Goal: Task Accomplishment & Management: Manage account settings

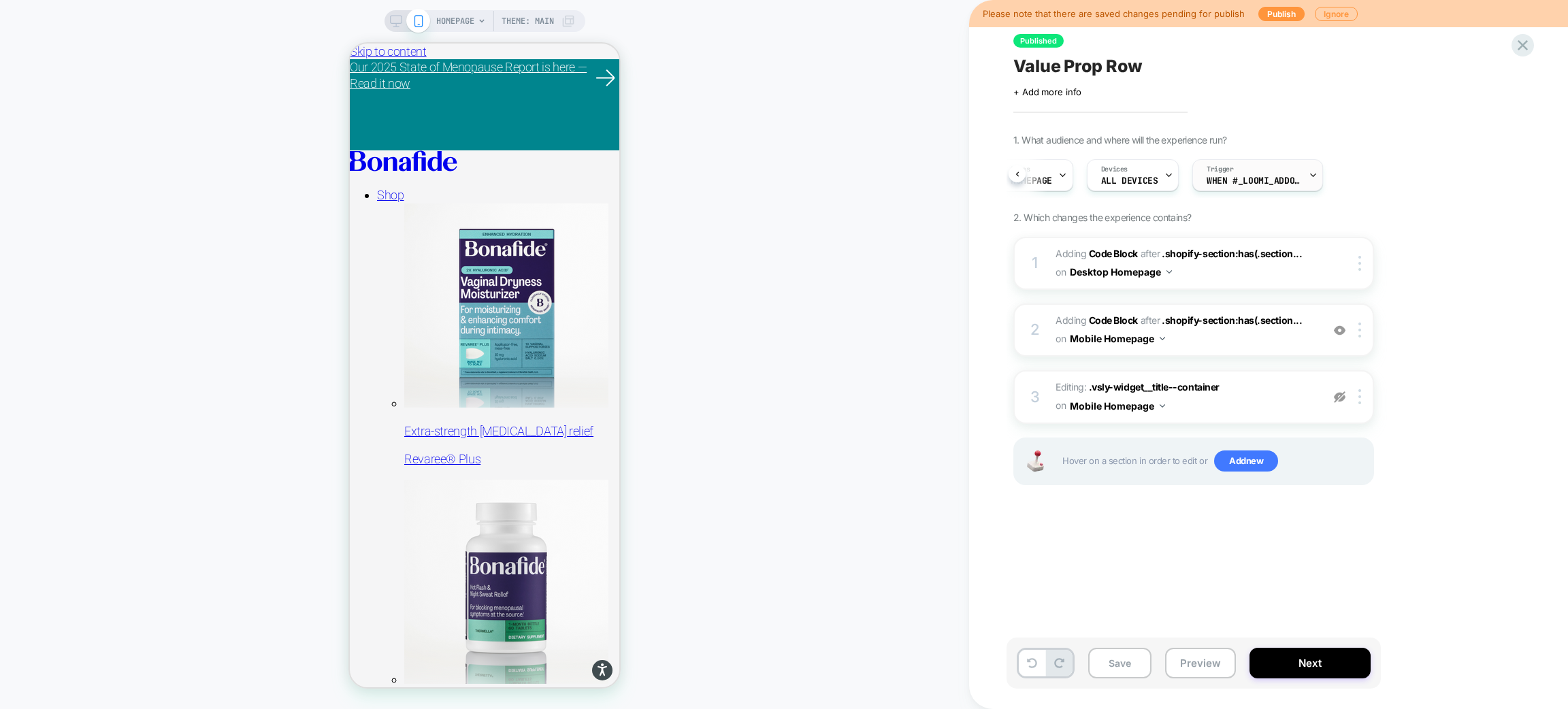
click at [1304, 178] on div "Trigger When #_loomi_addon_1755016232473_dup1757434986_dup1758... appears" at bounding box center [1255, 175] width 123 height 30
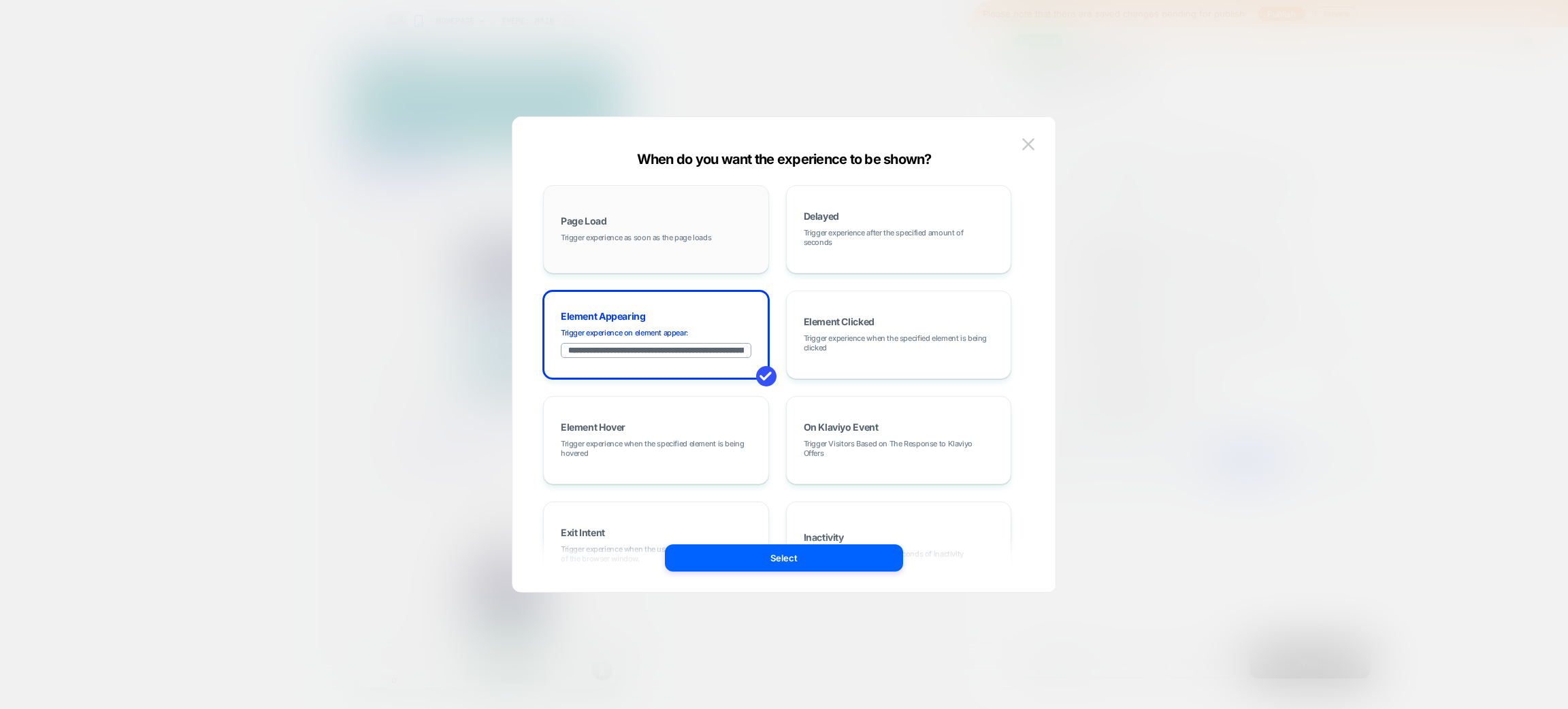
click at [720, 216] on div "Page Load Trigger experience as soon as the page loads" at bounding box center [657, 230] width 211 height 74
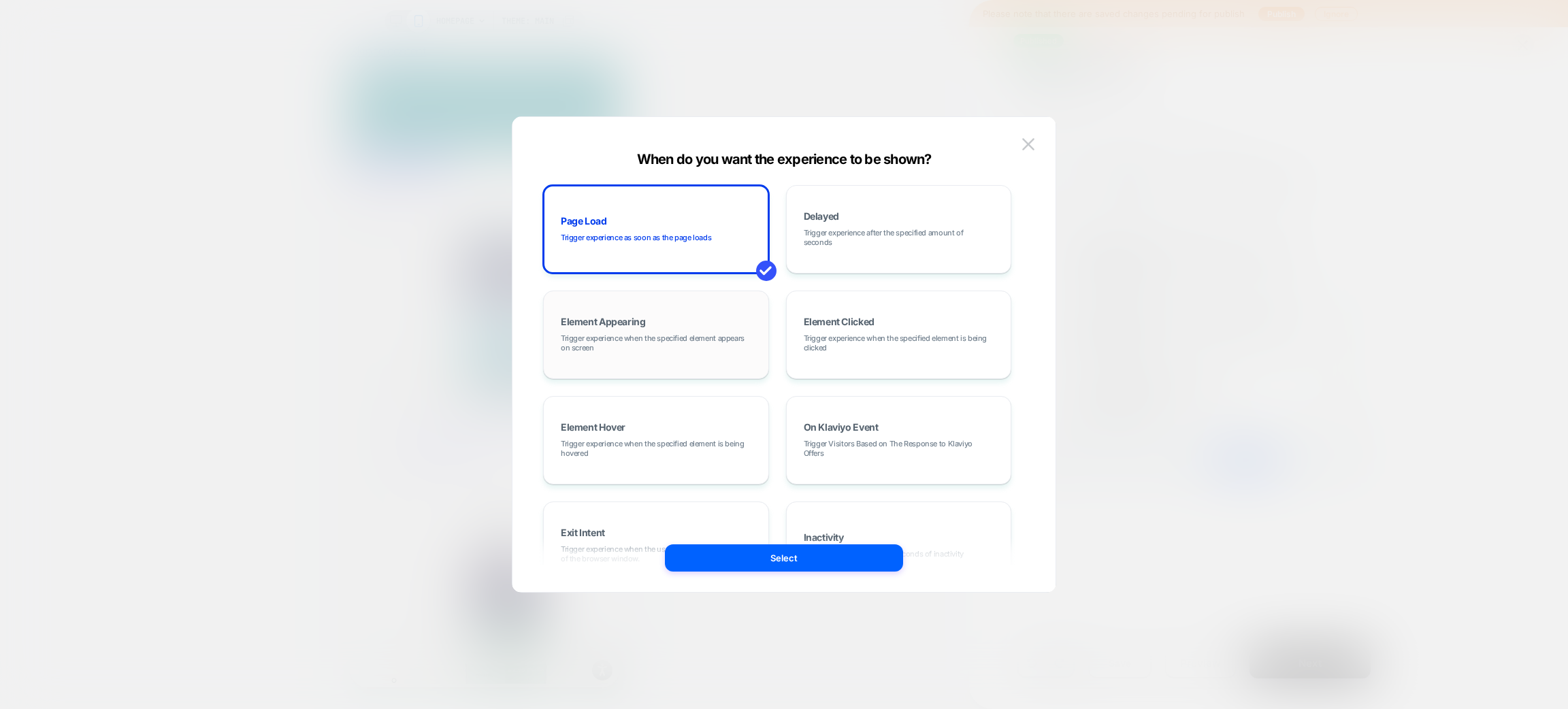
click at [711, 309] on div "Element Appearing Trigger experience when the specified element appears on scre…" at bounding box center [657, 335] width 211 height 74
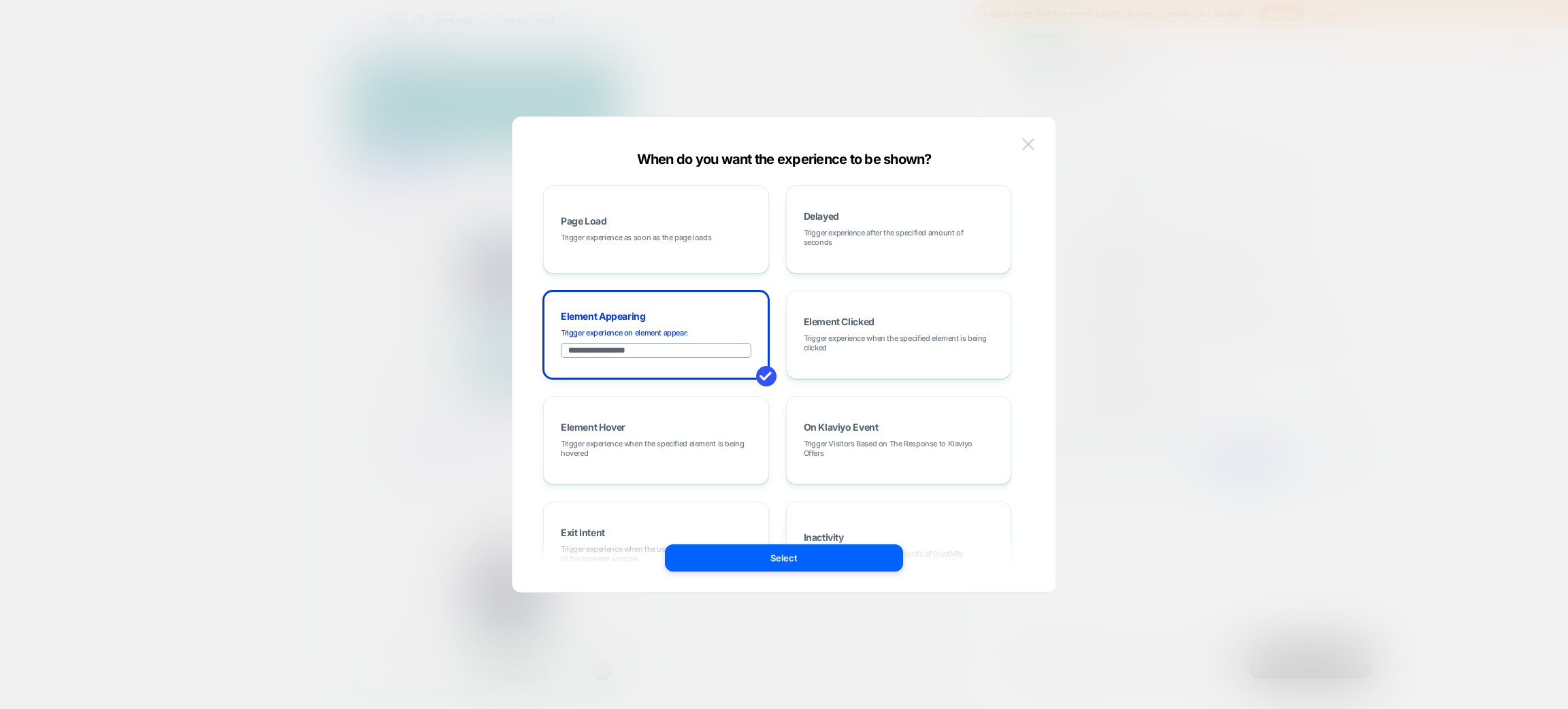
click at [1029, 143] on img at bounding box center [1028, 144] width 13 height 12
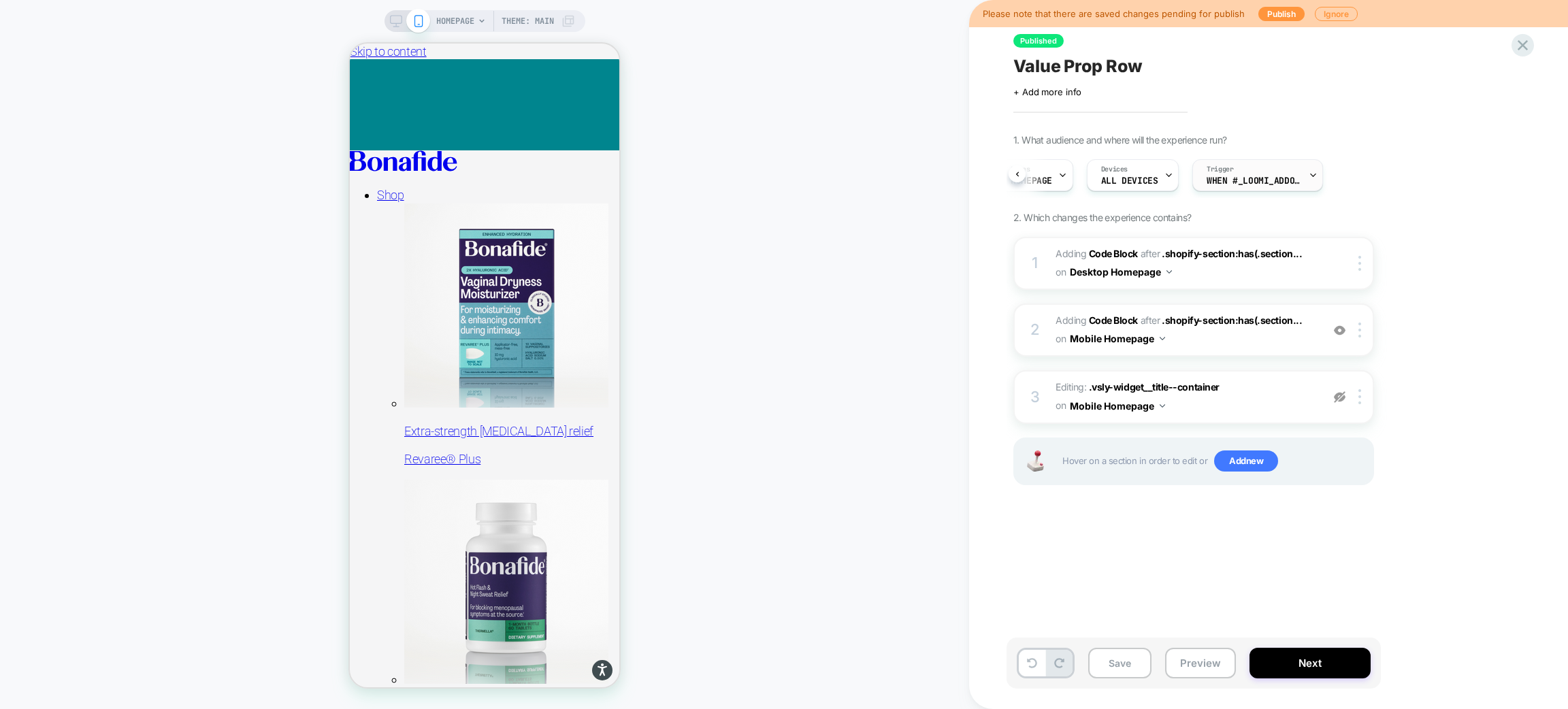
click at [1300, 175] on div "Trigger When #_loomi_addon_1755016232473_dup1757434986_dup1758... appears" at bounding box center [1255, 175] width 123 height 30
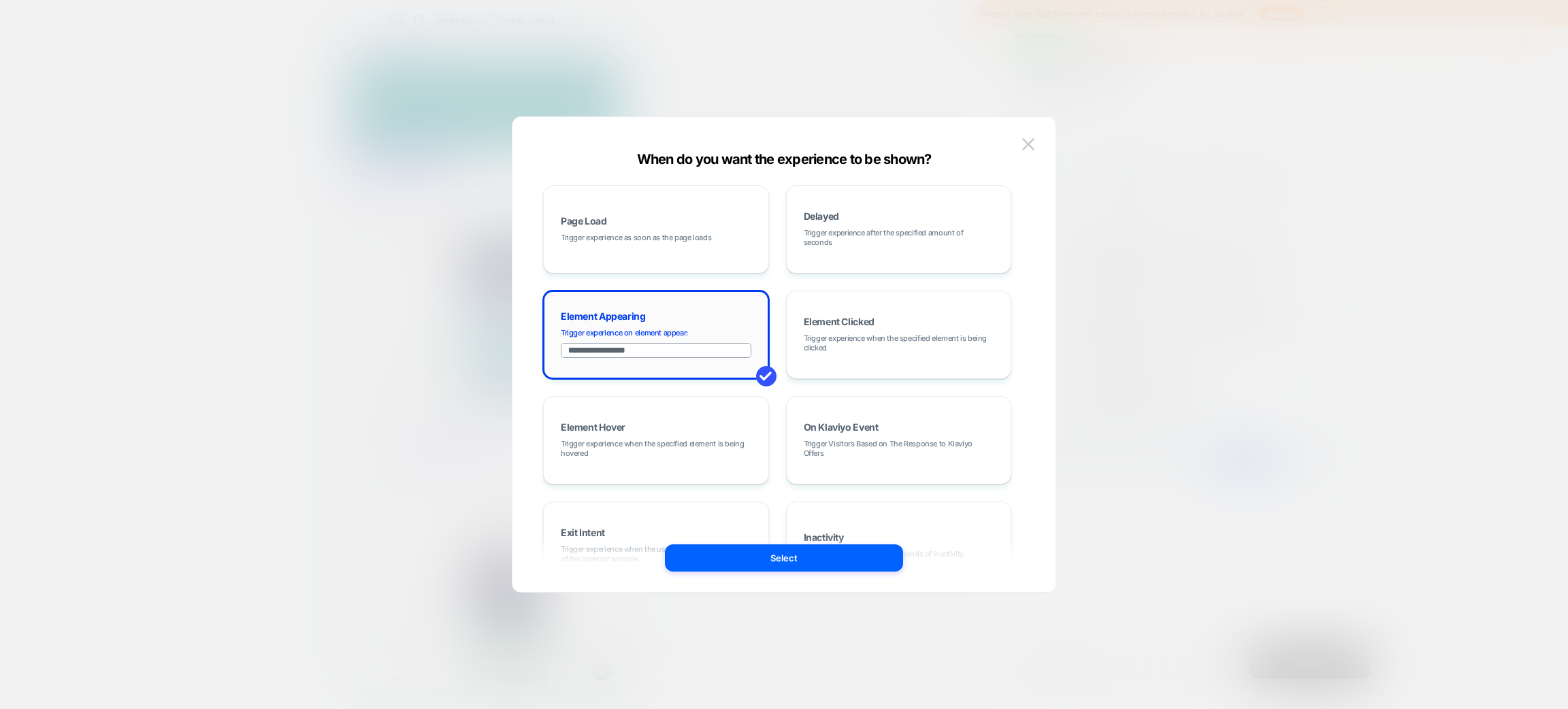
click at [690, 352] on input "**********" at bounding box center [656, 350] width 191 height 15
click at [717, 247] on div "Page Load Trigger experience as soon as the page loads" at bounding box center [657, 230] width 211 height 74
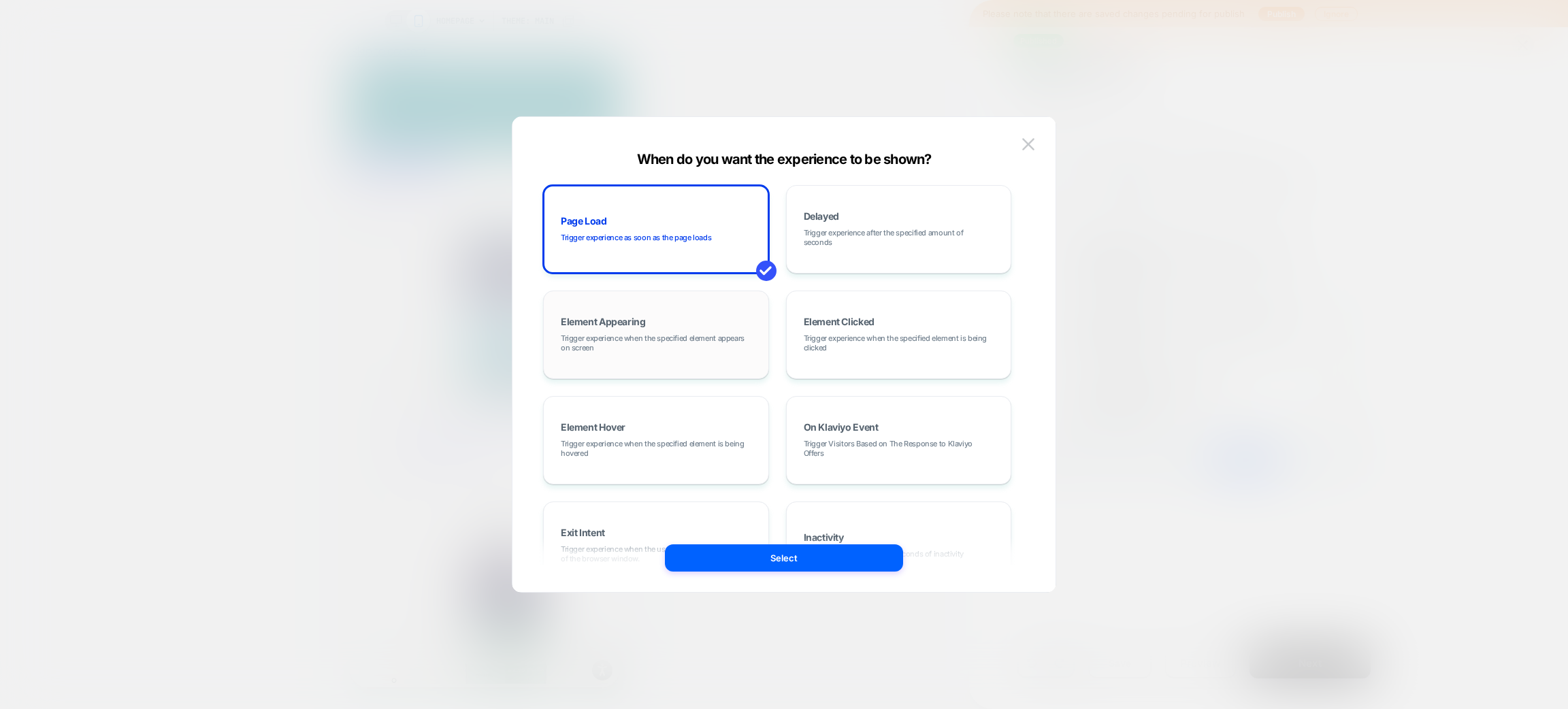
click at [687, 352] on span "Trigger experience when the specified element appears on screen" at bounding box center [656, 343] width 191 height 19
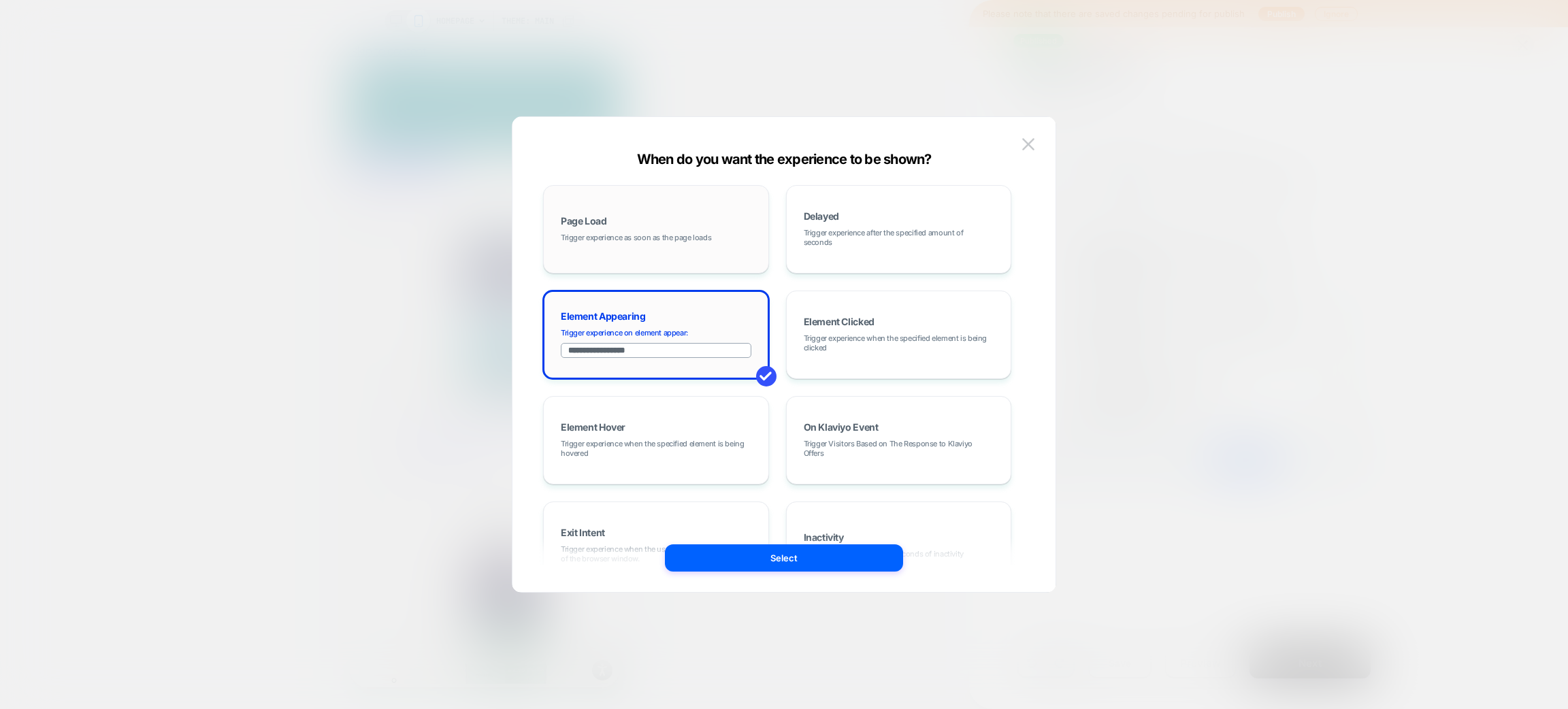
click at [721, 258] on div "Page Load Trigger experience as soon as the page loads" at bounding box center [657, 230] width 211 height 74
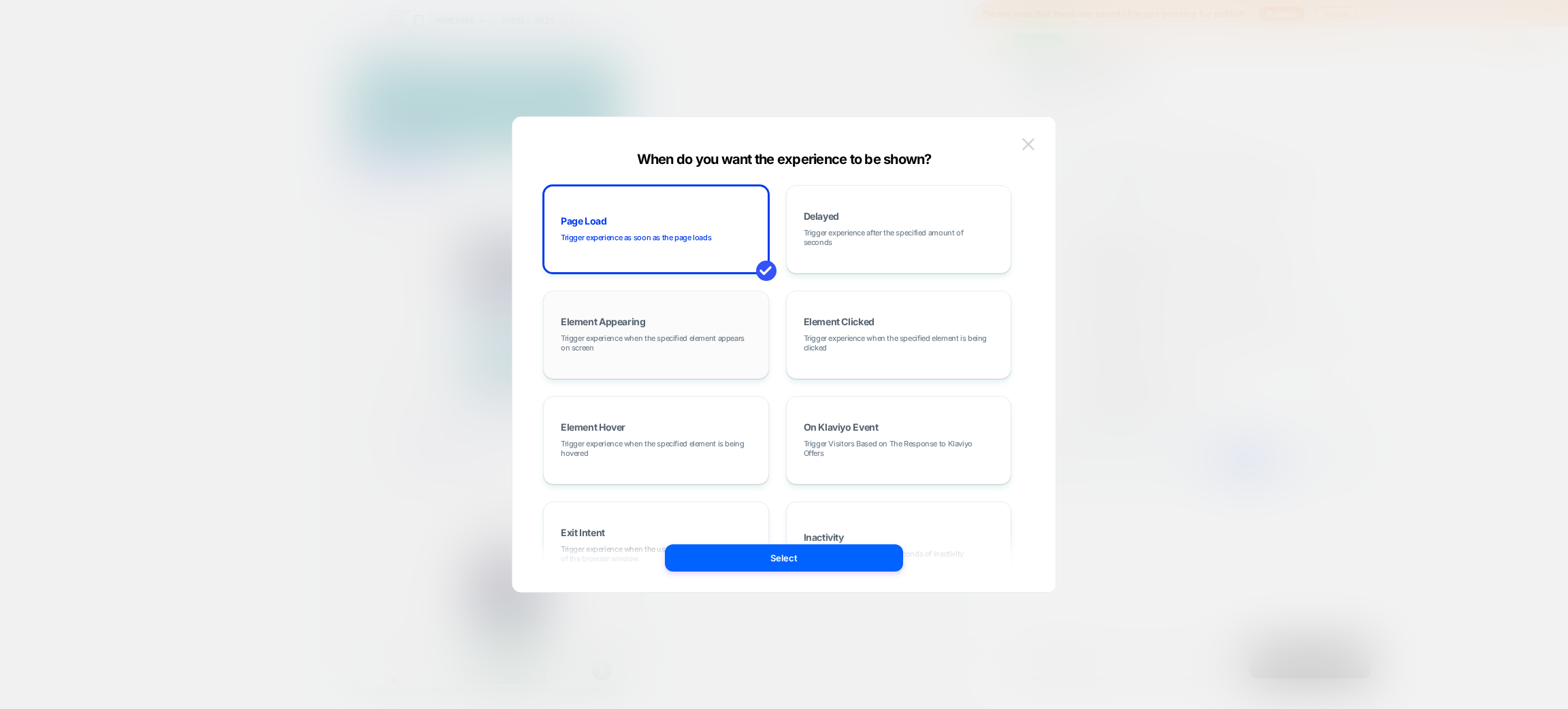
click at [1030, 141] on img at bounding box center [1028, 144] width 13 height 12
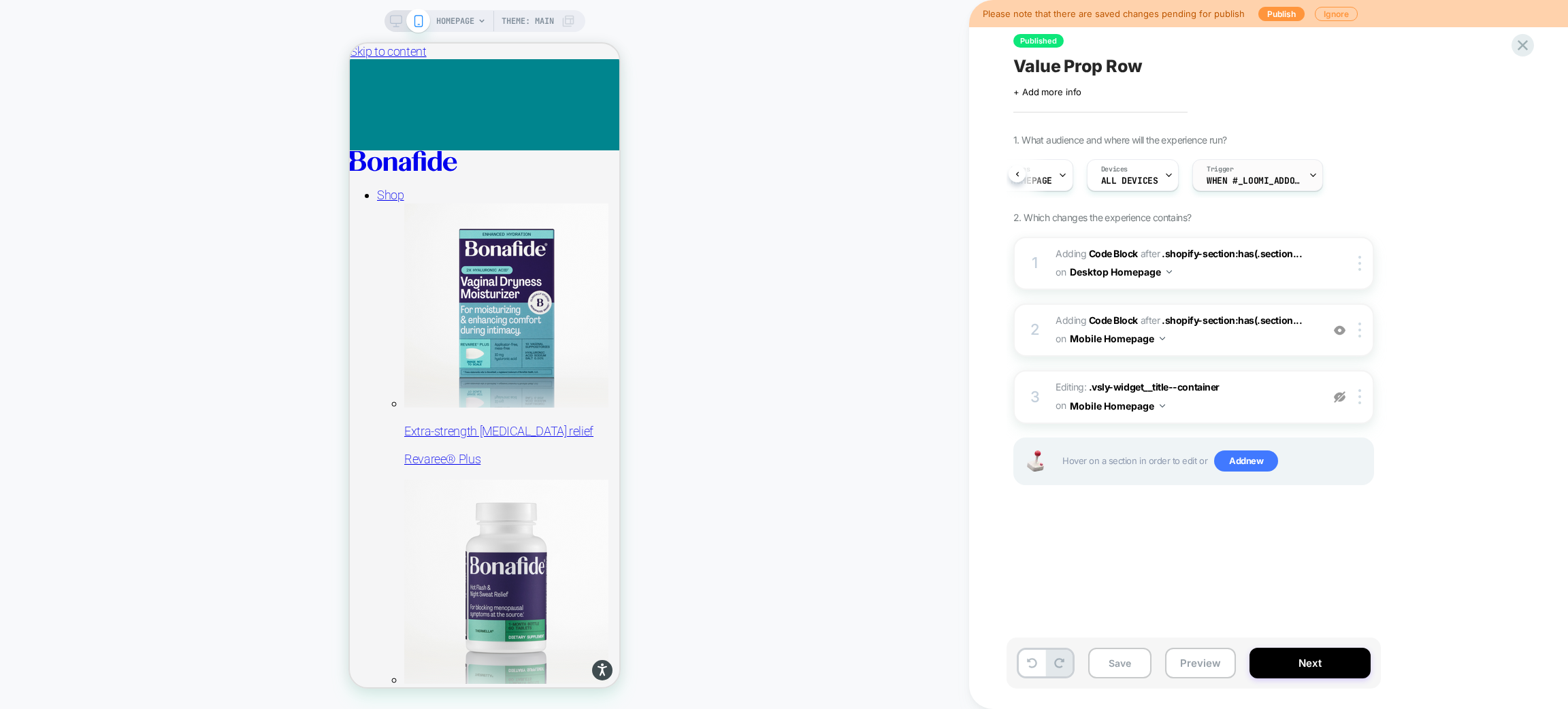
click at [1251, 171] on div "Trigger When #_loomi_addon_1755016232473_dup1757434986_dup1758... appears" at bounding box center [1255, 175] width 123 height 30
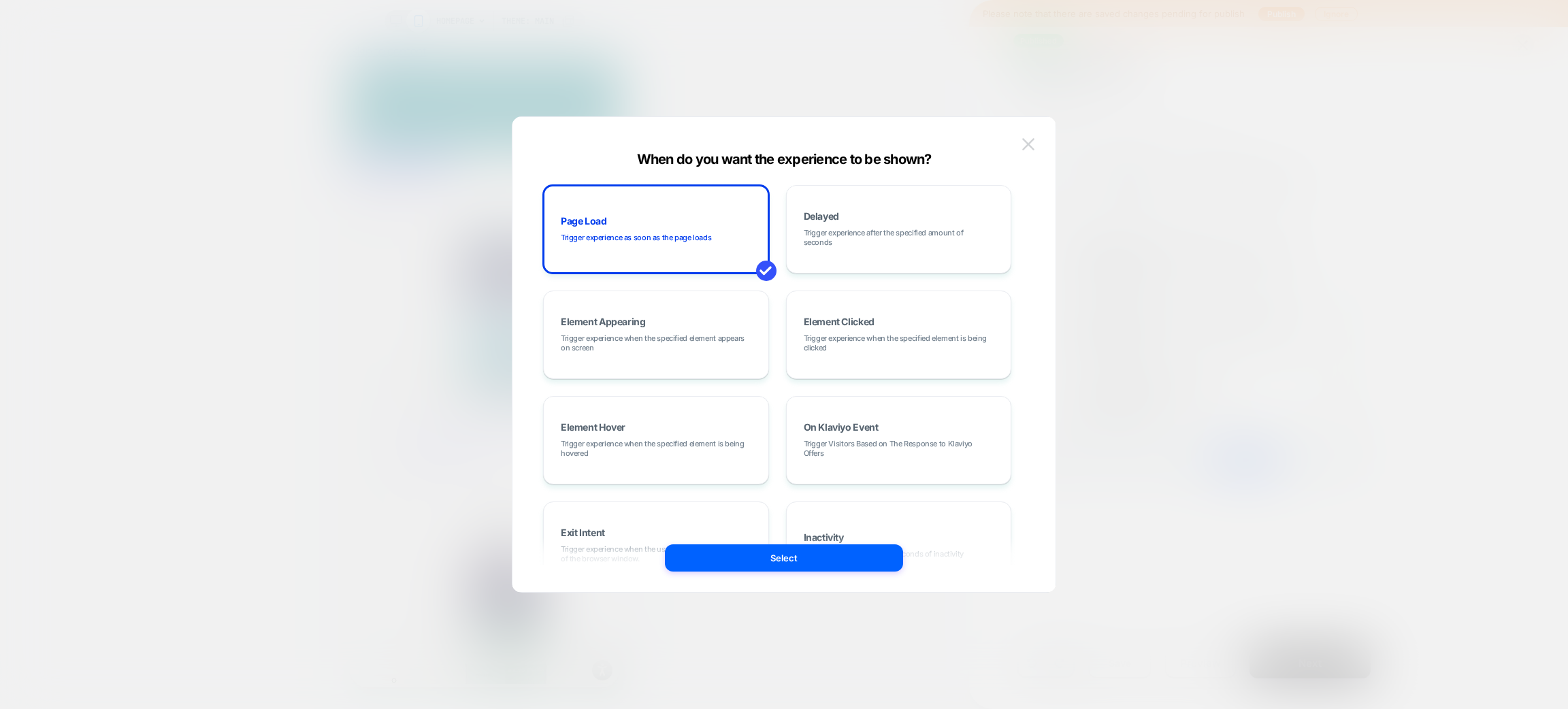
click at [1032, 137] on button at bounding box center [1029, 145] width 21 height 21
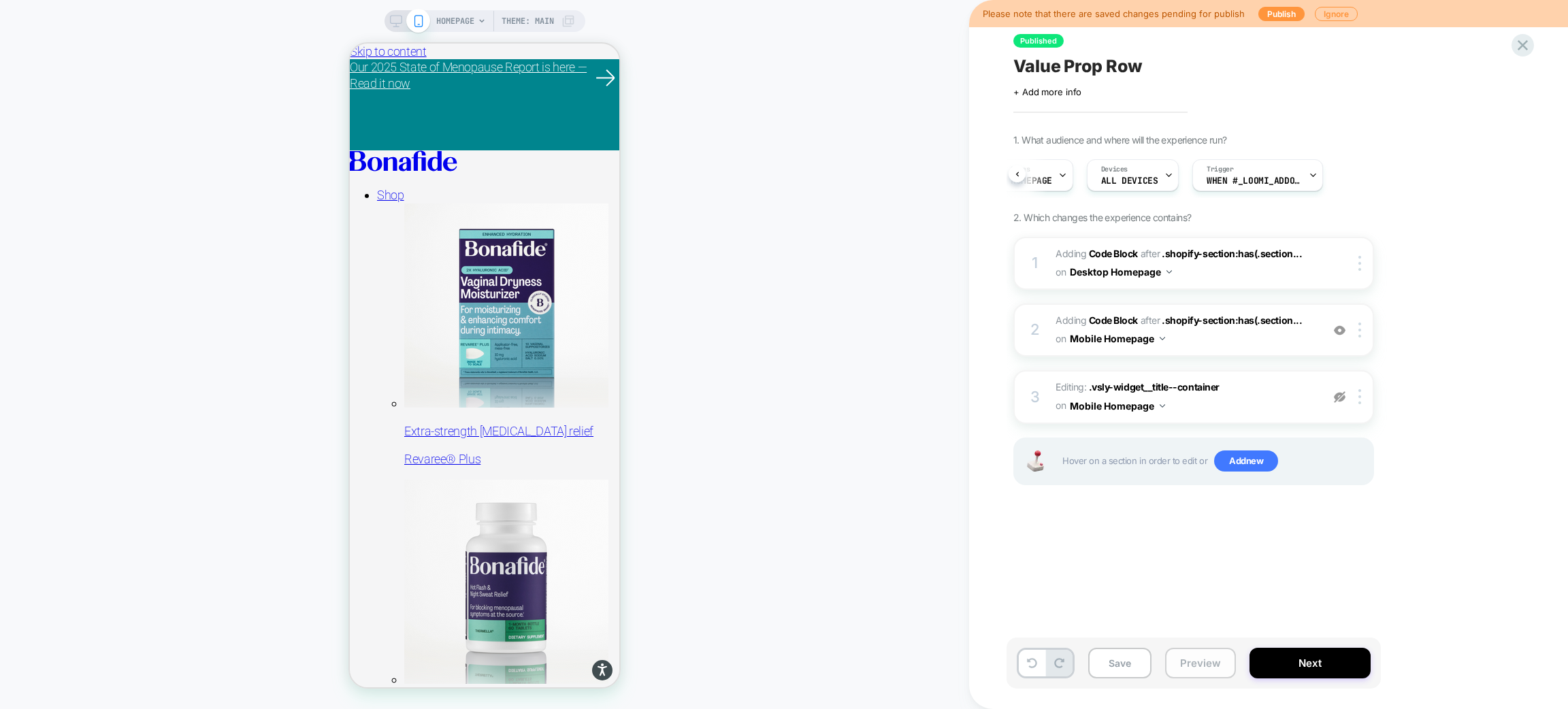
click at [1194, 660] on button "Preview" at bounding box center [1201, 662] width 71 height 30
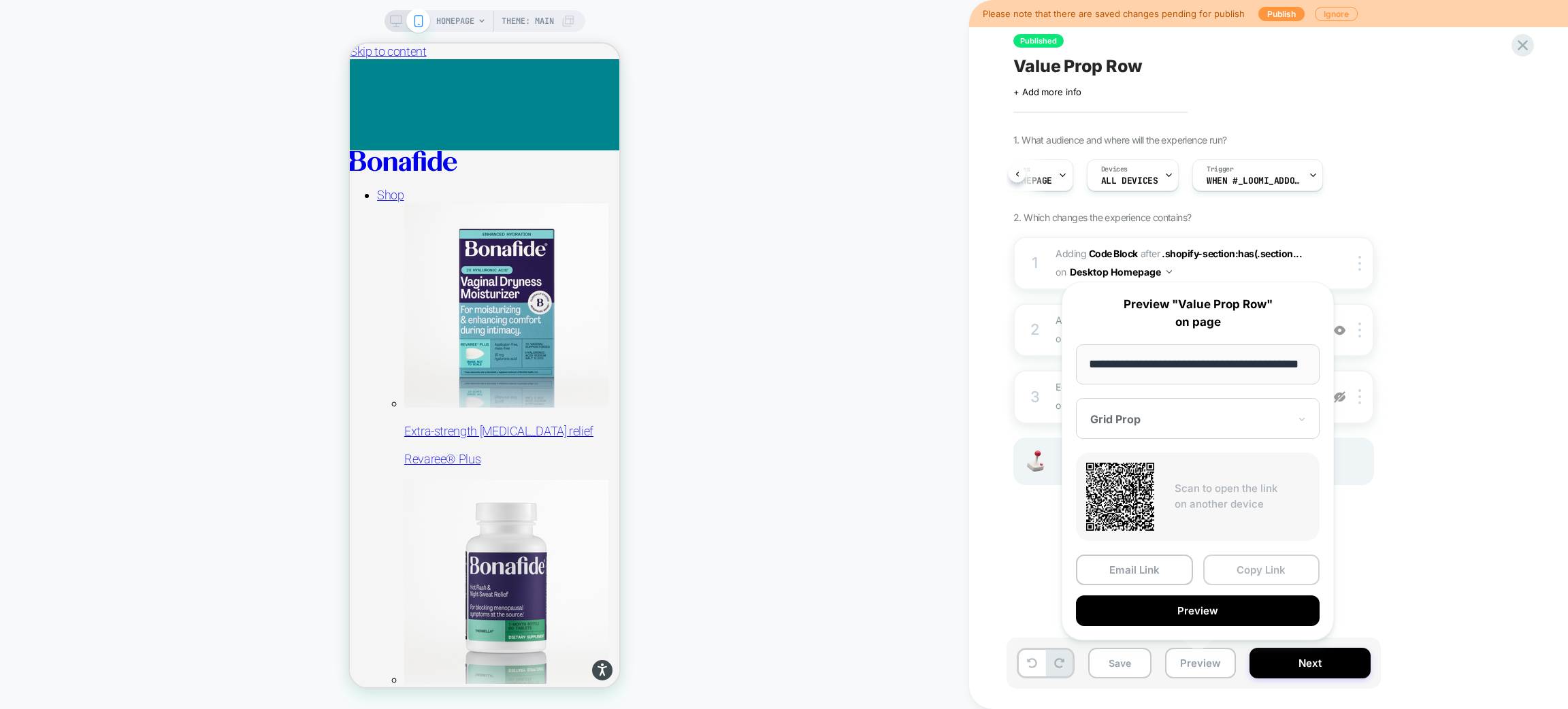
click at [1238, 573] on button "Copy Link" at bounding box center [1261, 569] width 117 height 30
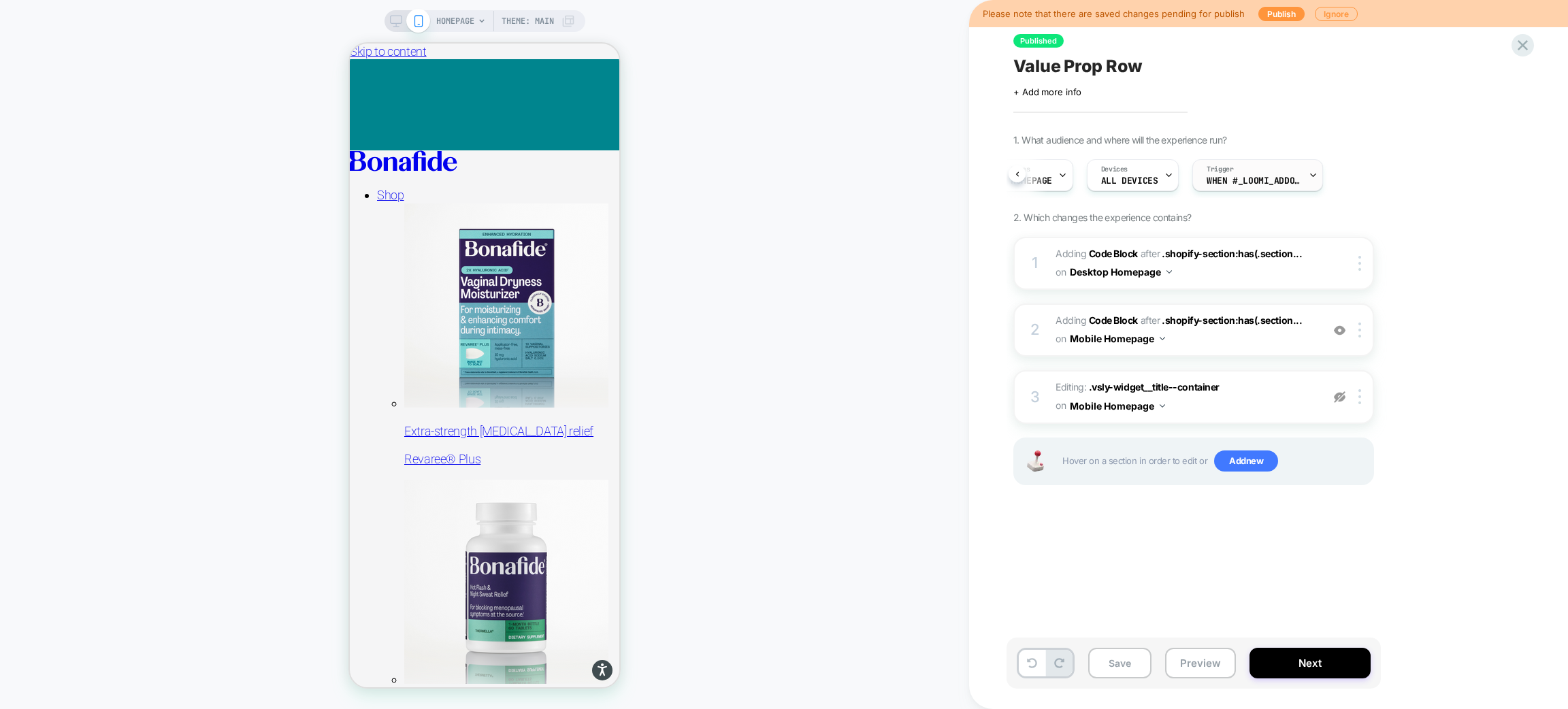
click at [1293, 177] on span "When #_loomi_addon_1755016232473_dup1757434986_dup1758... appears" at bounding box center [1254, 181] width 95 height 10
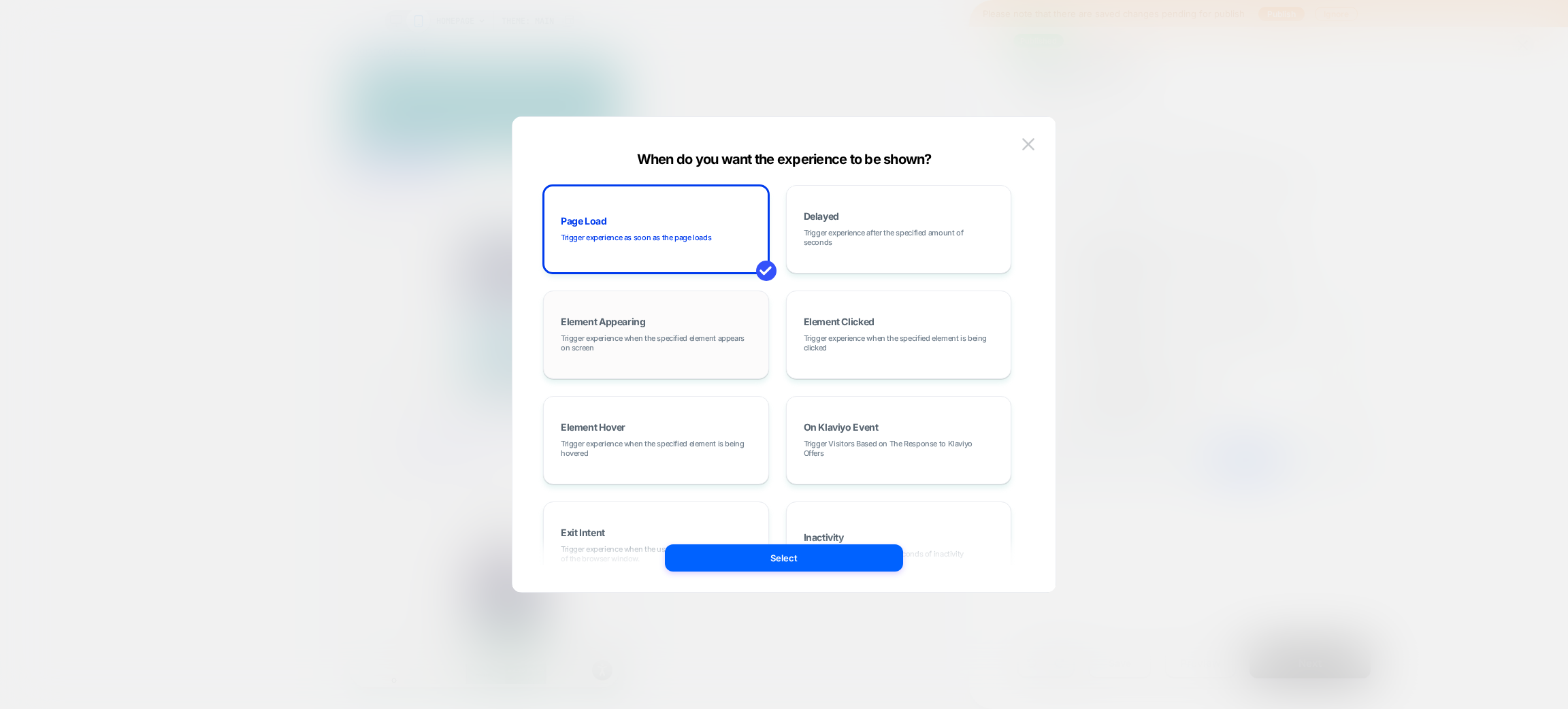
click at [721, 357] on div "Element Appearing Trigger experience when the specified element appears on scre…" at bounding box center [657, 335] width 211 height 74
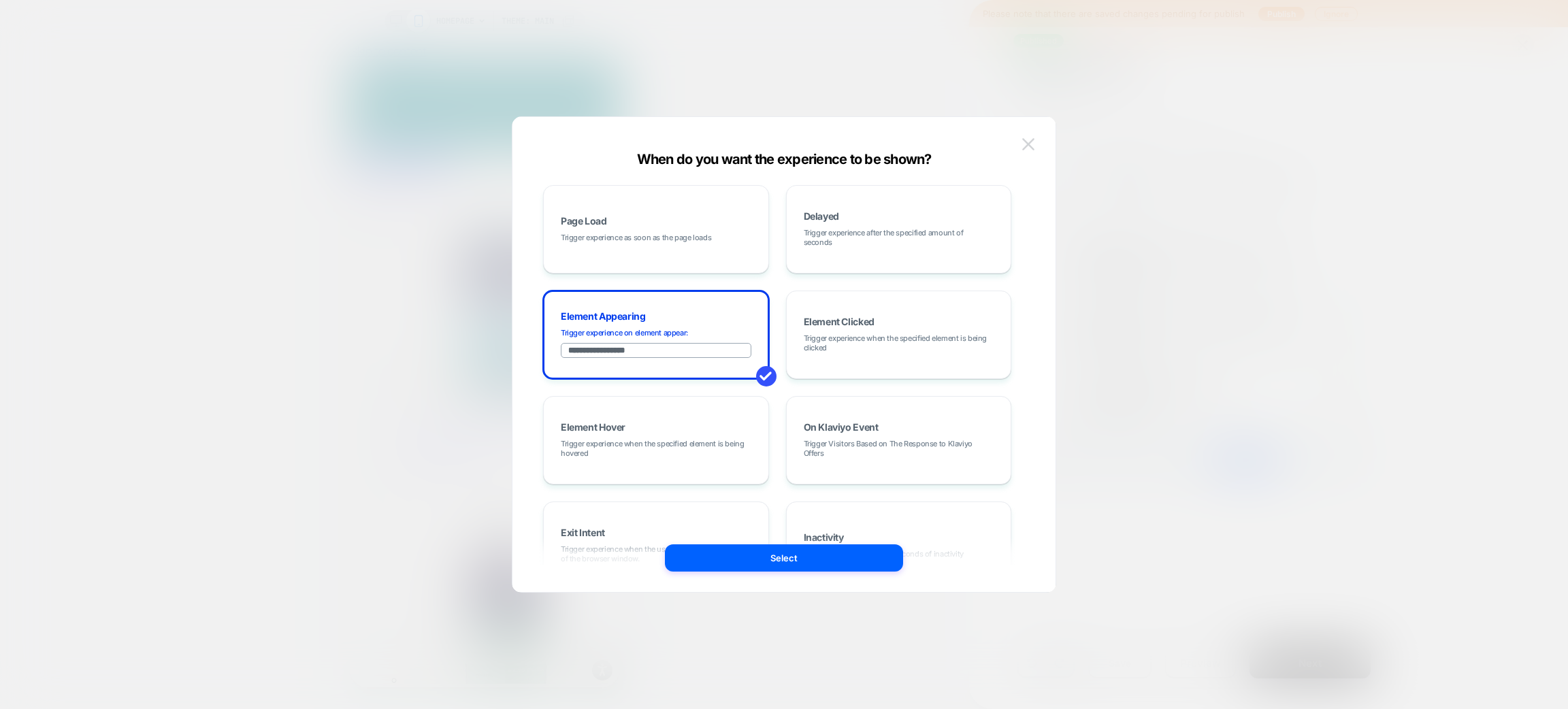
click at [1030, 137] on button at bounding box center [1029, 145] width 21 height 21
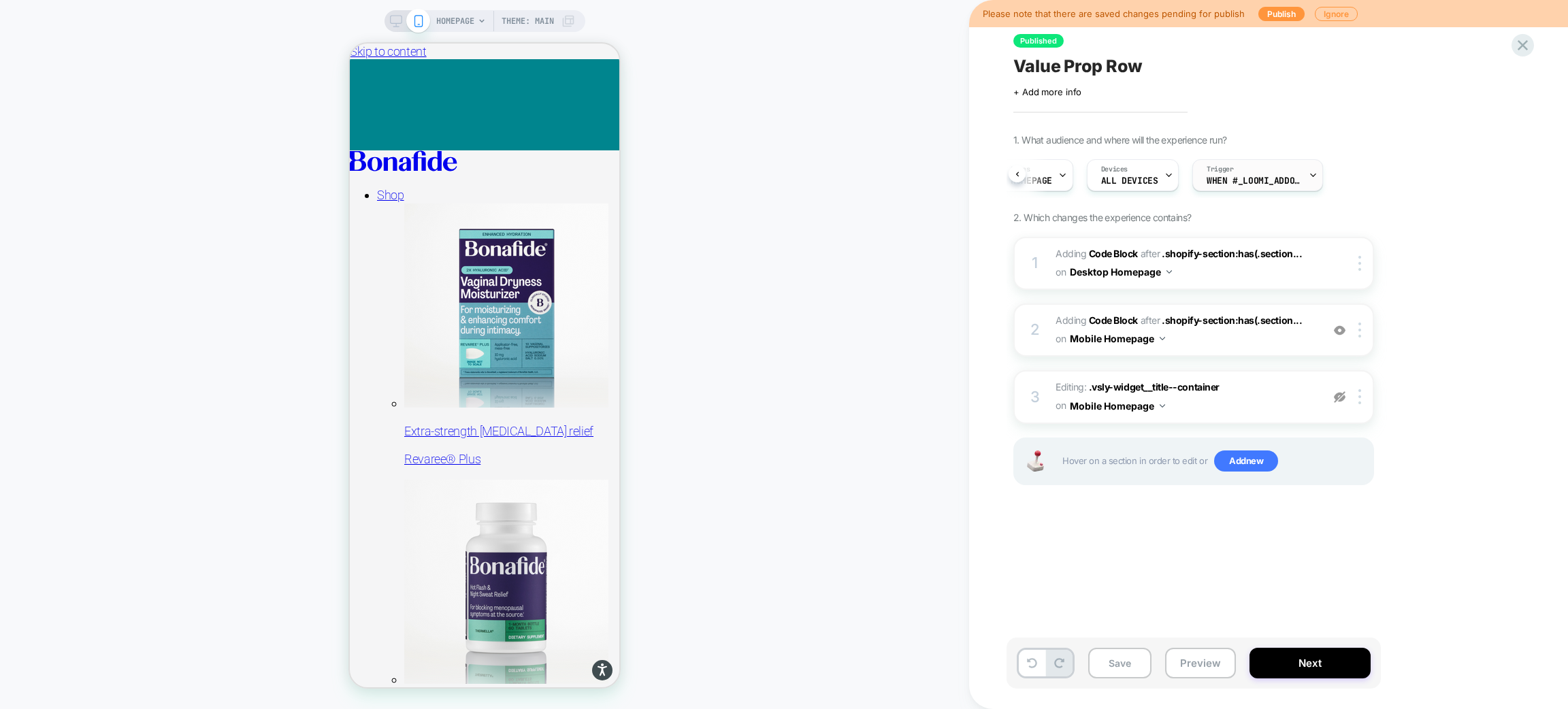
click at [1240, 178] on span "When #_loomi_addon_1755016232473_dup1757434986_dup1758... appears" at bounding box center [1254, 181] width 95 height 10
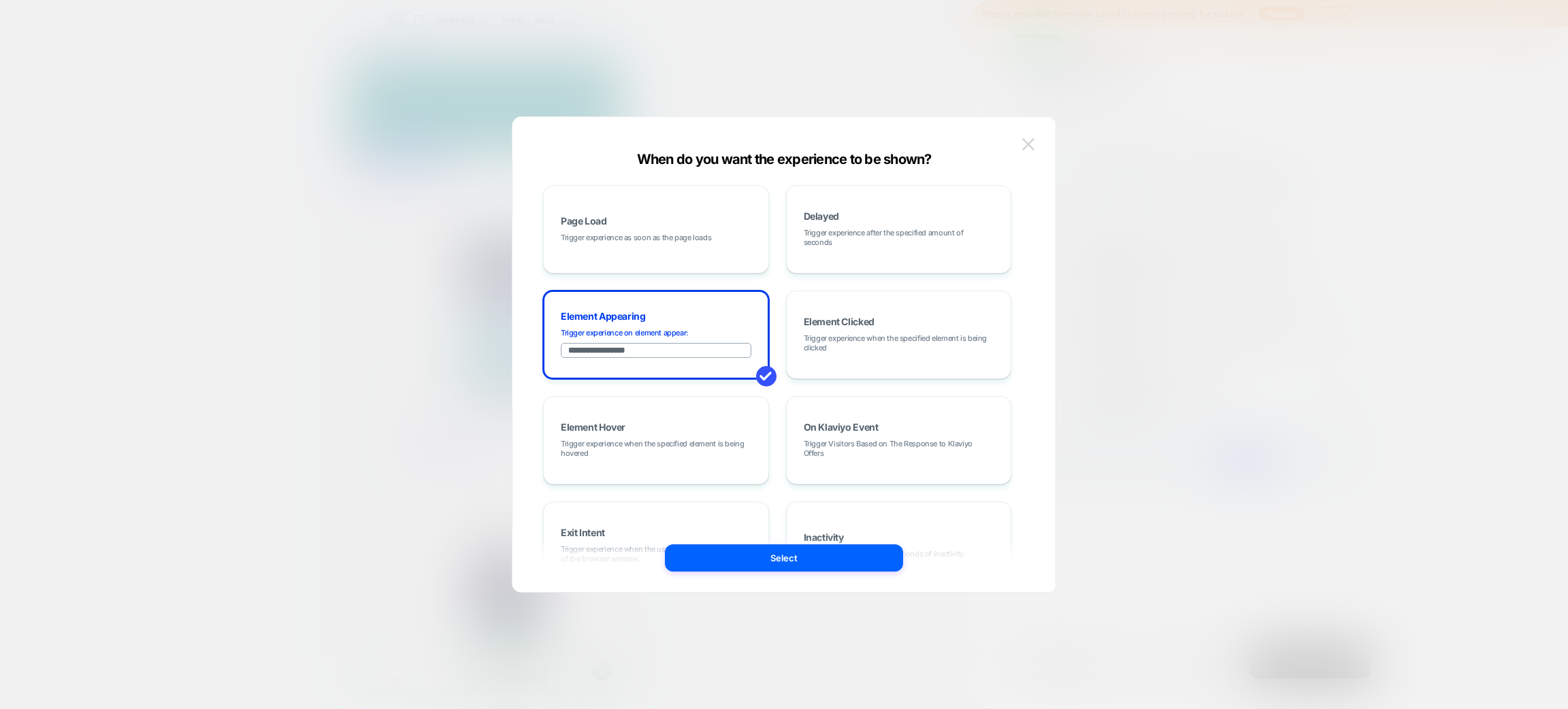
click at [1033, 141] on img at bounding box center [1028, 144] width 13 height 12
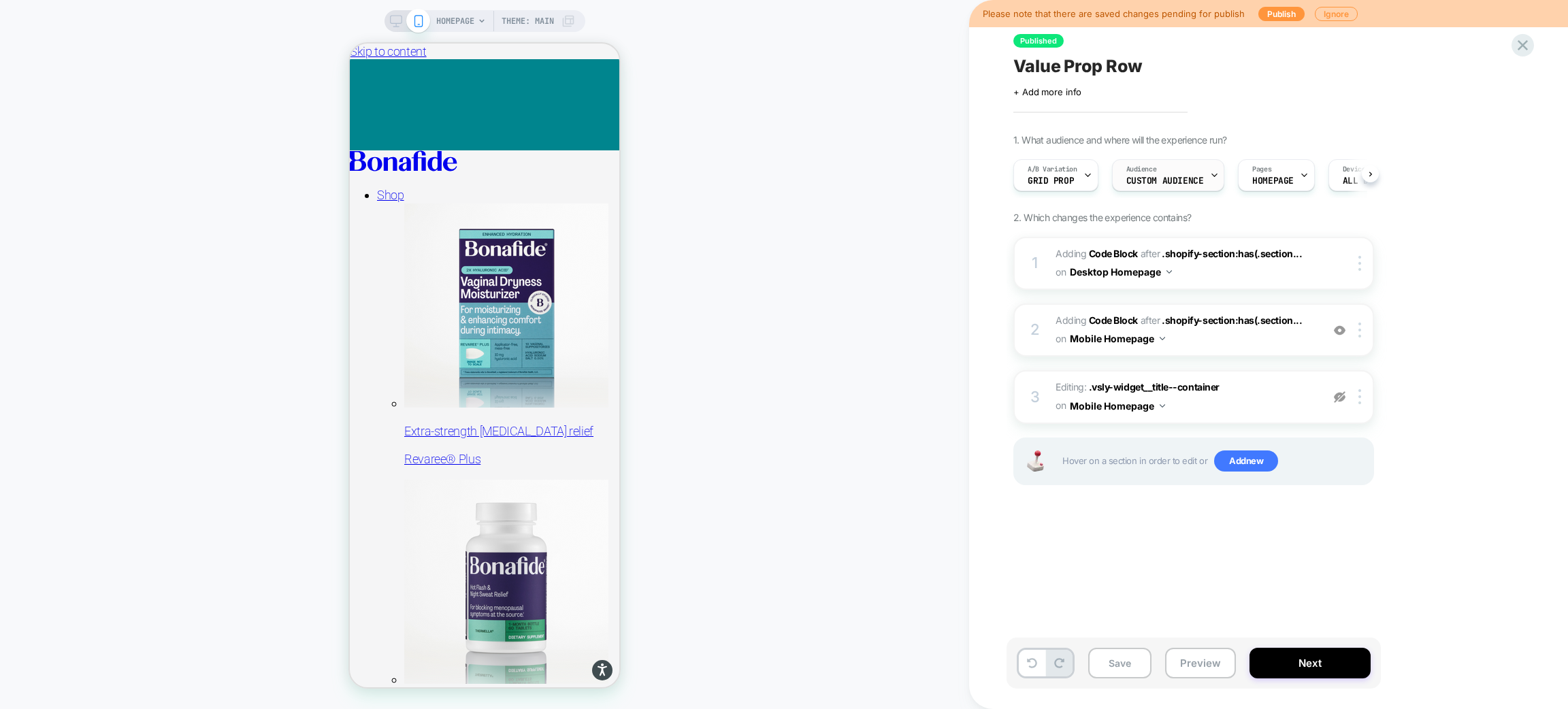
click at [1134, 177] on span "Custom Audience" at bounding box center [1165, 181] width 78 height 10
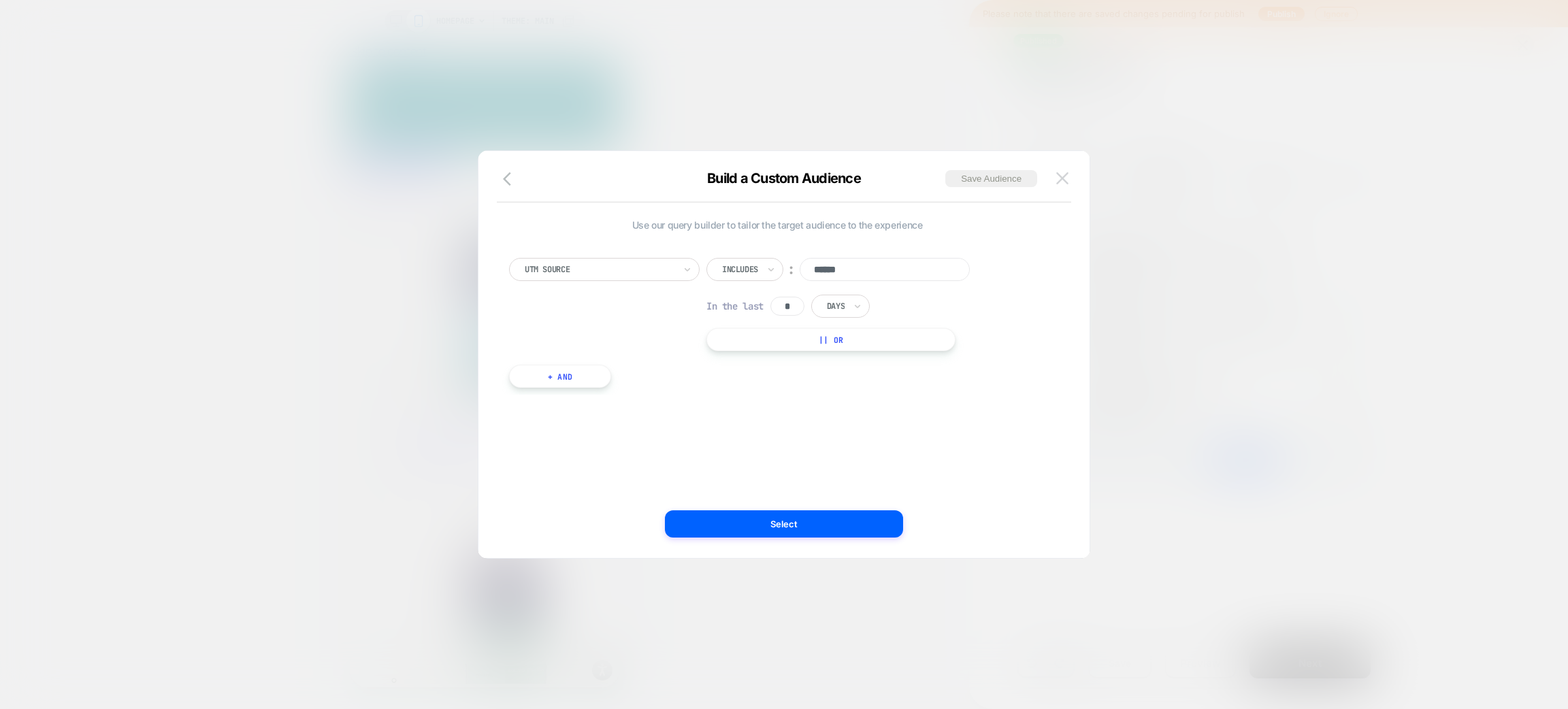
click at [1061, 176] on img at bounding box center [1062, 178] width 13 height 12
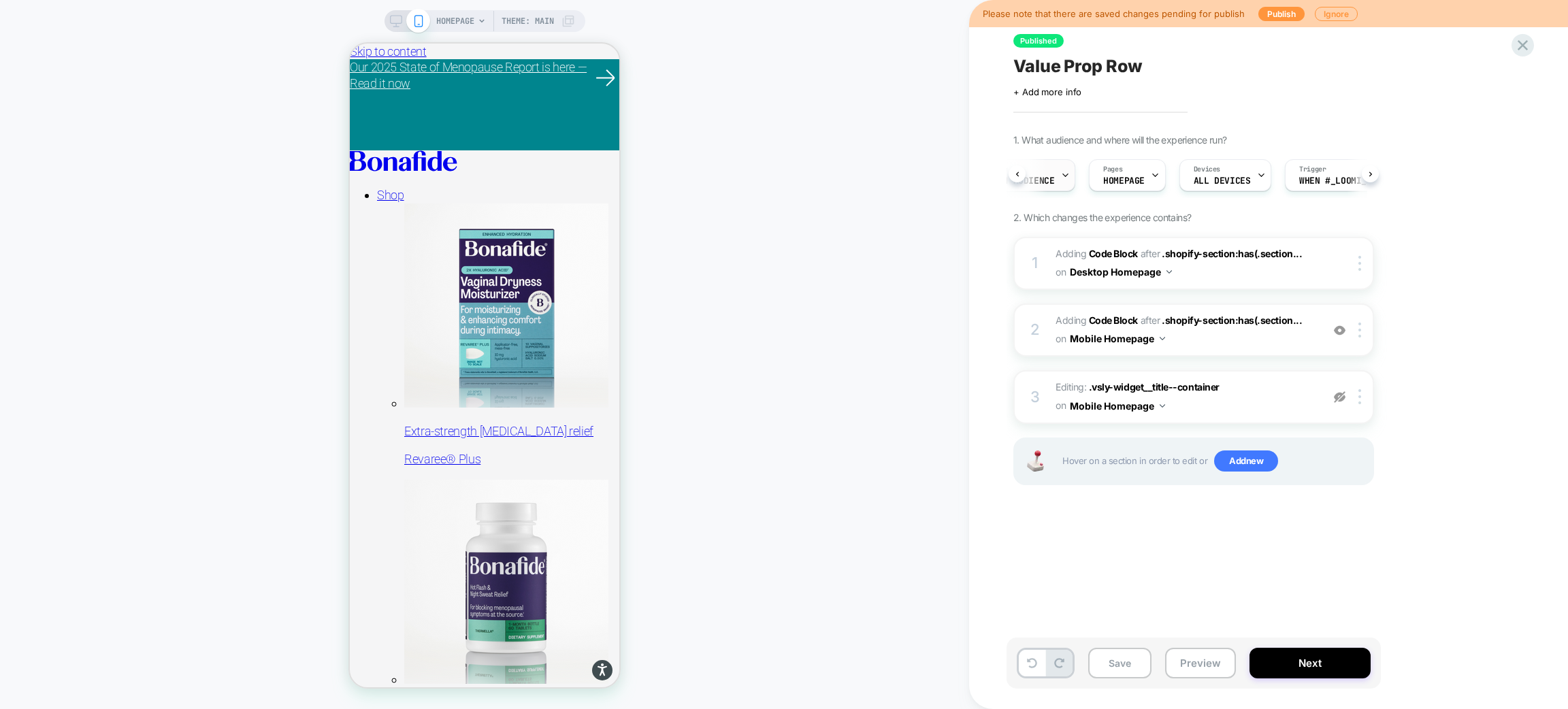
scroll to position [0, 242]
click at [1243, 182] on span "When #_loomi_addon_1755016232473_dup1757434986_dup1758... appears" at bounding box center [1254, 181] width 95 height 10
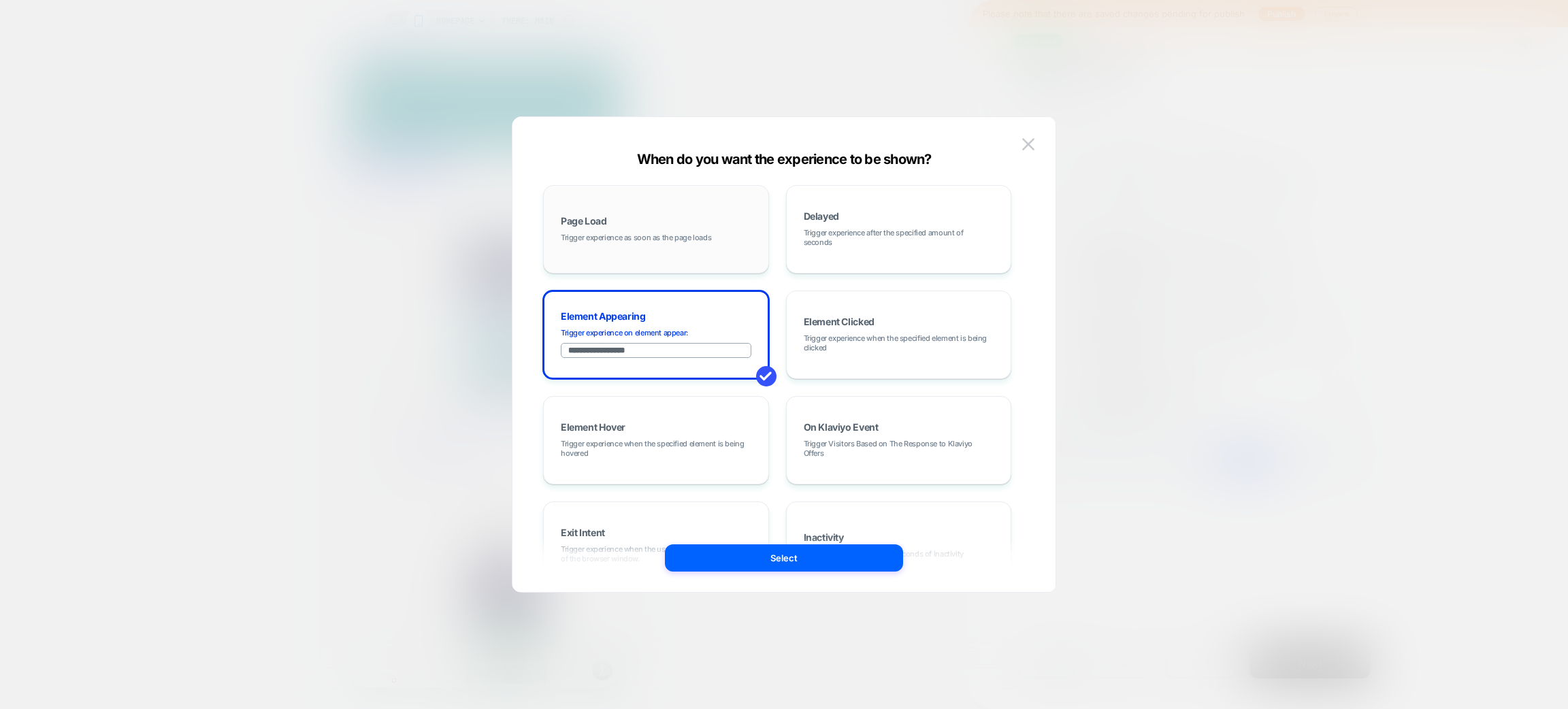
click at [721, 226] on div "Page Load Trigger experience as soon as the page loads" at bounding box center [657, 230] width 211 height 74
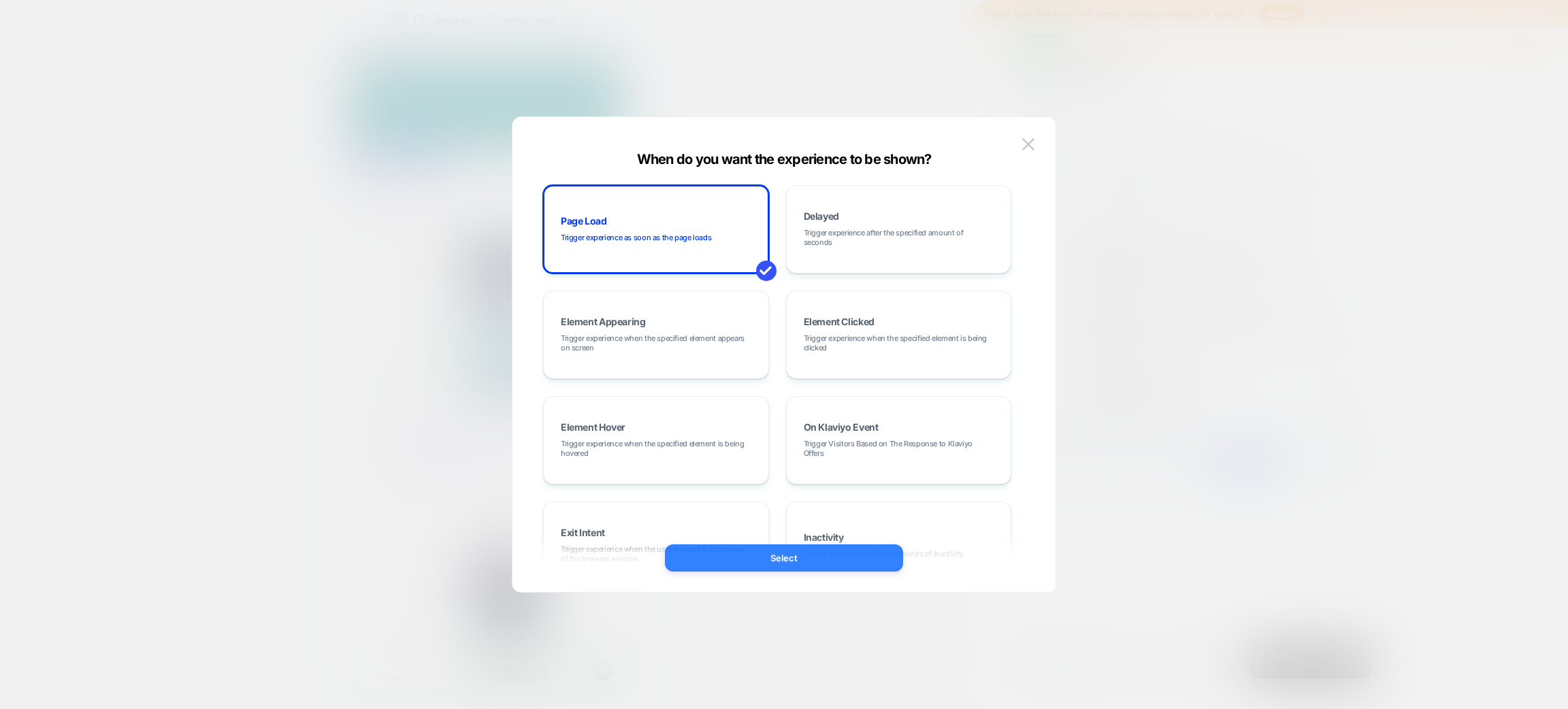
click at [786, 559] on button "Select" at bounding box center [784, 558] width 239 height 27
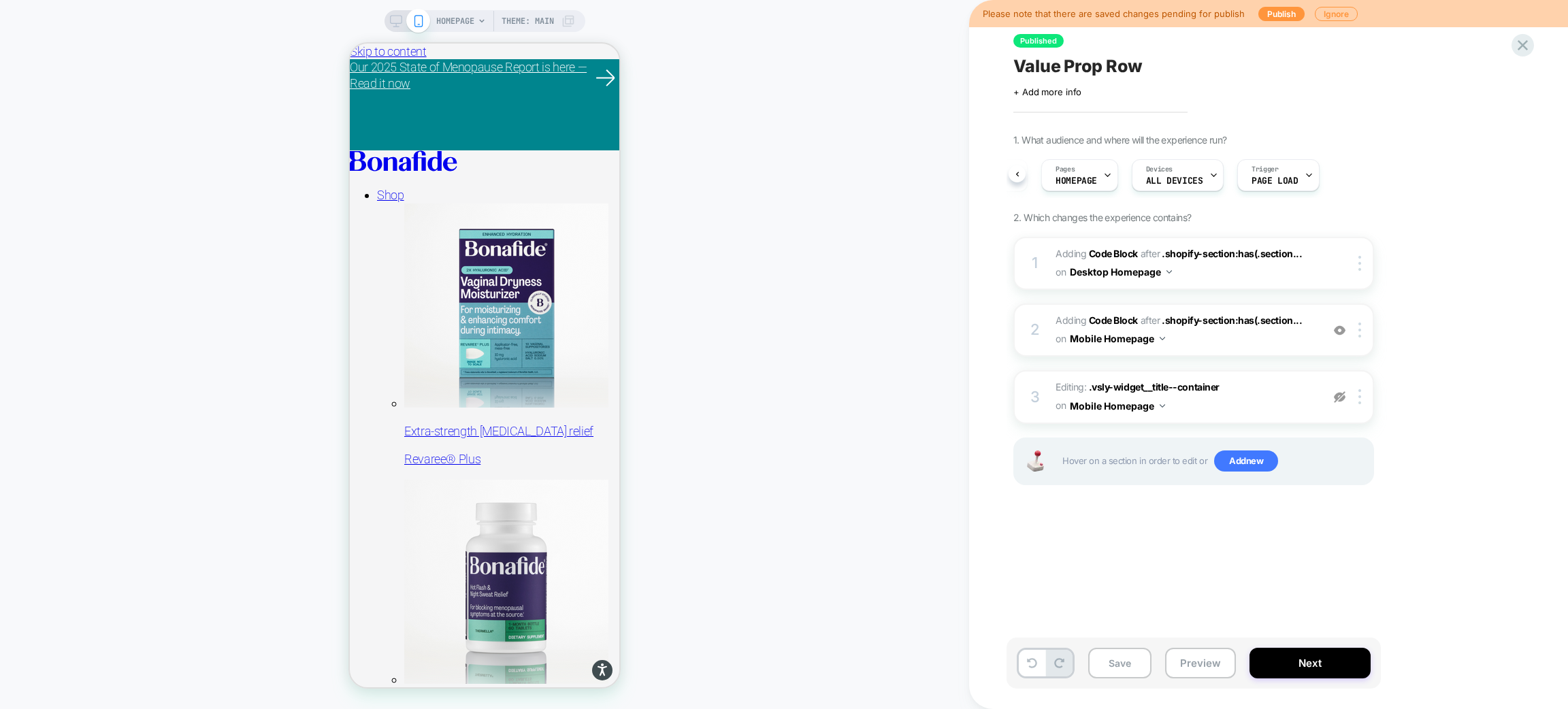
scroll to position [0, 191]
click at [1194, 673] on button "Preview" at bounding box center [1201, 662] width 71 height 30
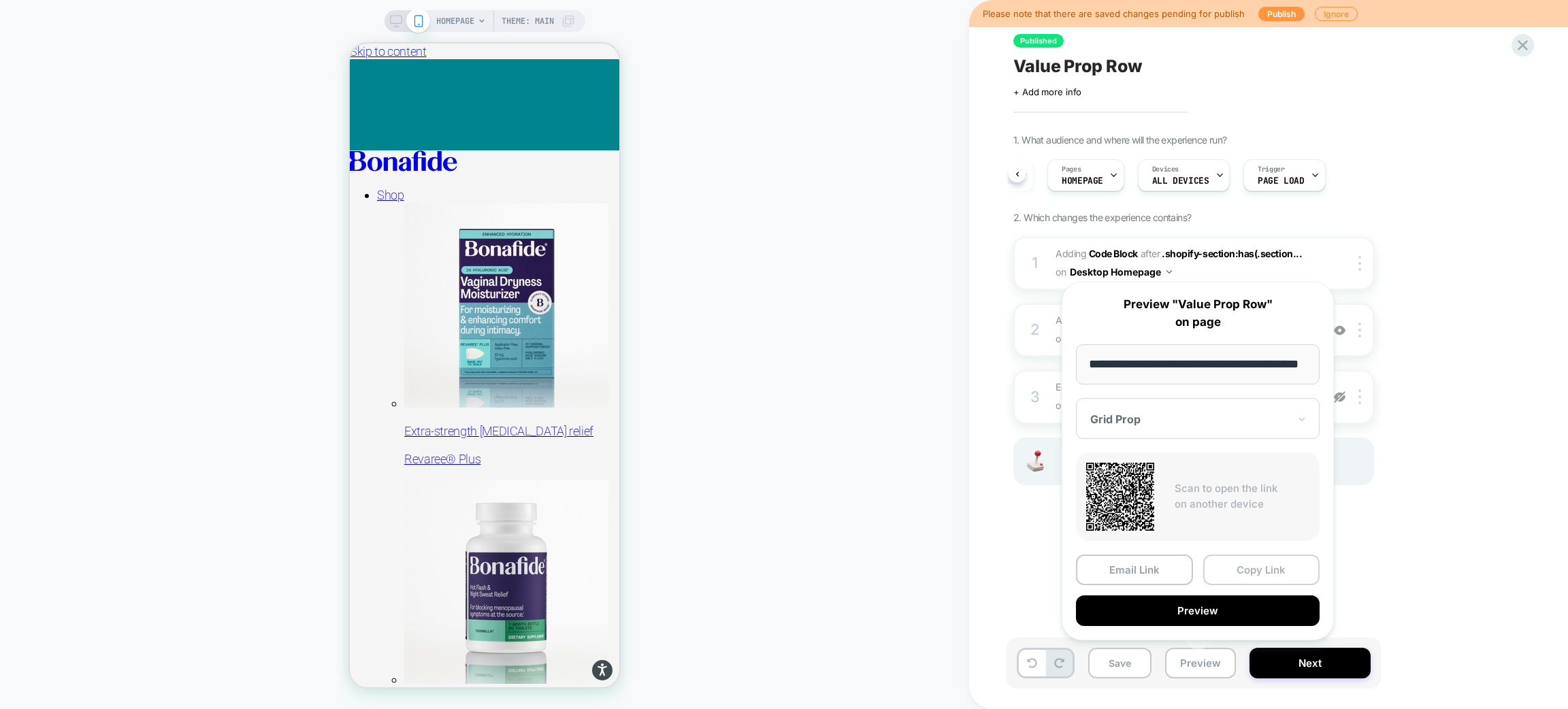
scroll to position [0, 0]
click at [1255, 569] on button "Copy Link" at bounding box center [1261, 569] width 117 height 30
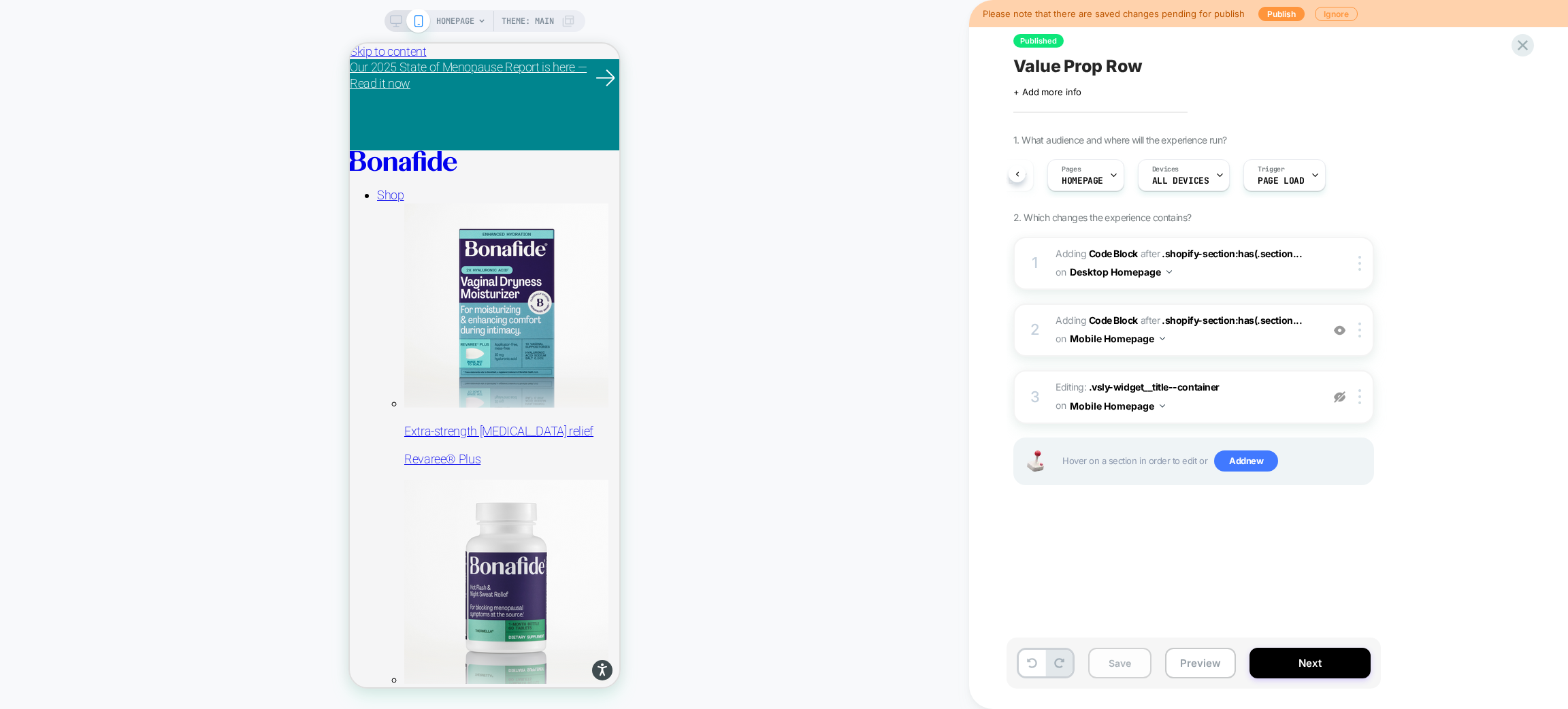
click at [1113, 653] on button "Save" at bounding box center [1120, 662] width 64 height 30
click at [1072, 65] on span "Value Prop Row" at bounding box center [1078, 66] width 129 height 21
click at [1072, 65] on textarea "**********" at bounding box center [1101, 66] width 177 height 21
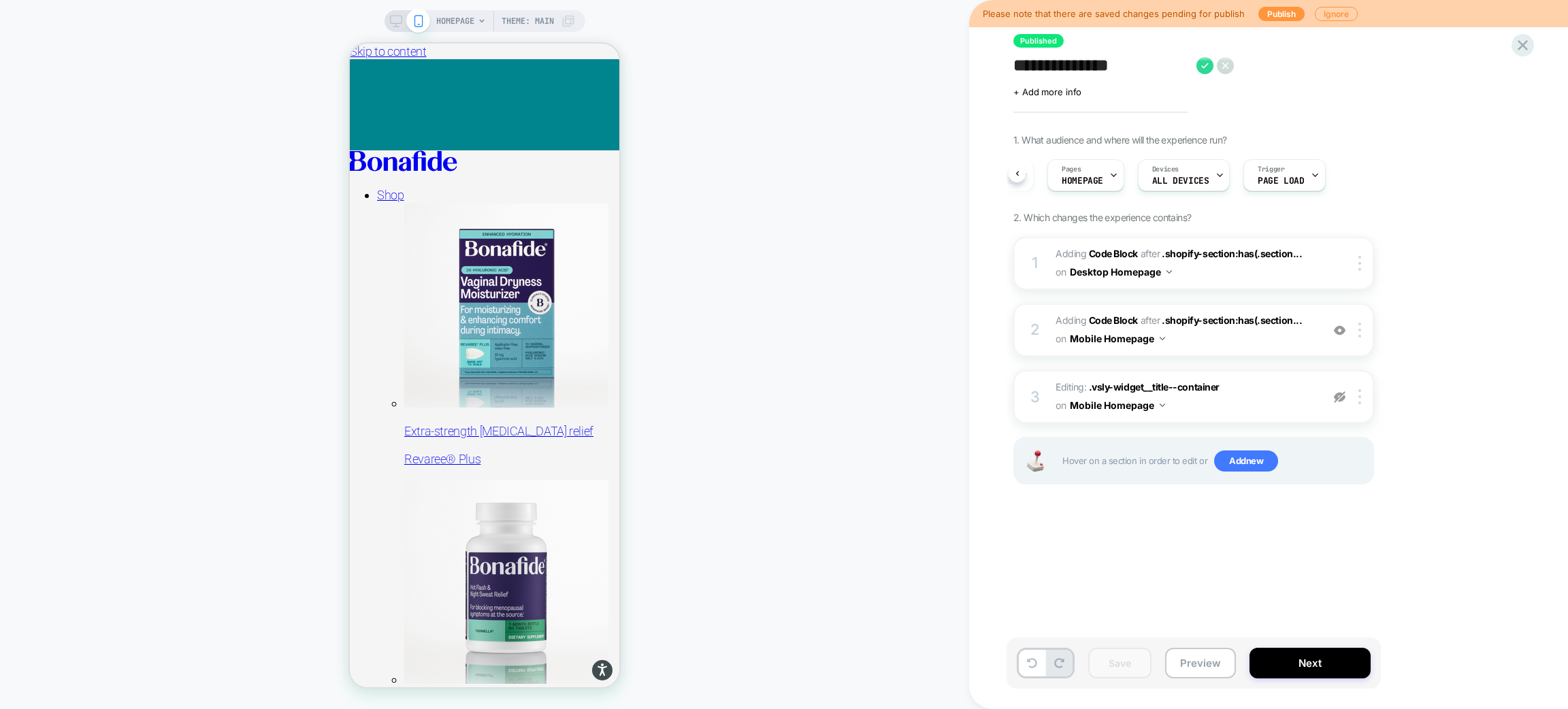
click at [1072, 65] on textarea "**********" at bounding box center [1101, 66] width 177 height 21
click at [1109, 65] on textarea "**********" at bounding box center [1101, 66] width 177 height 21
click at [815, 239] on div "HOMEPAGE Theme: MAIN" at bounding box center [485, 354] width 969 height 682
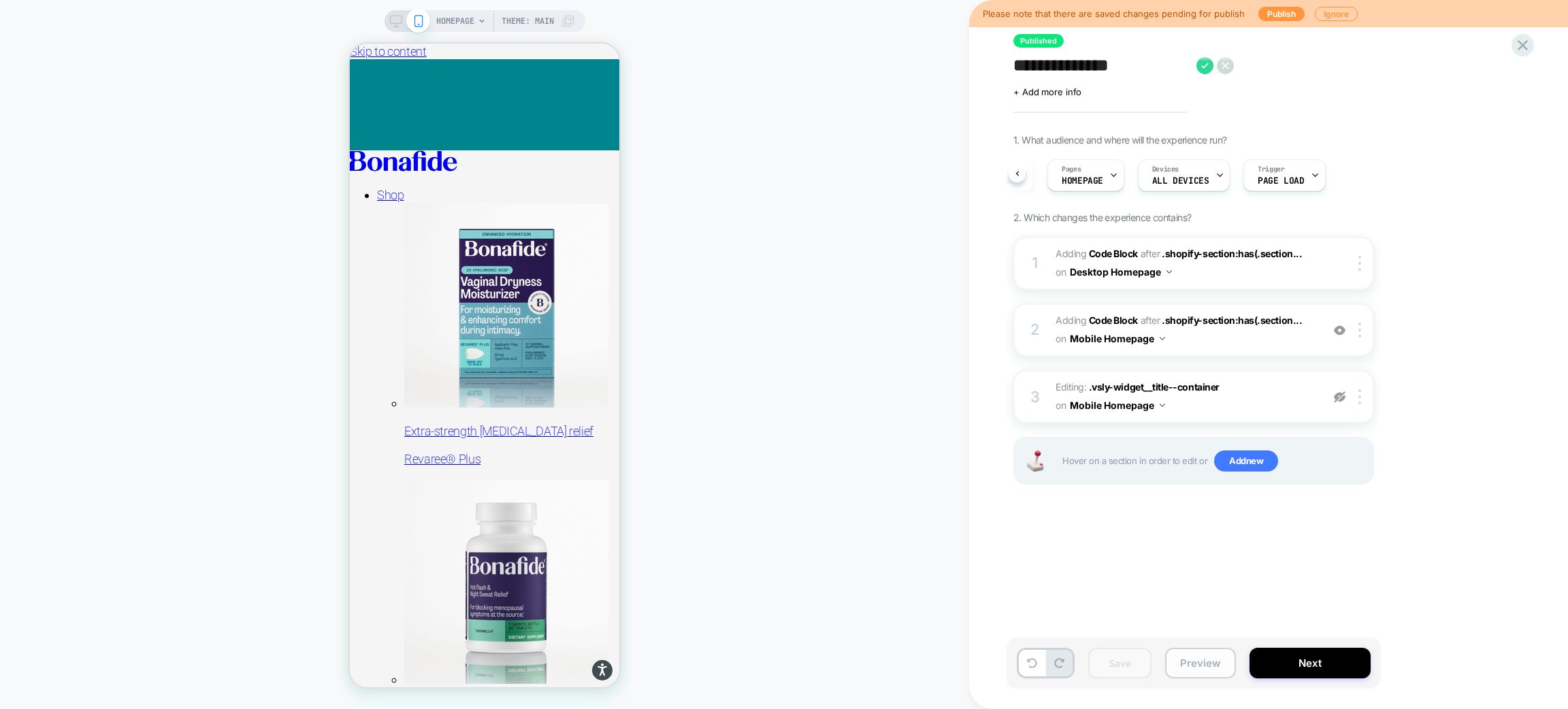
click at [1219, 662] on button "Preview" at bounding box center [1201, 662] width 71 height 30
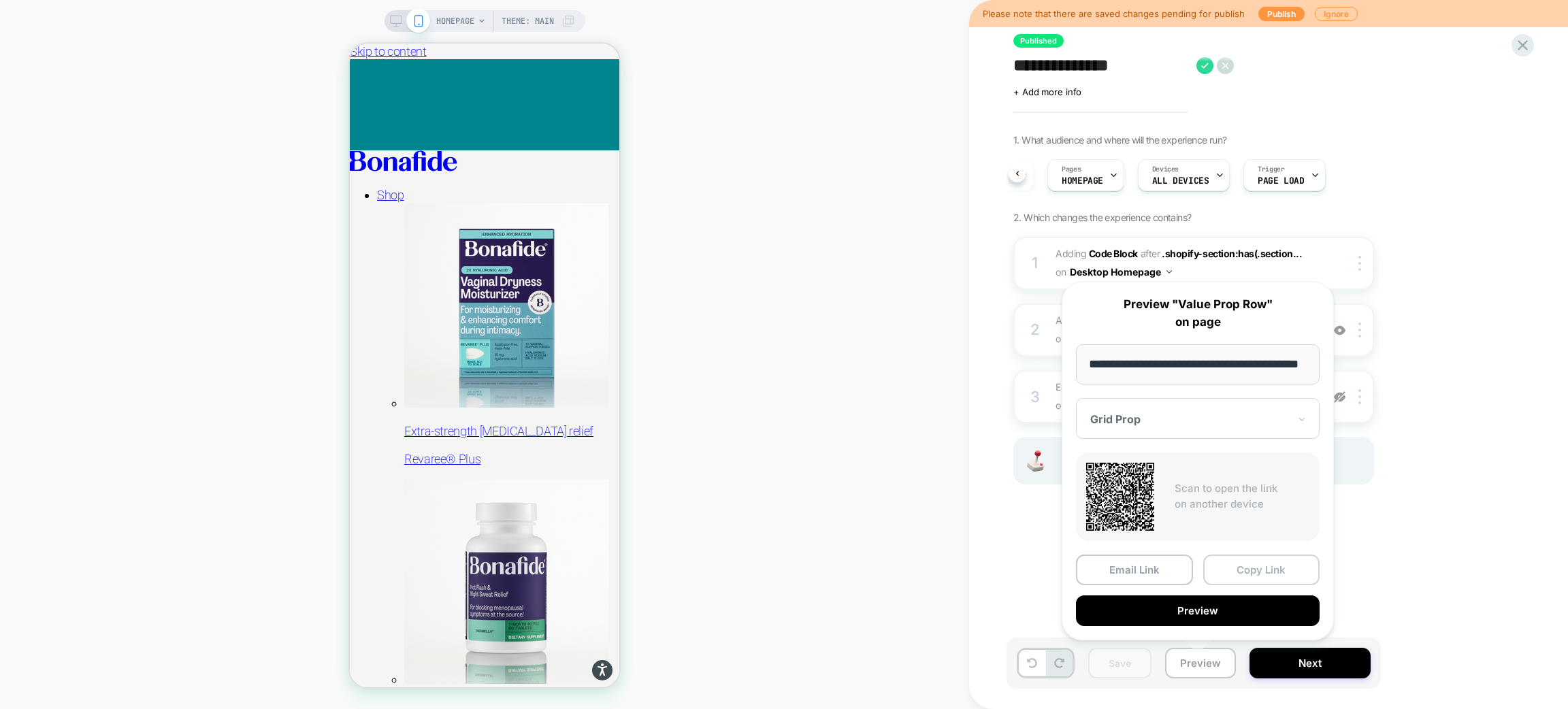
click at [1264, 571] on button "Copy Link" at bounding box center [1261, 569] width 117 height 30
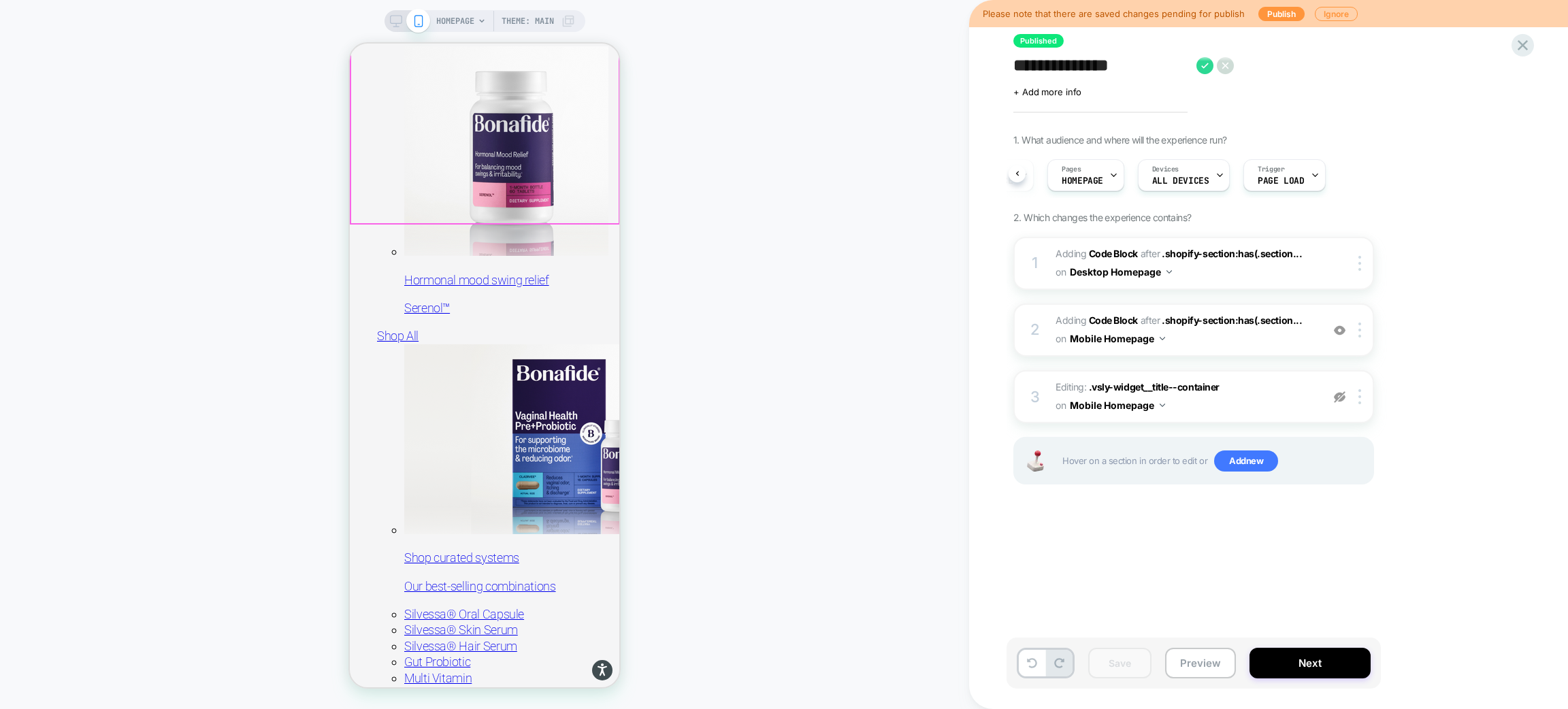
scroll to position [1265, 0]
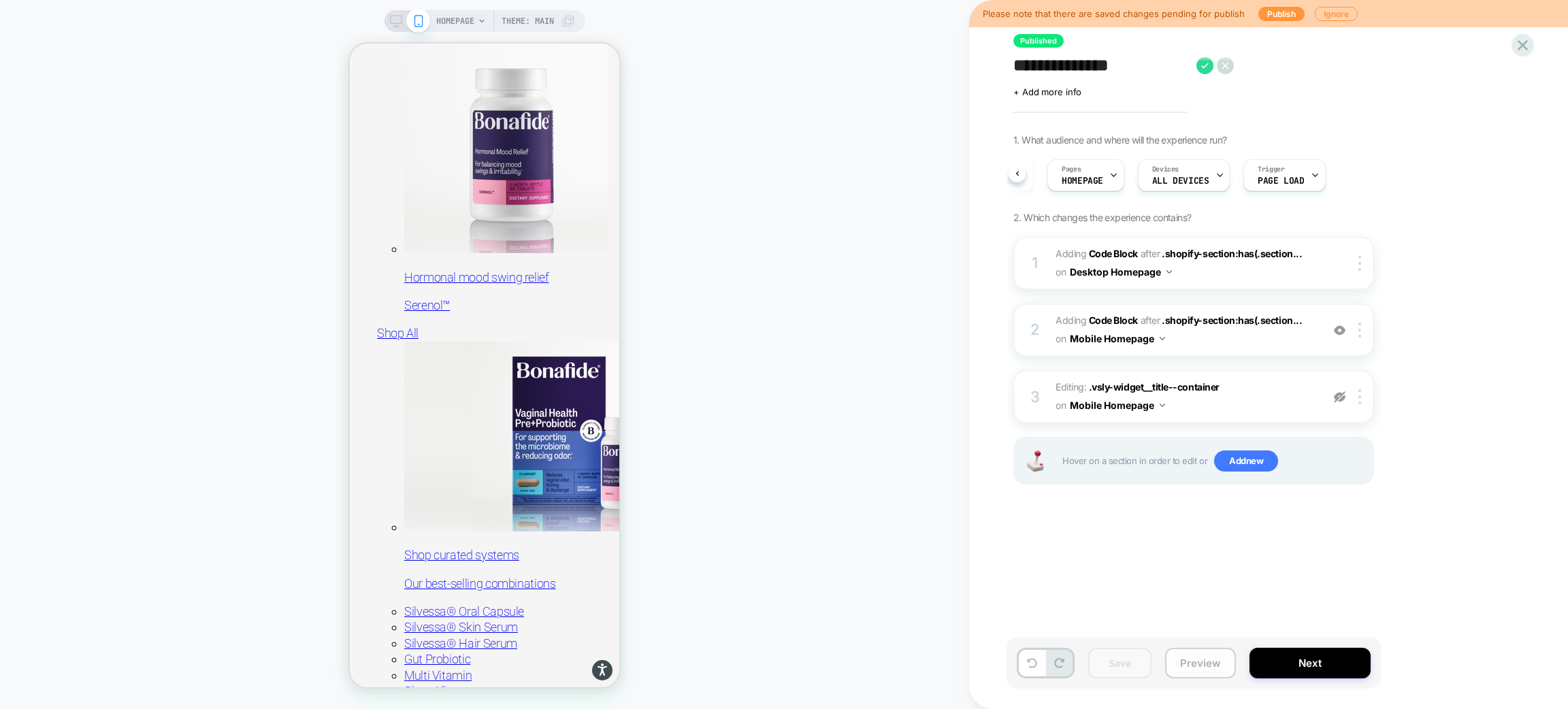
click at [1199, 660] on button "Preview" at bounding box center [1201, 662] width 71 height 30
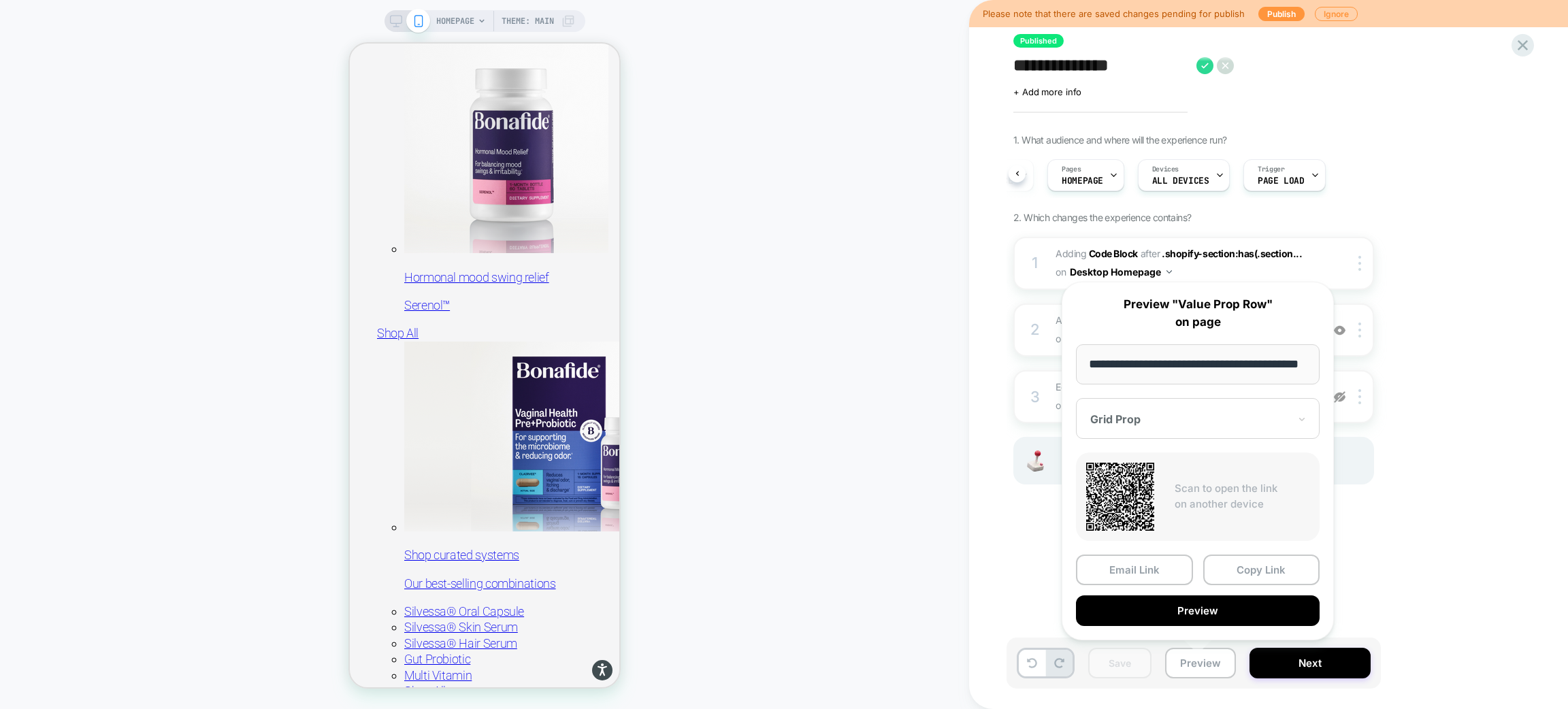
scroll to position [0, 0]
click at [1186, 415] on div at bounding box center [1189, 419] width 199 height 13
click at [1159, 465] on div "Variation 1" at bounding box center [1198, 466] width 230 height 24
click at [1231, 566] on button "Copy Link" at bounding box center [1261, 569] width 117 height 30
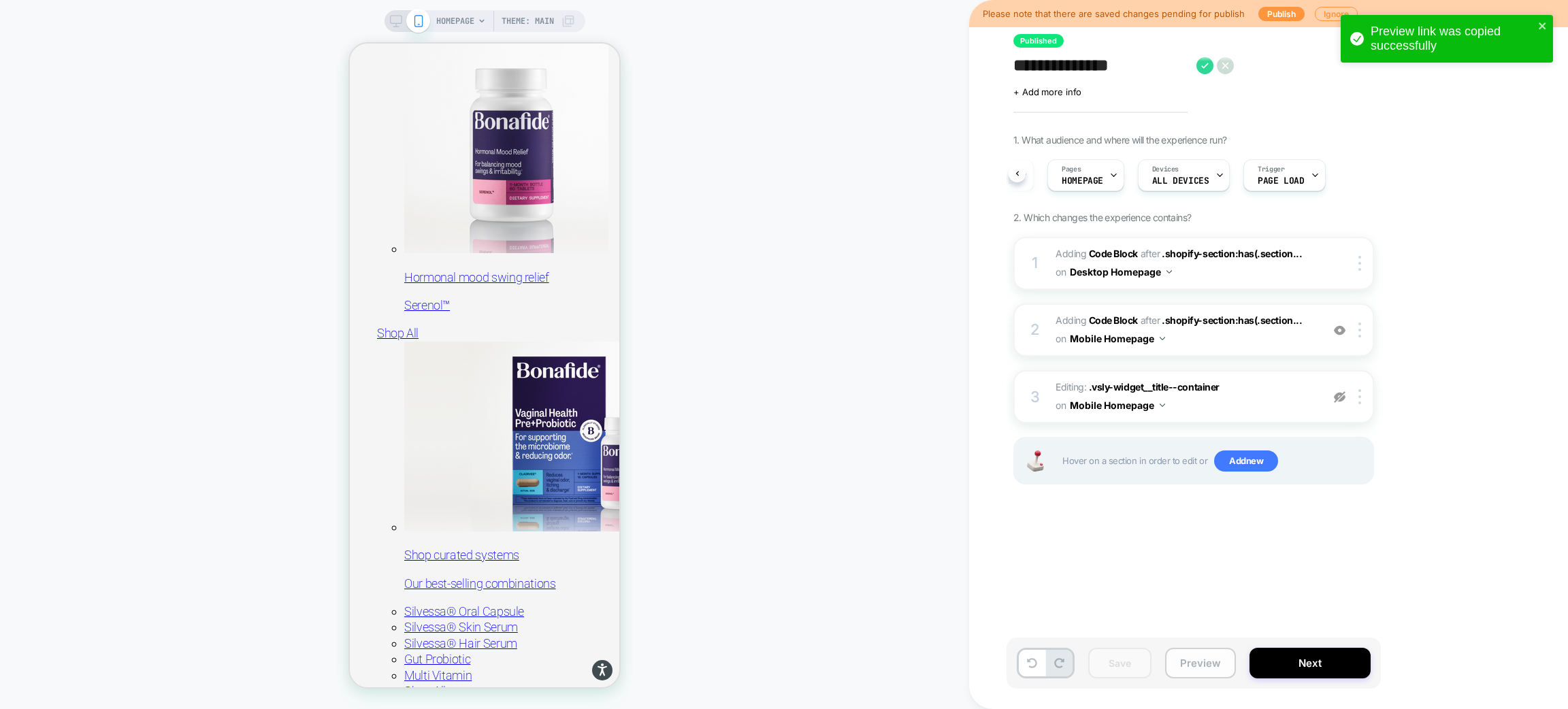
click at [1182, 668] on button "Preview" at bounding box center [1201, 662] width 71 height 30
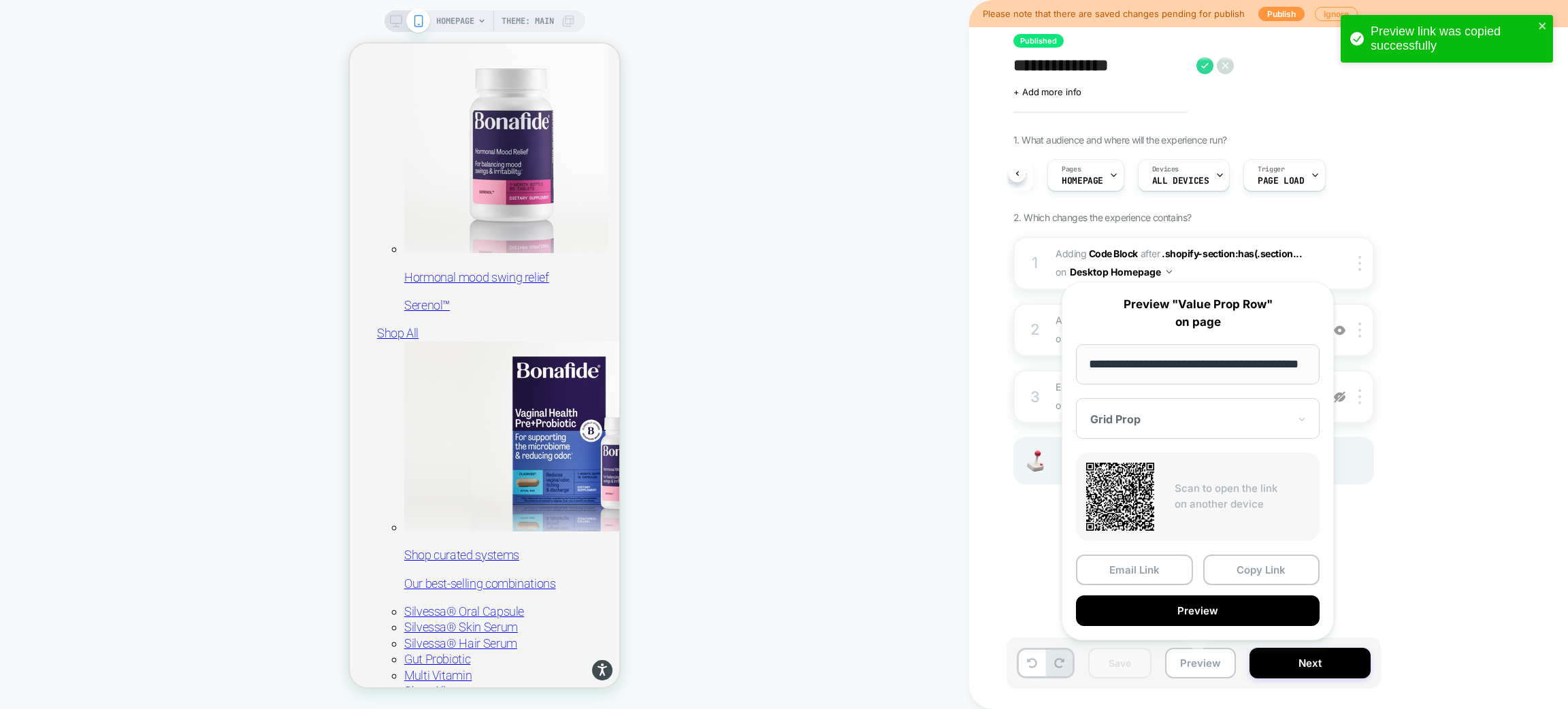
click at [1198, 410] on div "Grid Prop" at bounding box center [1198, 418] width 244 height 41
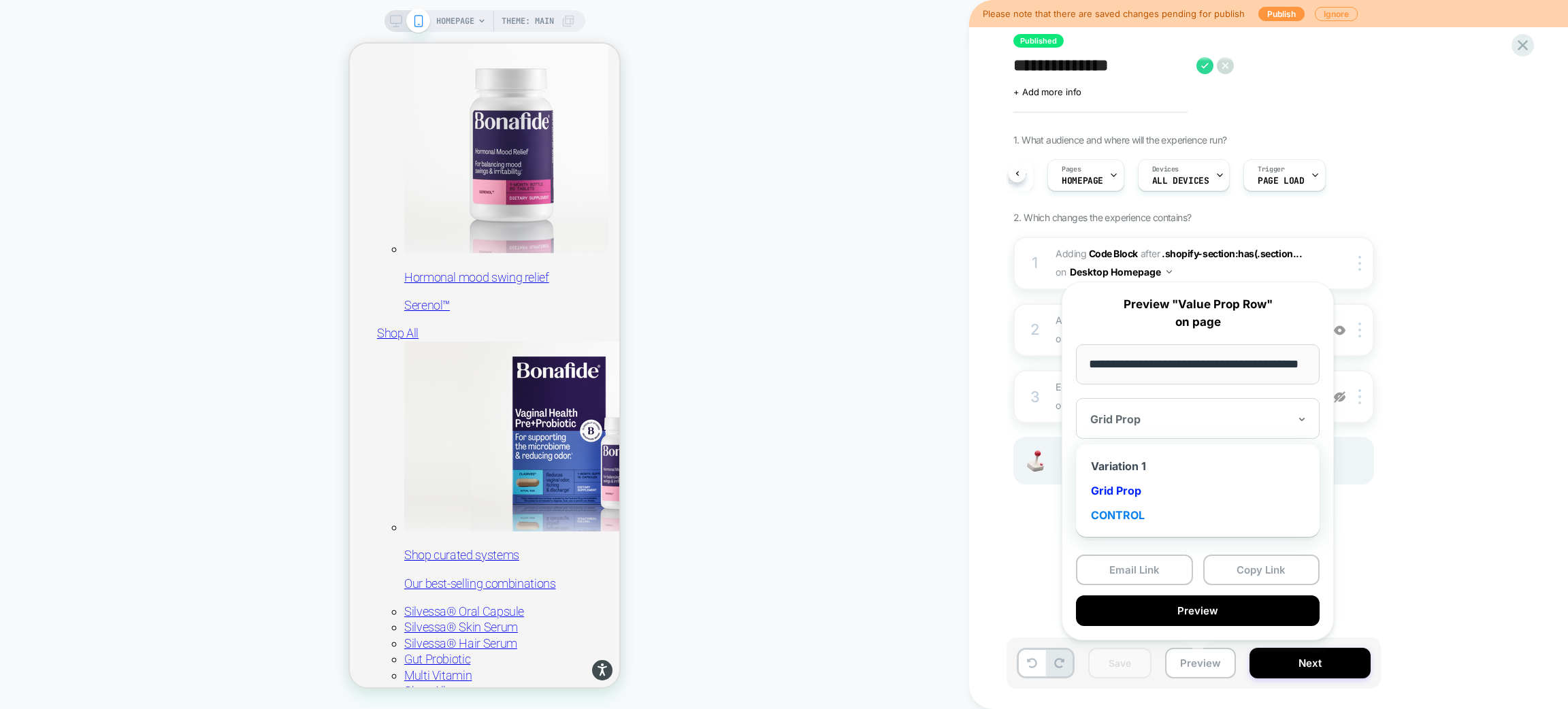
click at [1144, 513] on div "CONTROL" at bounding box center [1198, 515] width 230 height 24
click at [1264, 568] on button "Copy Link" at bounding box center [1261, 569] width 117 height 30
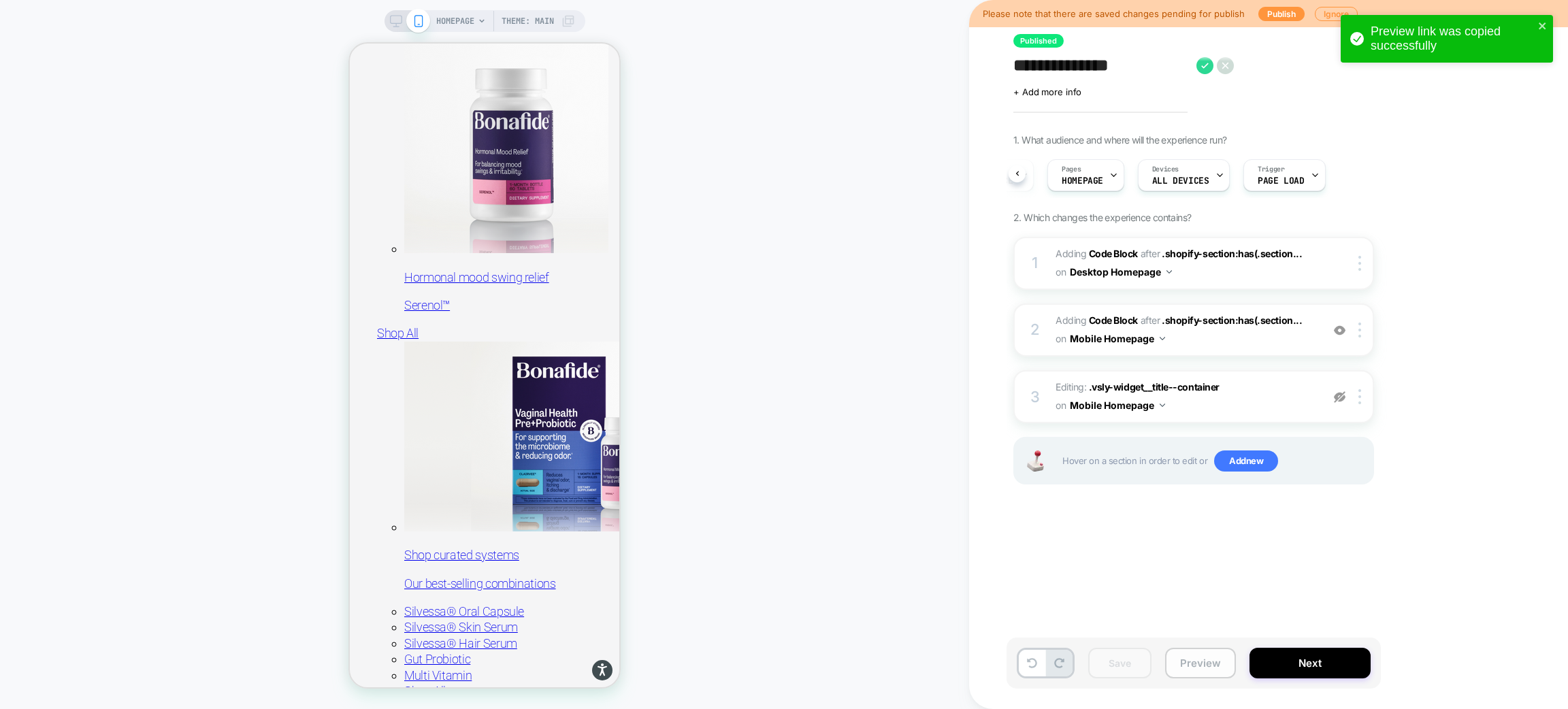
click at [1185, 656] on button "Preview" at bounding box center [1201, 662] width 71 height 30
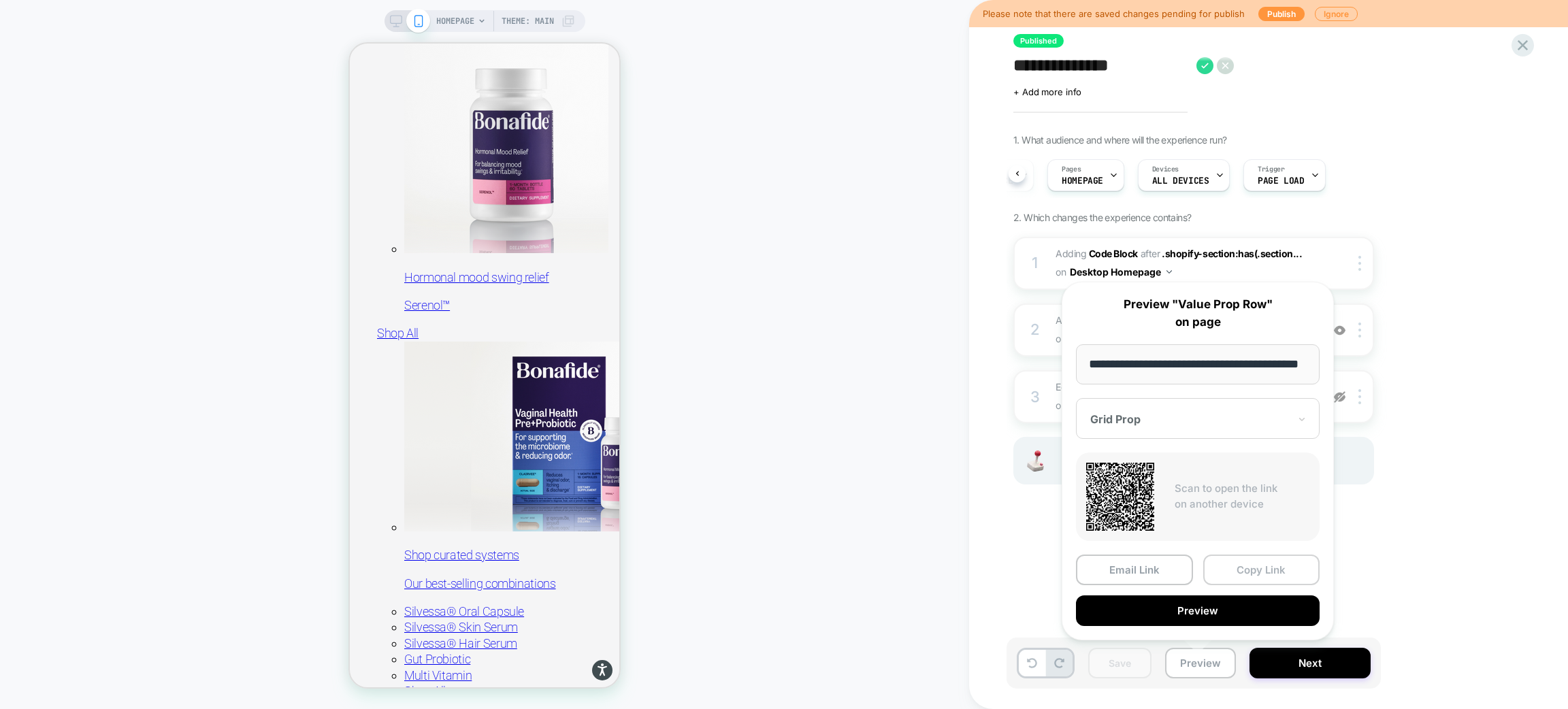
click at [1232, 560] on button "Copy Link" at bounding box center [1261, 569] width 117 height 30
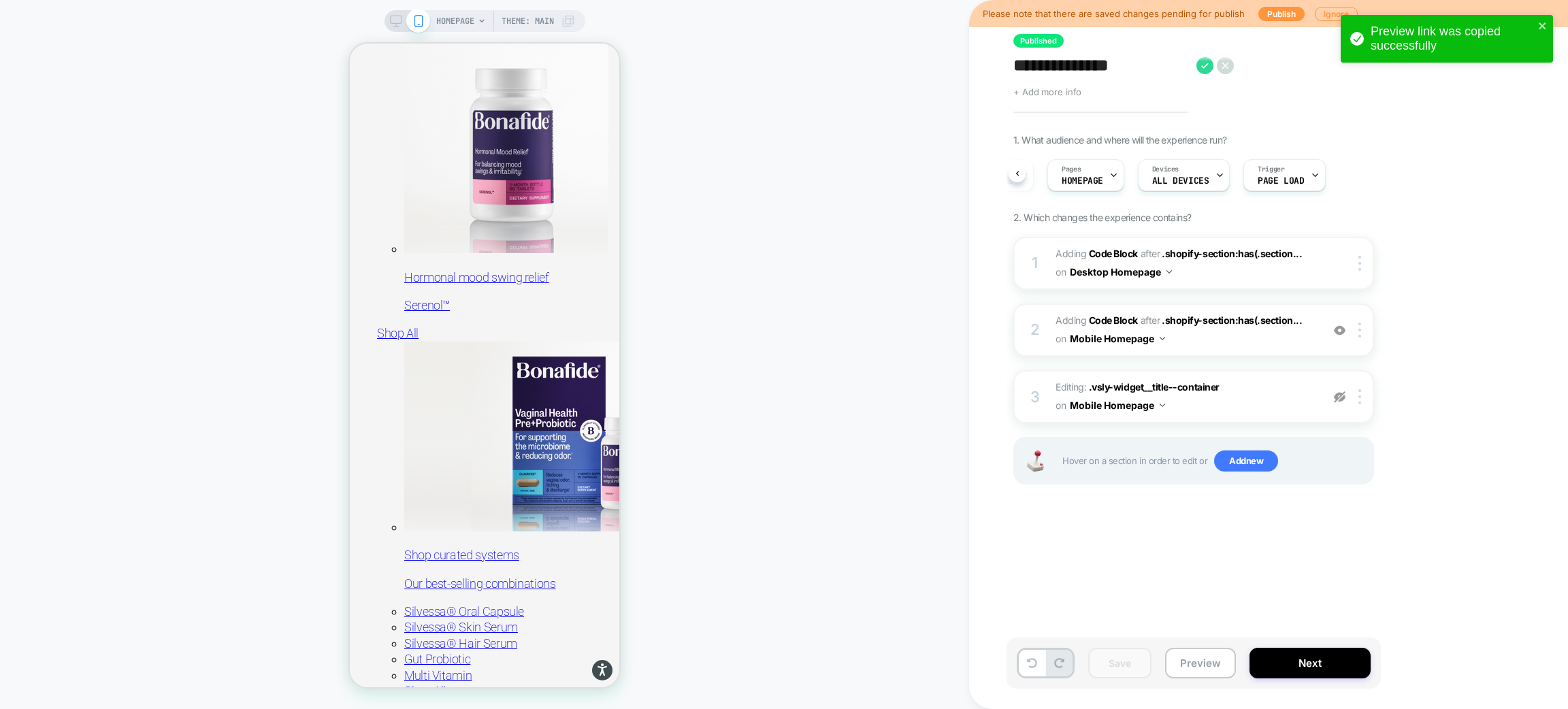
click at [1055, 89] on span "+ Add more info" at bounding box center [1047, 92] width 68 height 11
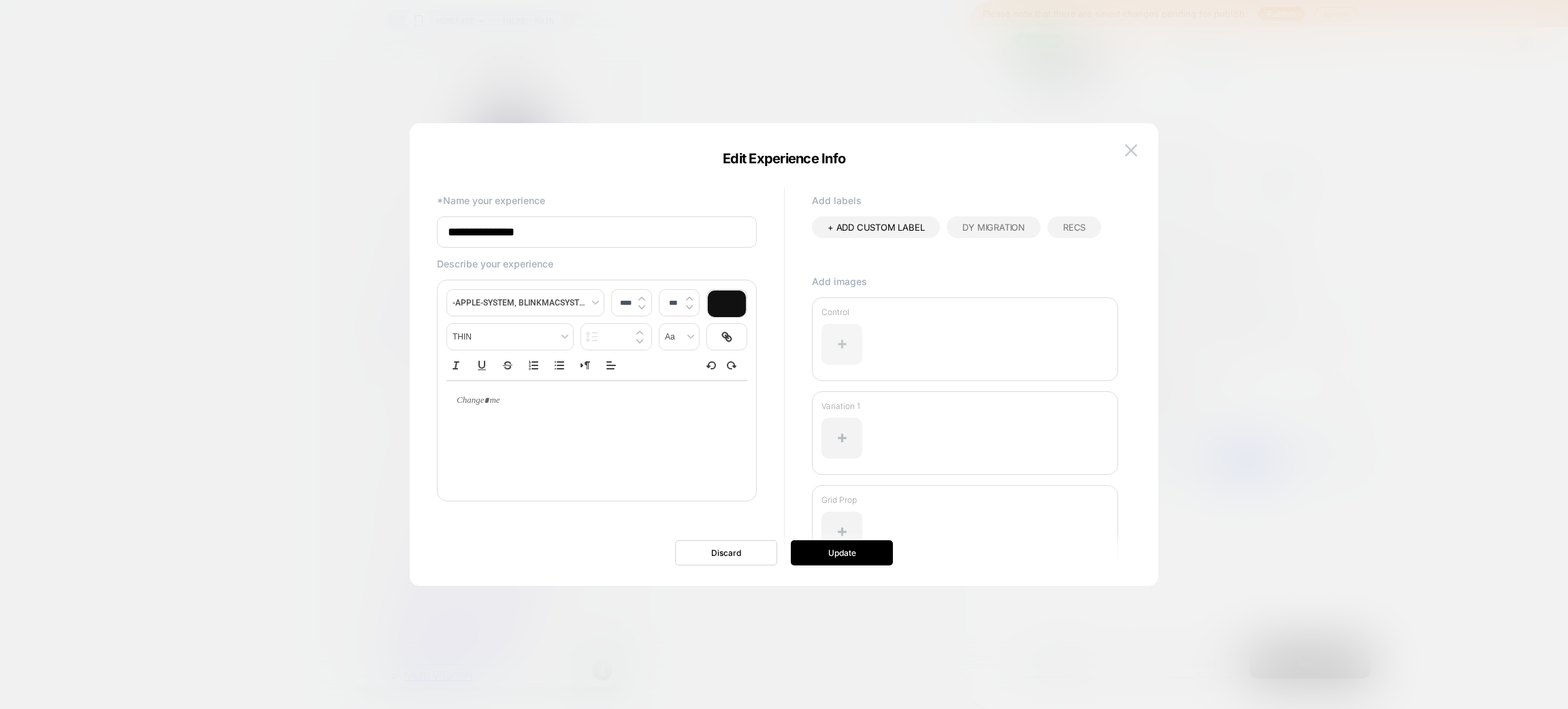
click at [844, 339] on div at bounding box center [841, 344] width 41 height 41
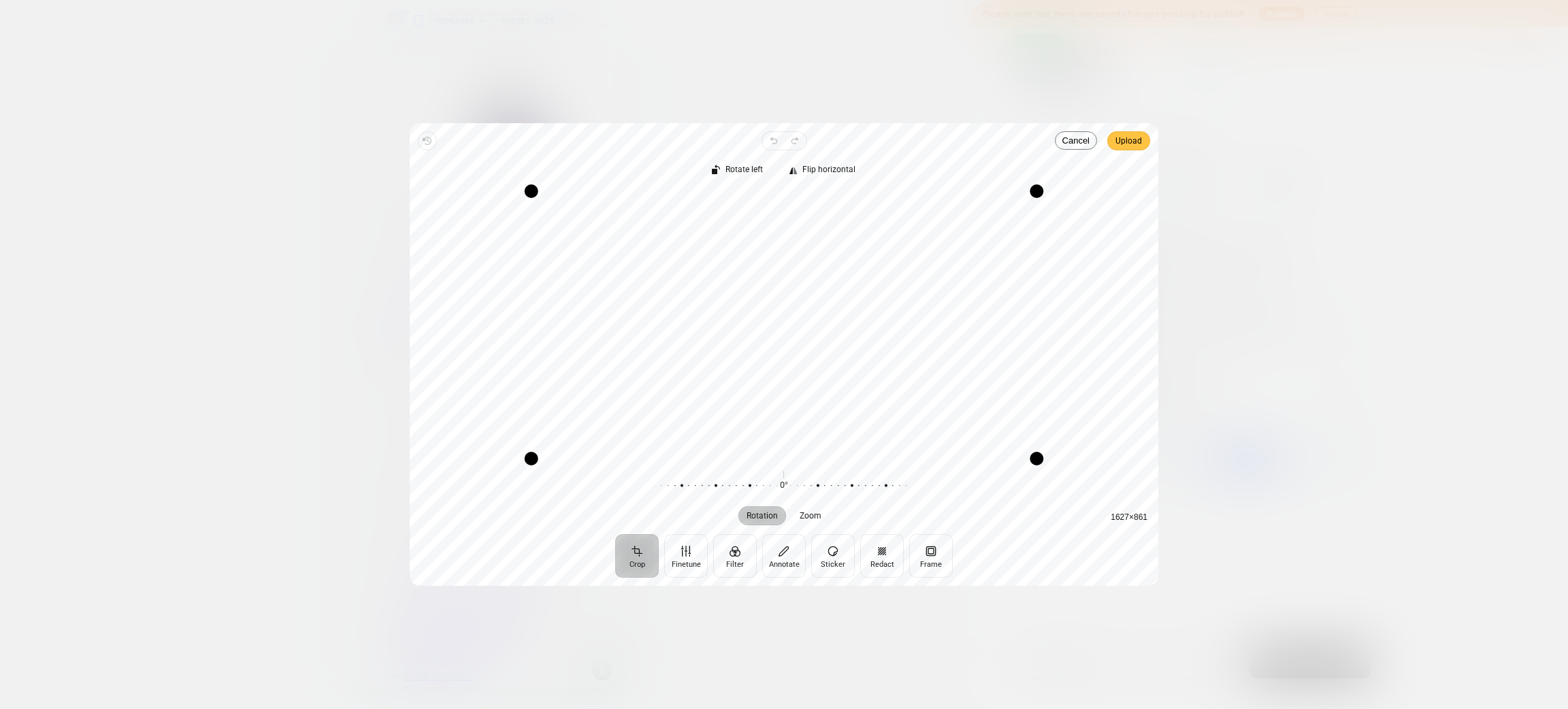
click at [1117, 142] on span "Upload" at bounding box center [1129, 141] width 27 height 16
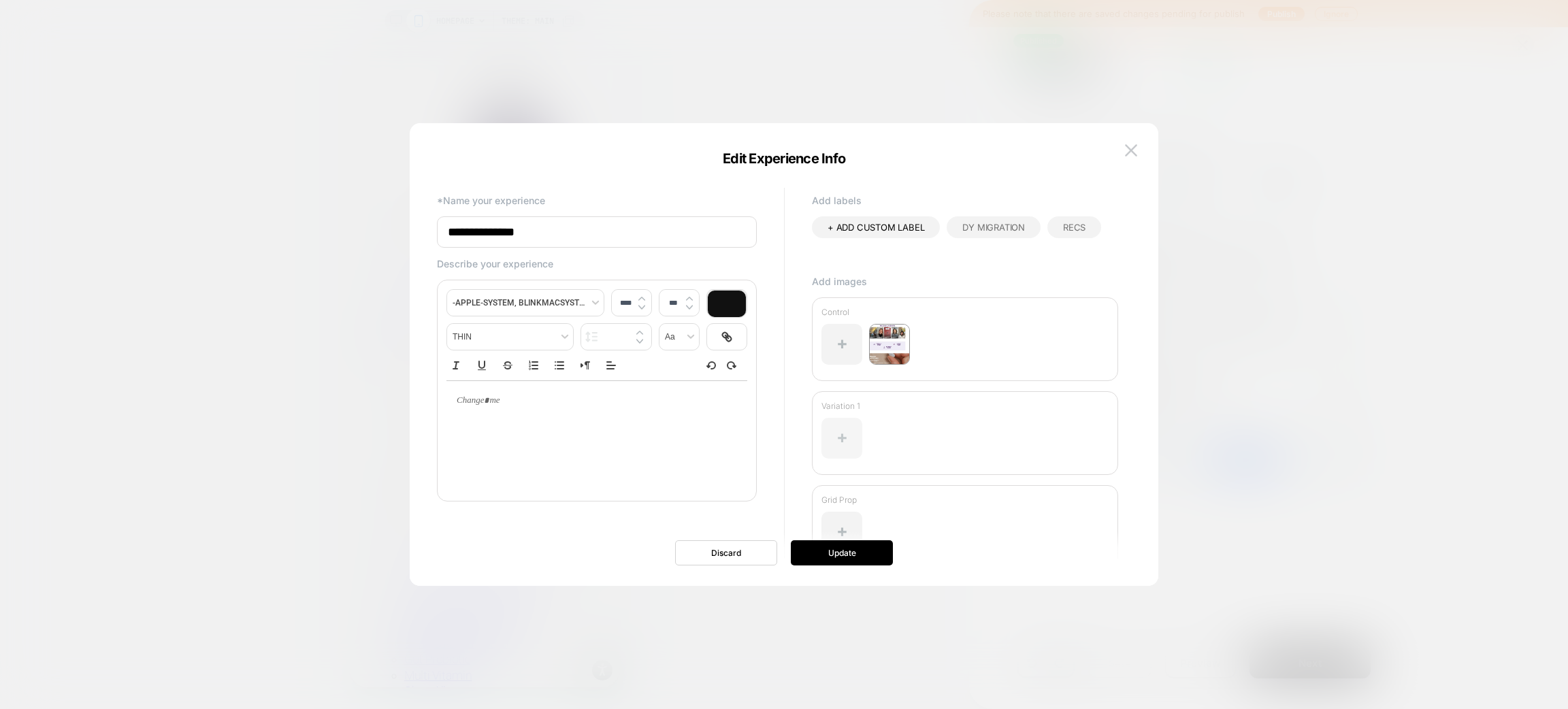
click at [832, 426] on div at bounding box center [841, 438] width 41 height 41
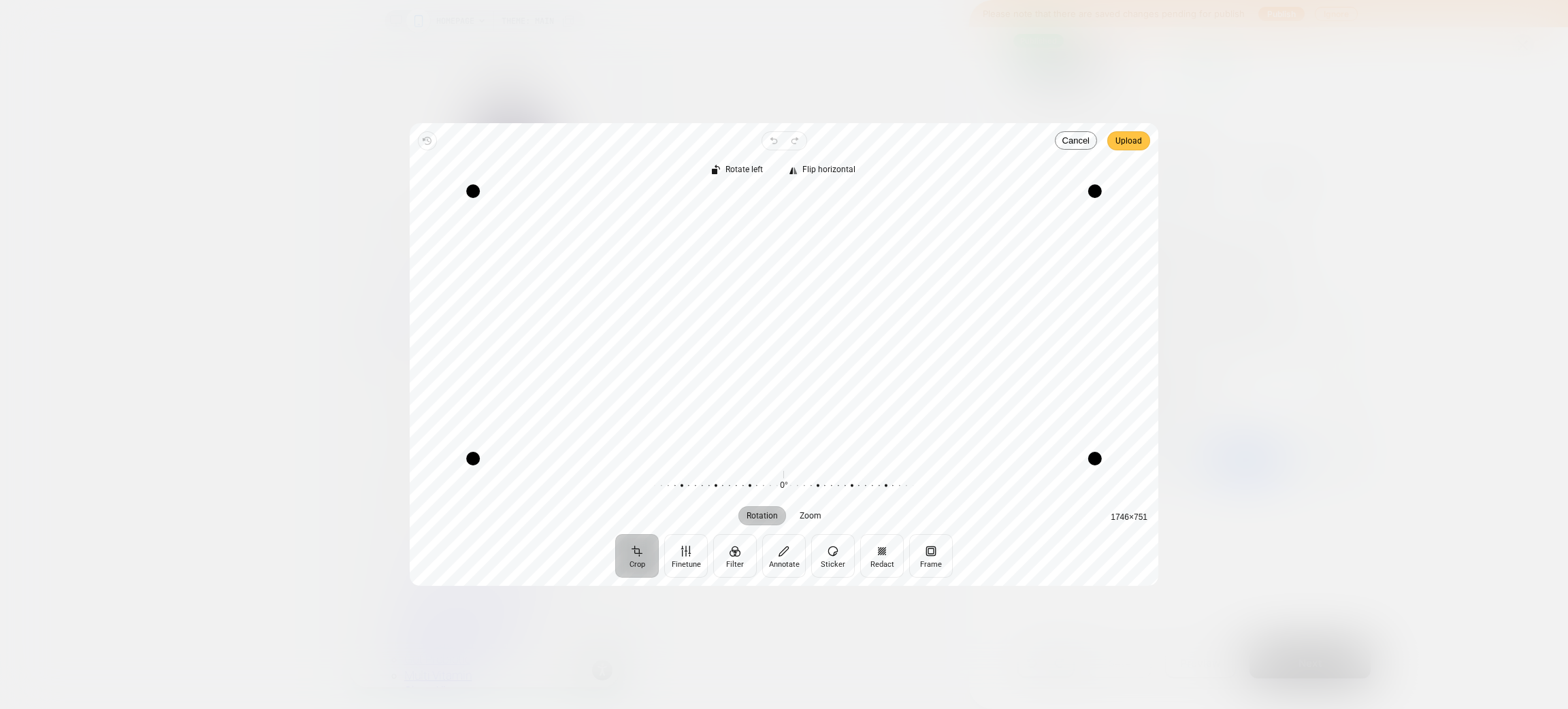
click at [1141, 141] on span "Upload" at bounding box center [1129, 141] width 27 height 16
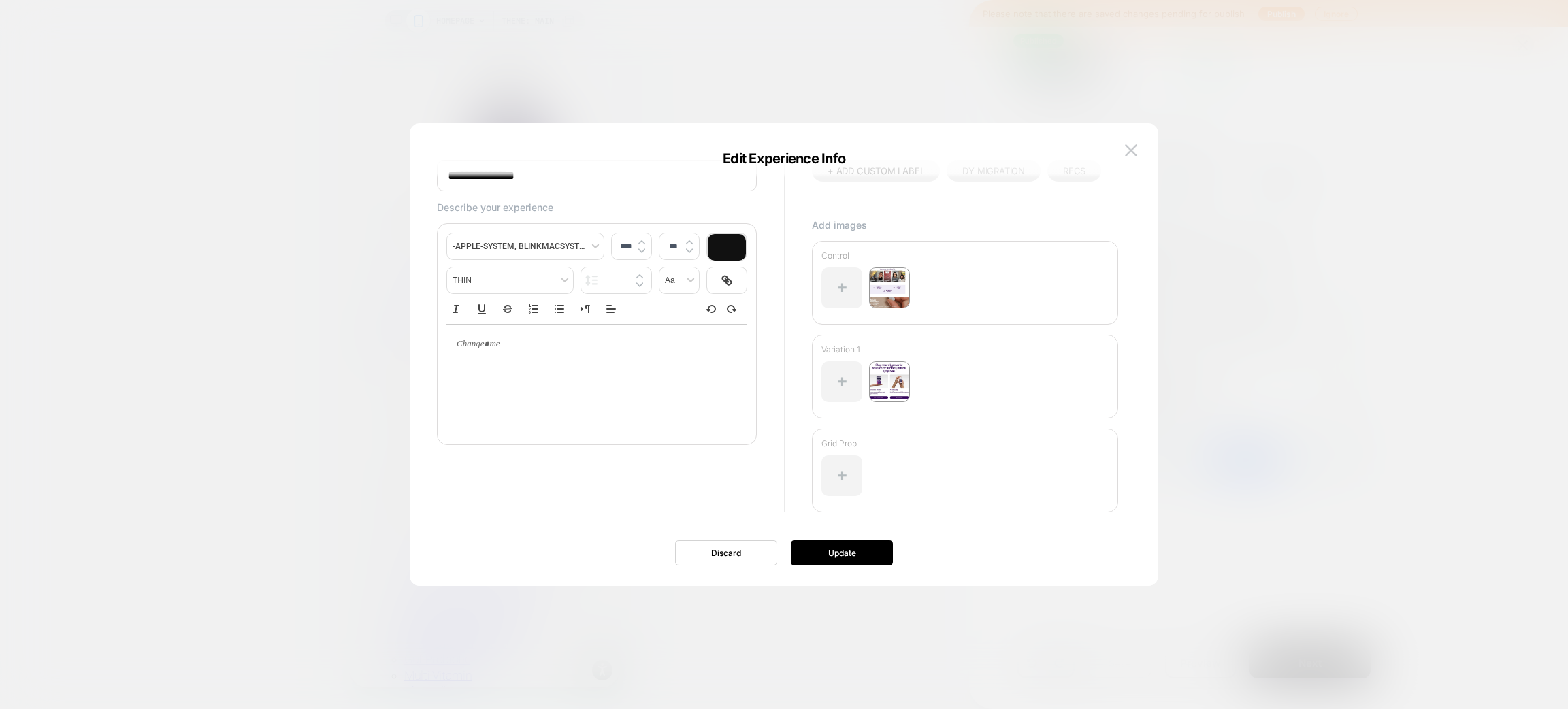
scroll to position [45, 0]
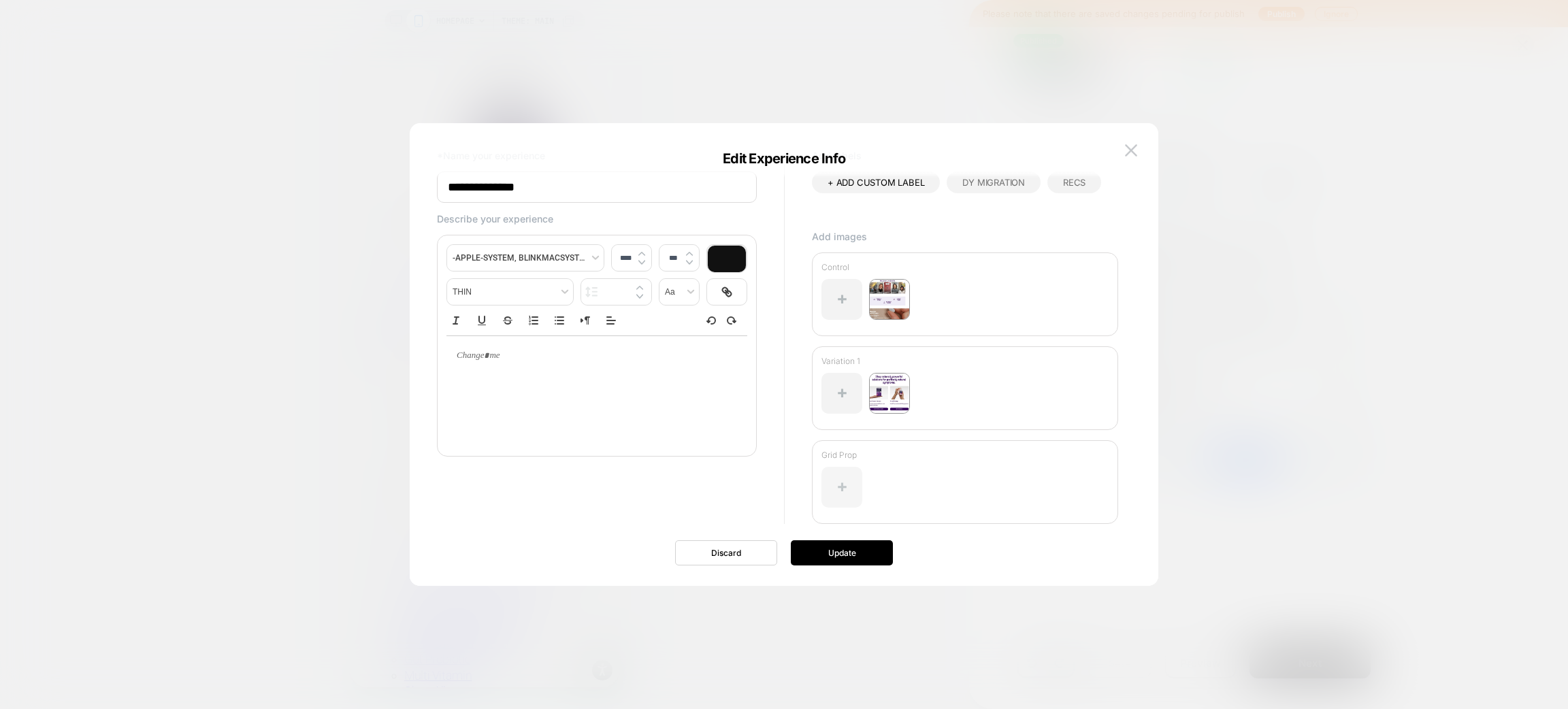
click at [835, 479] on div at bounding box center [841, 487] width 41 height 41
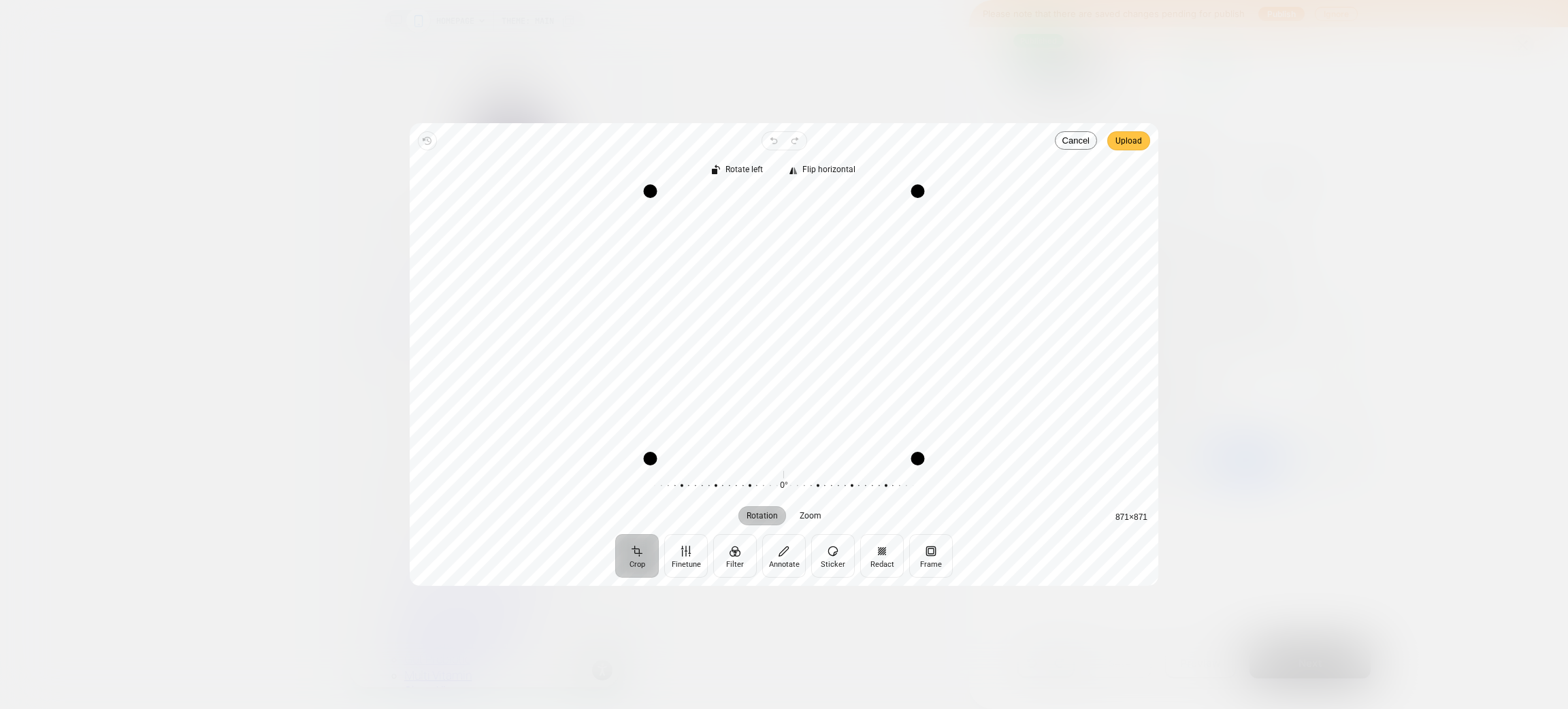
click at [1133, 140] on span "Upload" at bounding box center [1129, 141] width 27 height 16
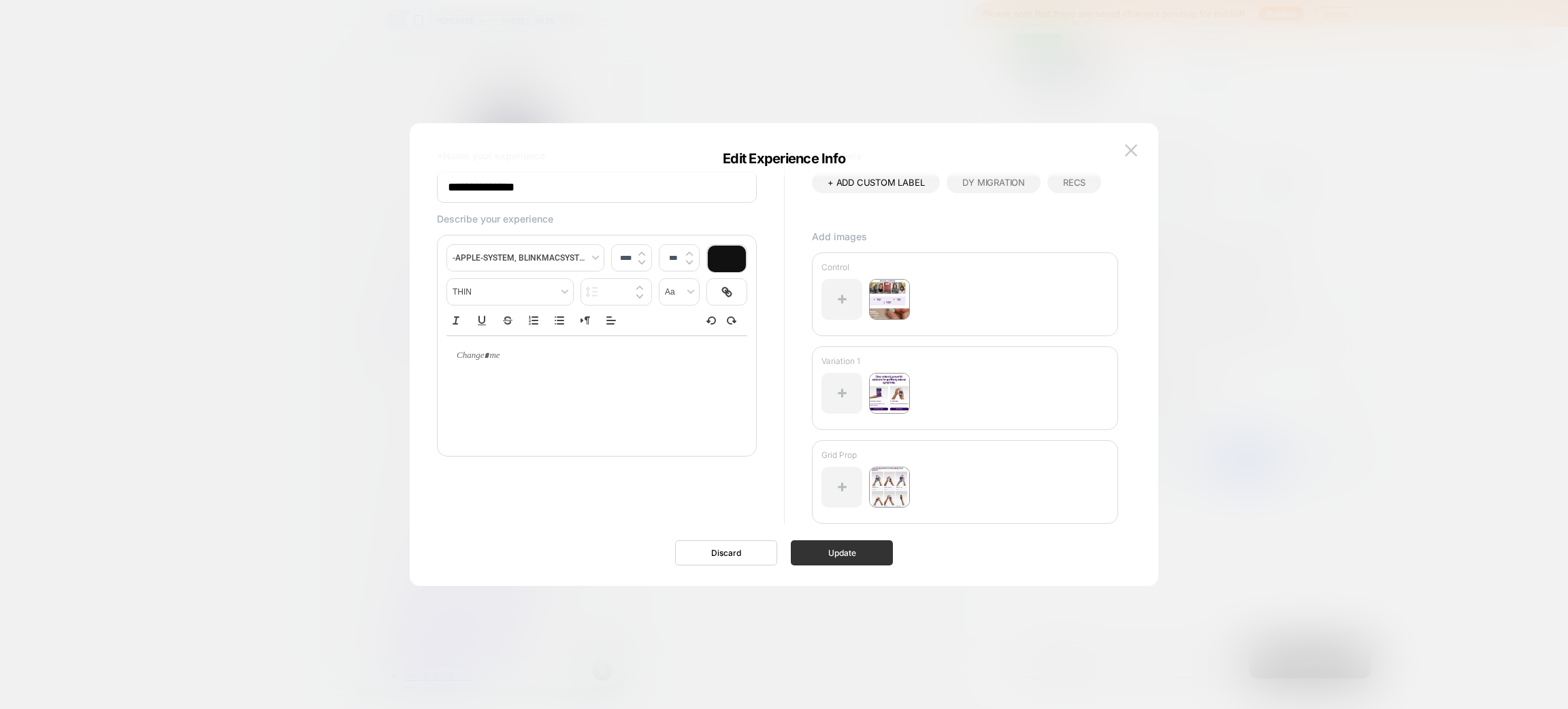
click at [848, 565] on button "Update" at bounding box center [842, 553] width 102 height 25
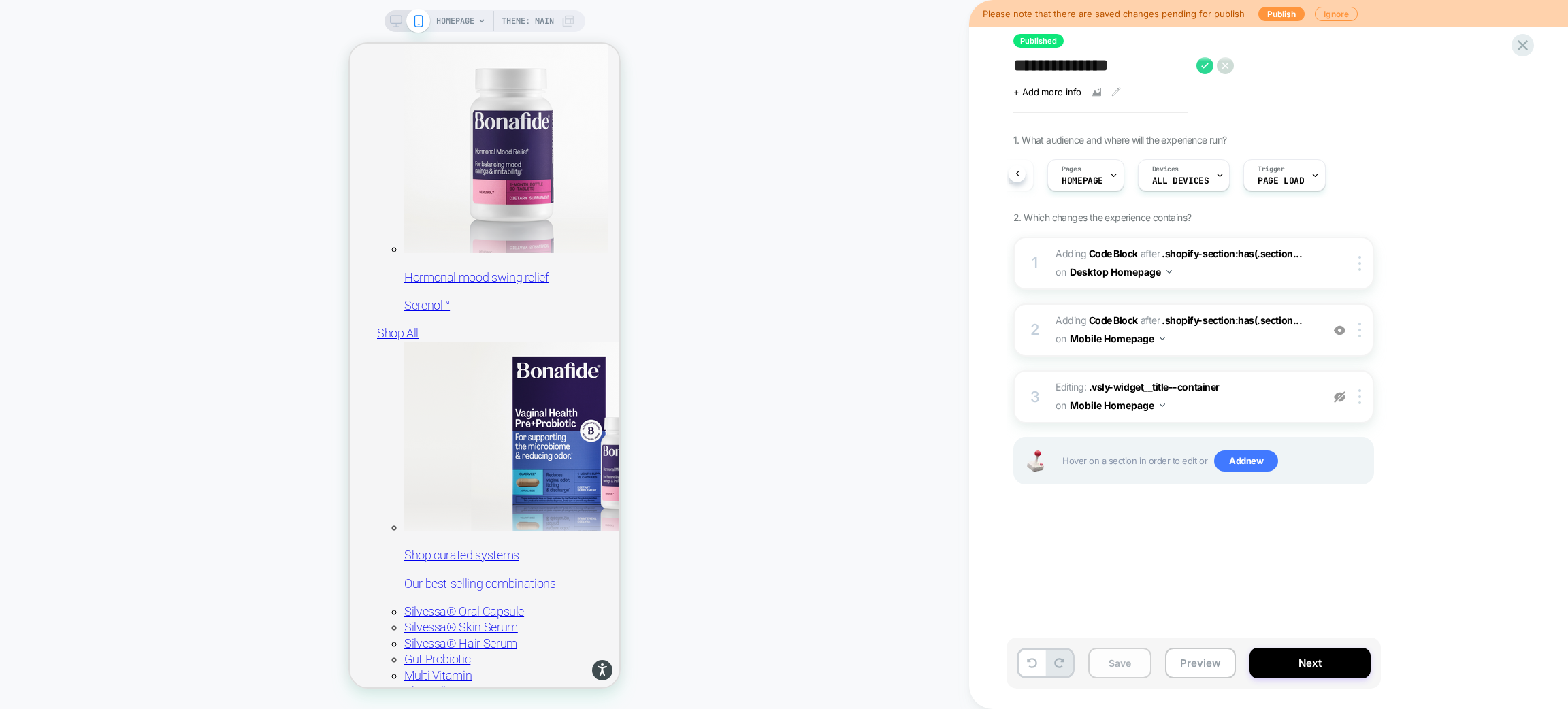
click at [1113, 662] on button "Save" at bounding box center [1120, 662] width 64 height 30
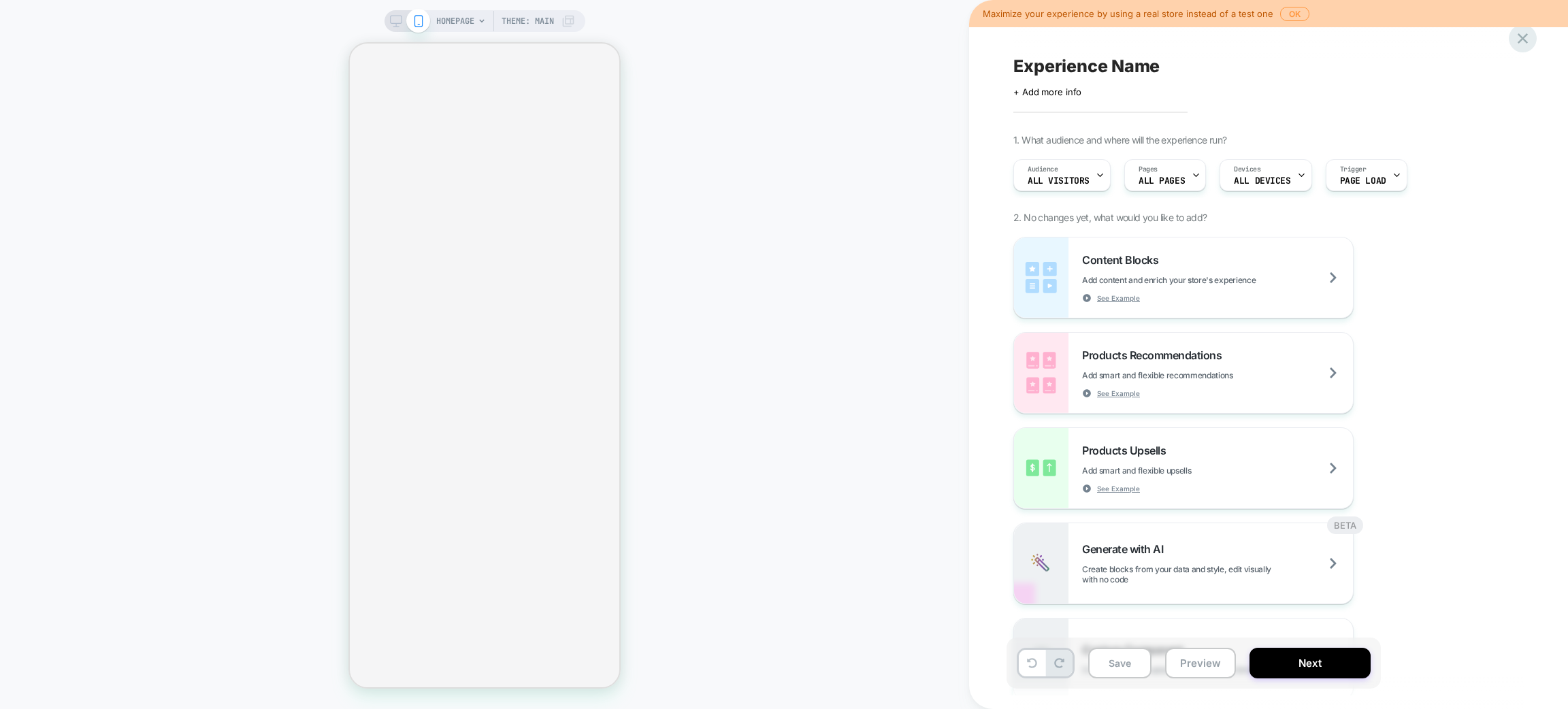
click at [1524, 39] on icon at bounding box center [1523, 38] width 10 height 10
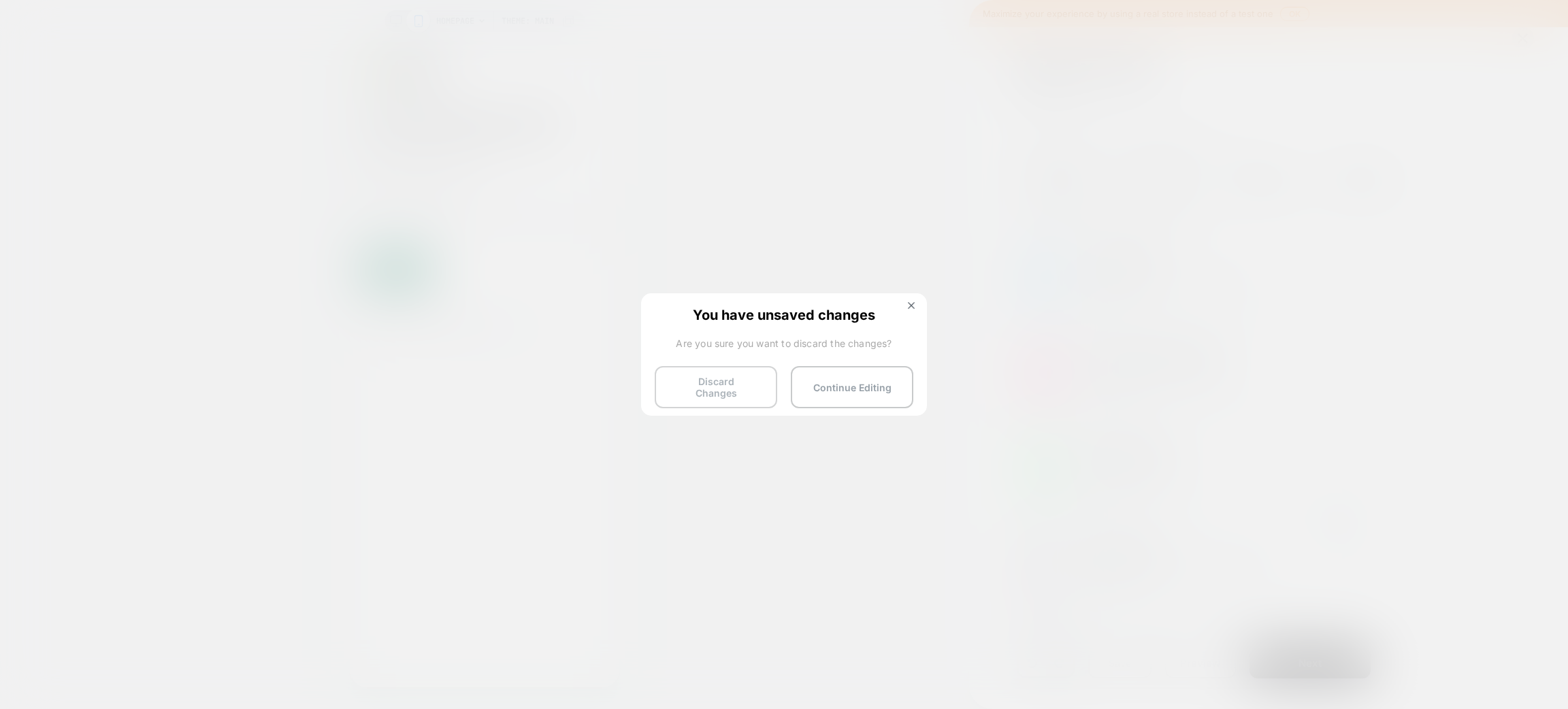
click at [688, 384] on button "Discard Changes" at bounding box center [716, 387] width 123 height 42
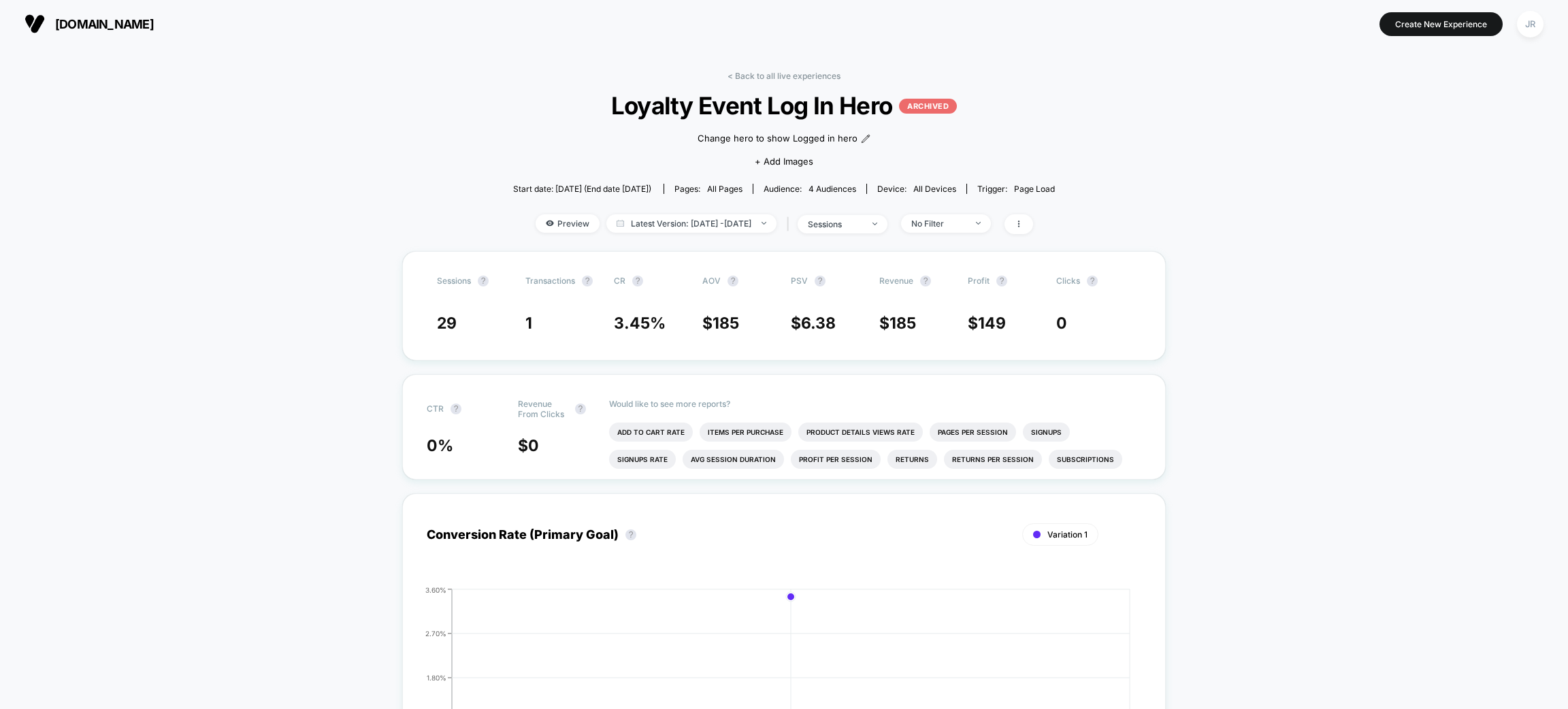
click at [113, 24] on span "[DOMAIN_NAME]" at bounding box center [105, 24] width 99 height 14
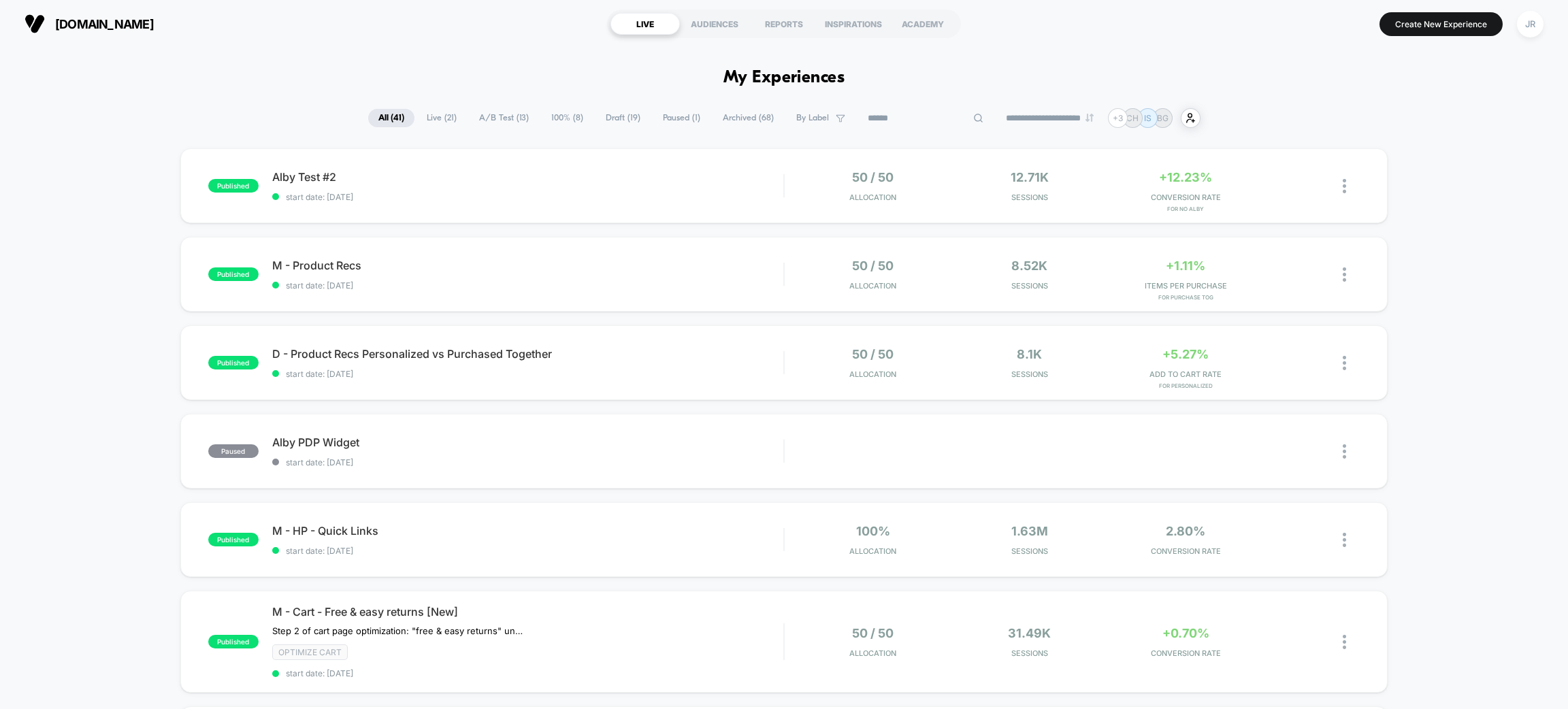
click at [920, 116] on input at bounding box center [925, 118] width 136 height 16
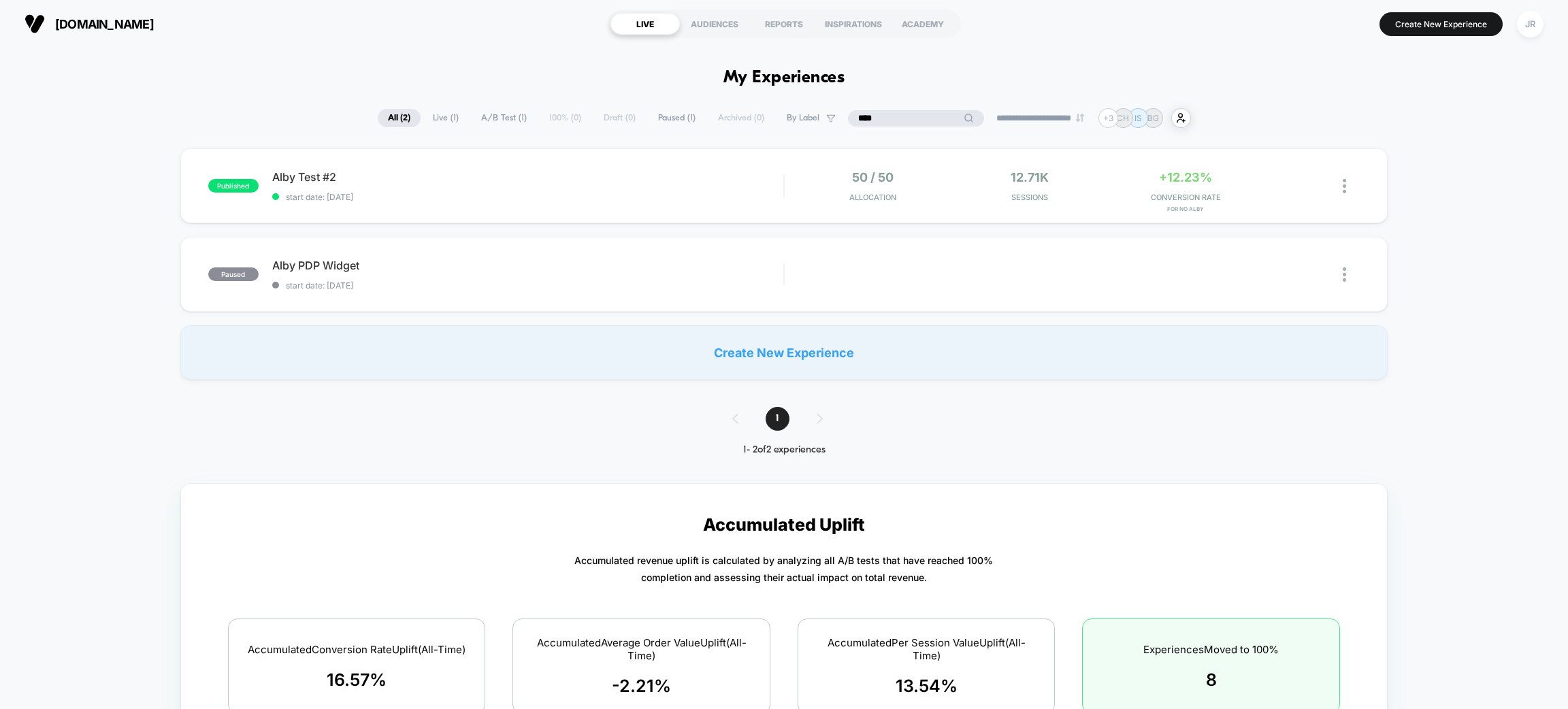
click at [858, 117] on input "****" at bounding box center [916, 118] width 136 height 16
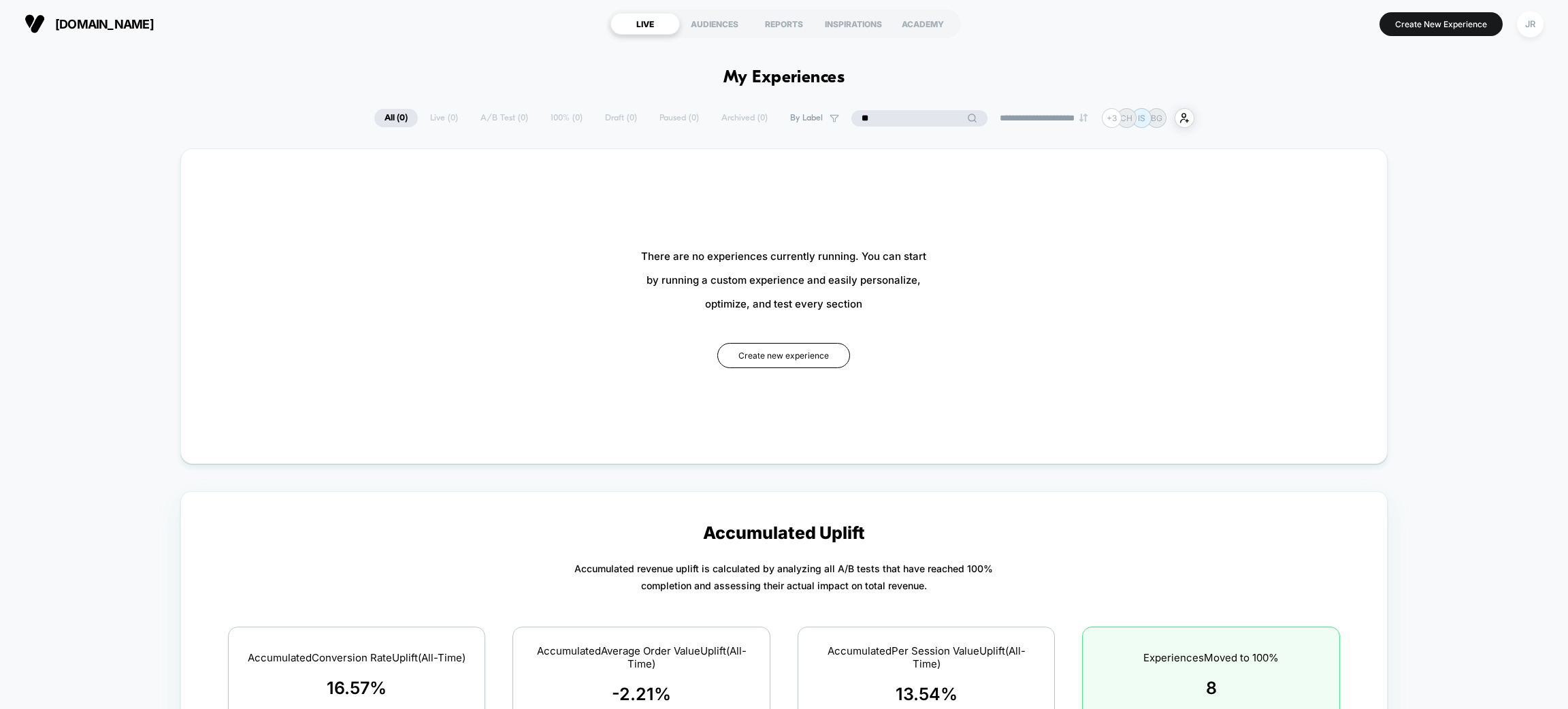
type input "*"
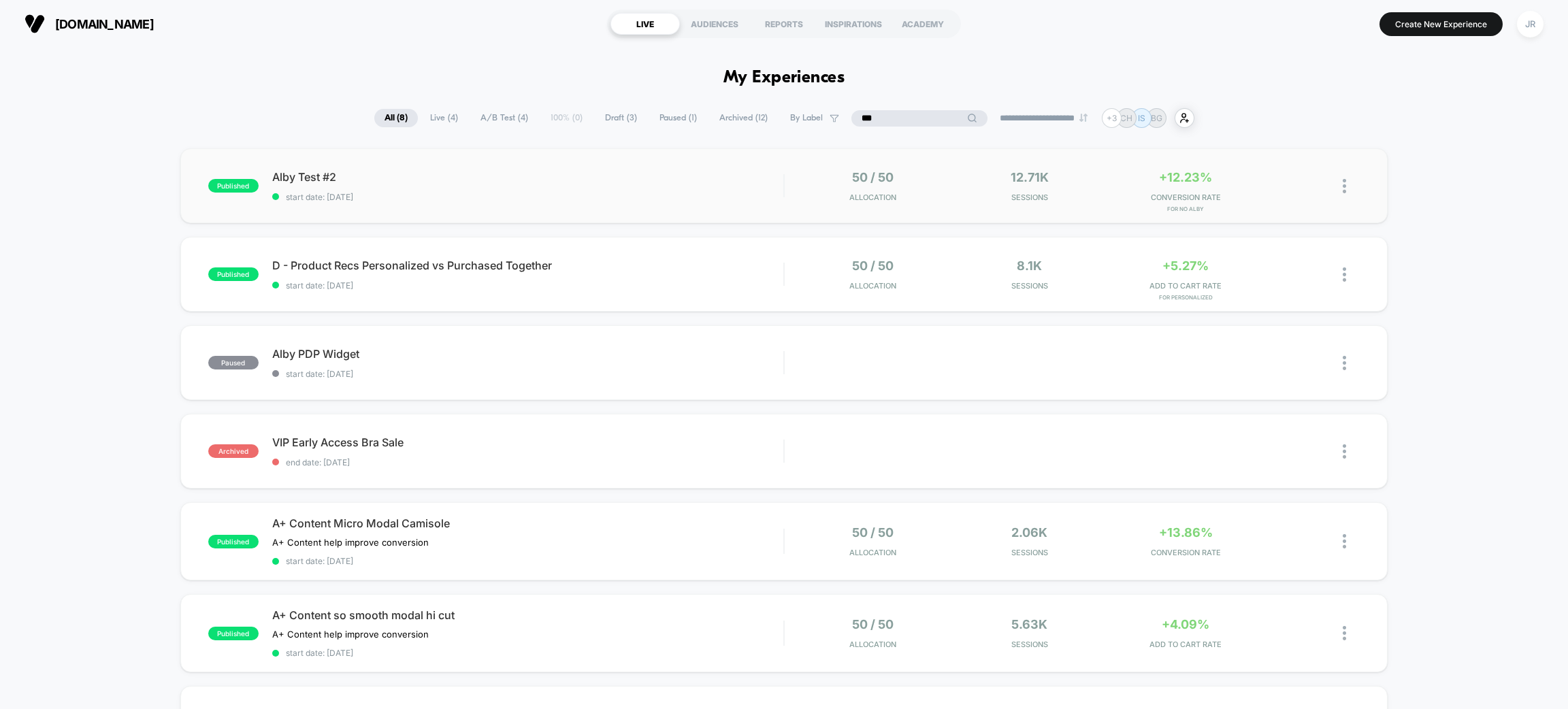
type input "****"
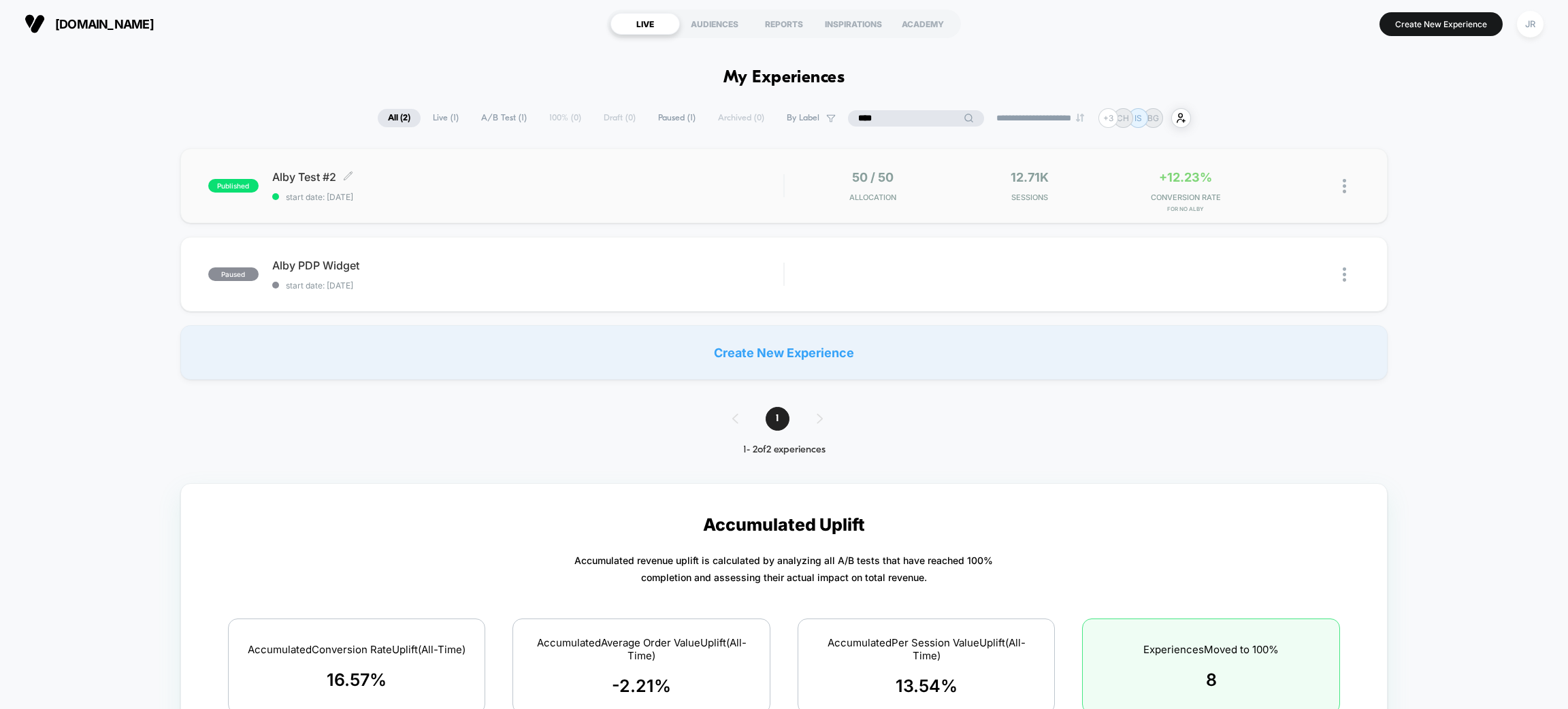
click at [532, 187] on div "Alby Test #2 Click to edit experience details Click to edit experience details …" at bounding box center [528, 185] width 511 height 32
click at [629, 290] on div "paused Alby PDP Widget start date: 9/11/2025 Edit Duplicate Preview Start" at bounding box center [784, 274] width 1208 height 75
click at [575, 178] on span "Alby Test #2 Click to edit experience details" at bounding box center [528, 177] width 511 height 13
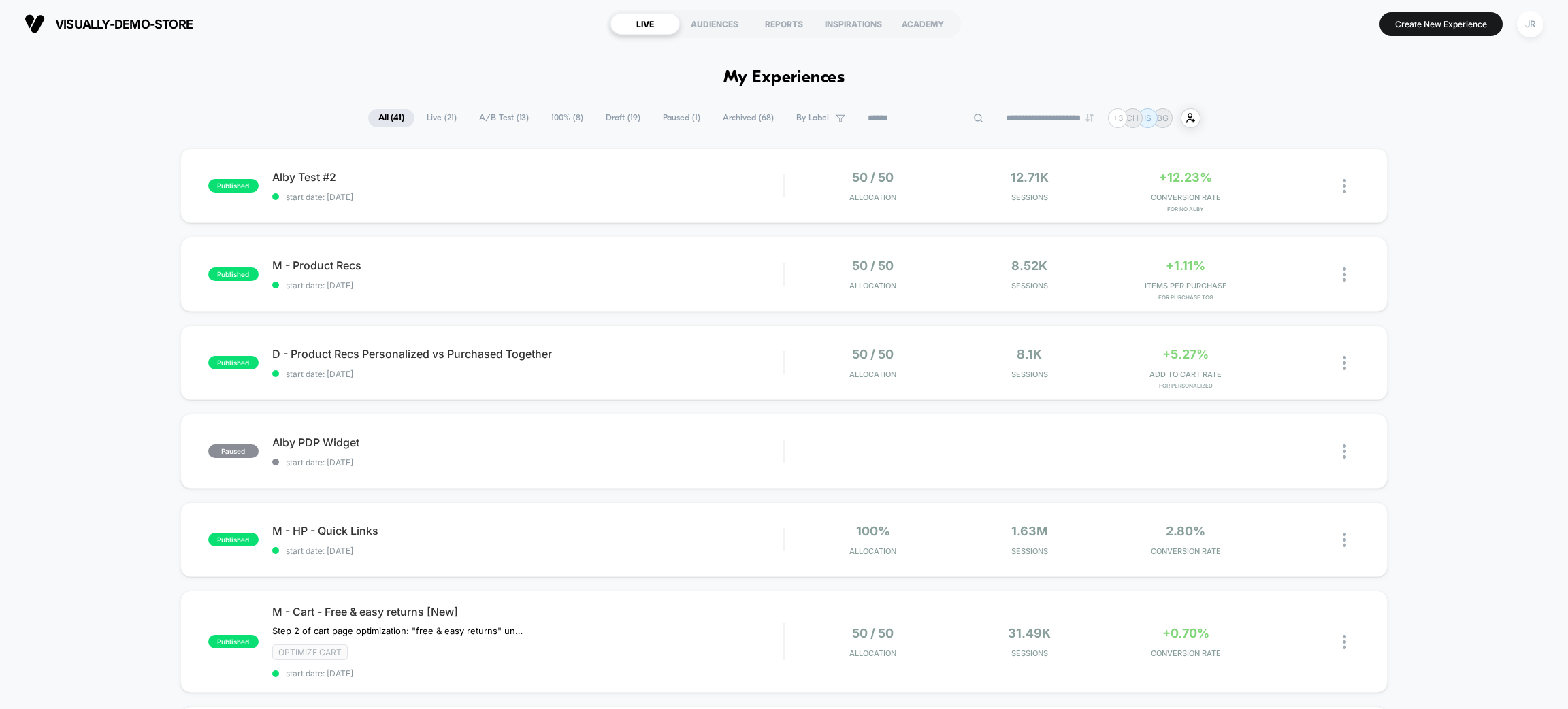
click at [914, 118] on input at bounding box center [925, 118] width 136 height 16
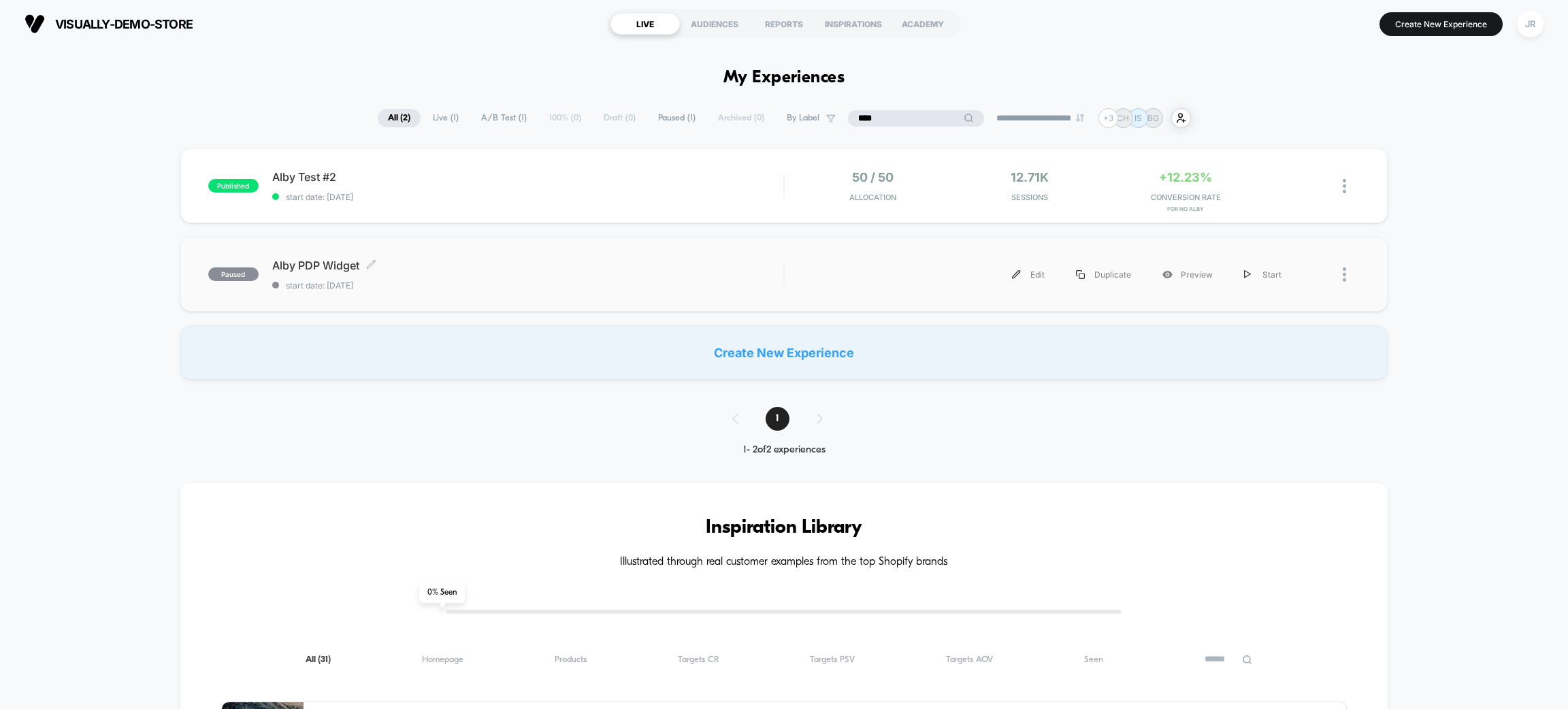
type input "****"
click at [589, 285] on span "start date: [DATE]" at bounding box center [528, 286] width 511 height 10
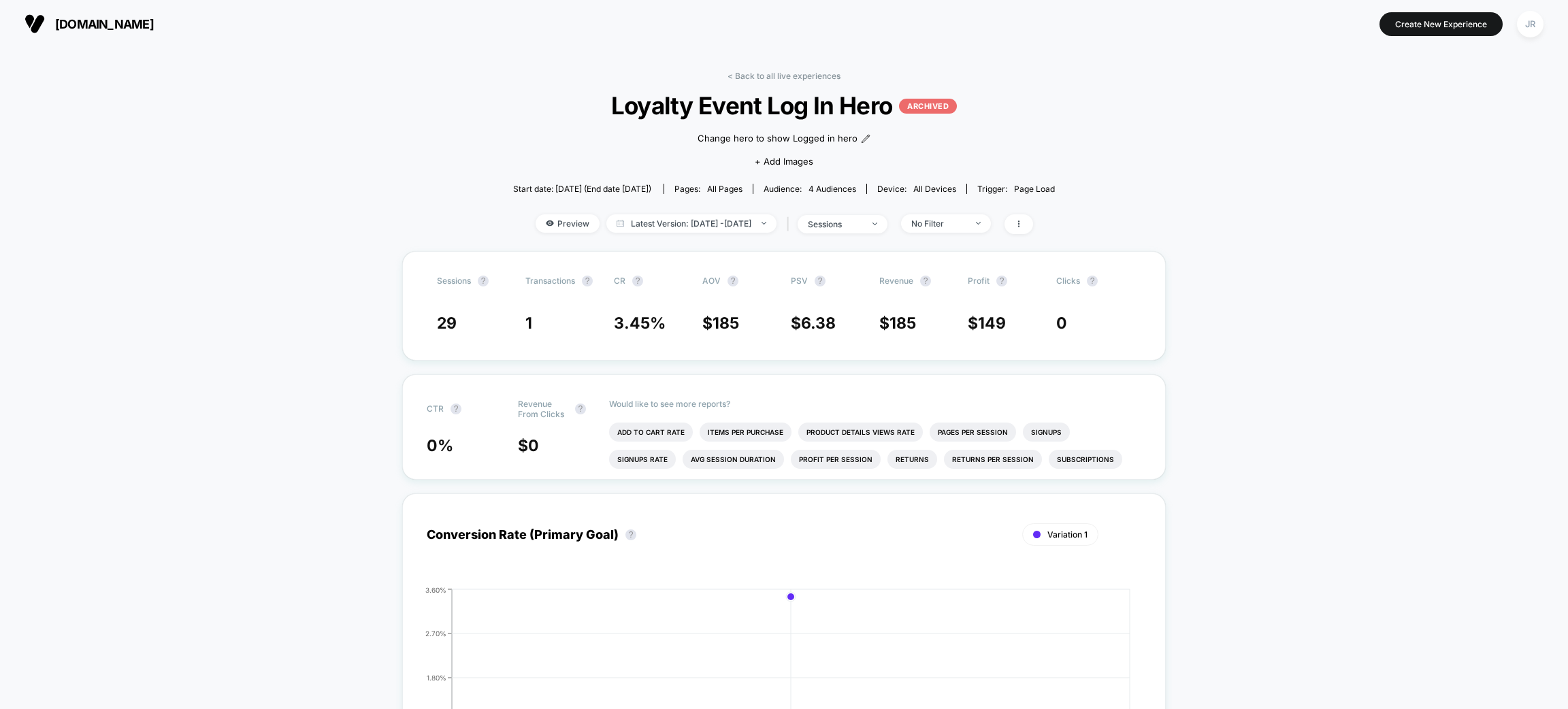
click at [83, 17] on span "[DOMAIN_NAME]" at bounding box center [105, 24] width 99 height 14
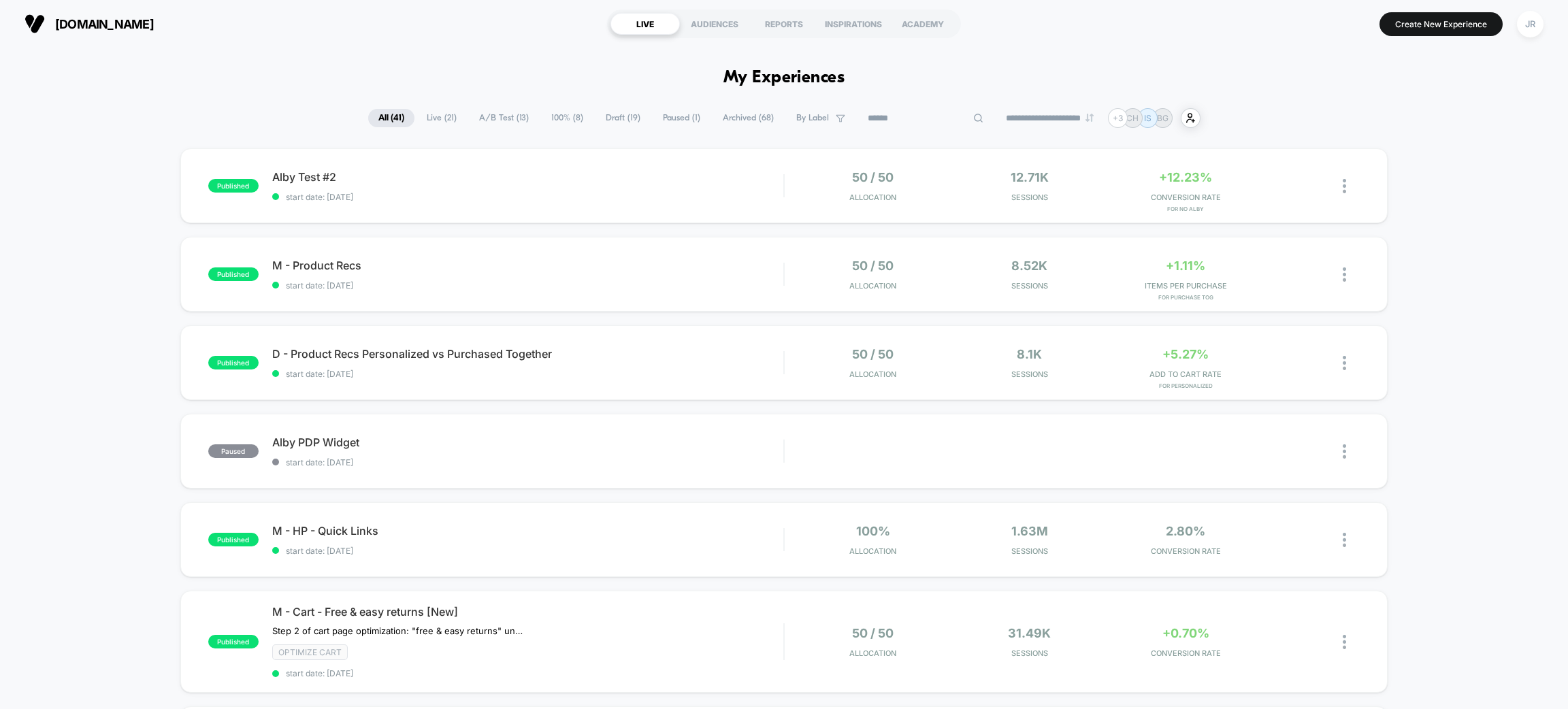
click at [906, 114] on input at bounding box center [925, 118] width 136 height 16
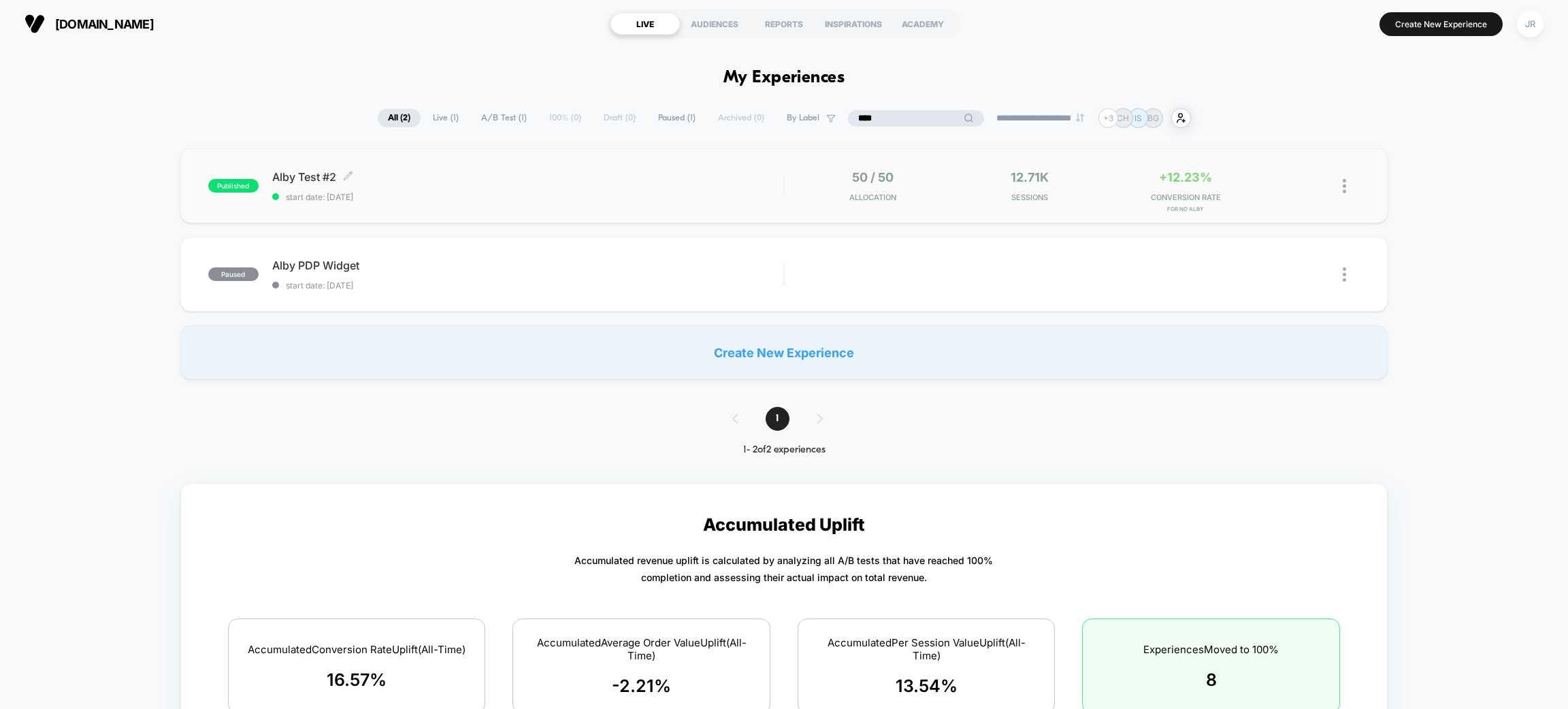
type input "****"
click at [459, 187] on div "Alby Test #2 Click to edit experience details Click to edit experience details …" at bounding box center [528, 185] width 511 height 32
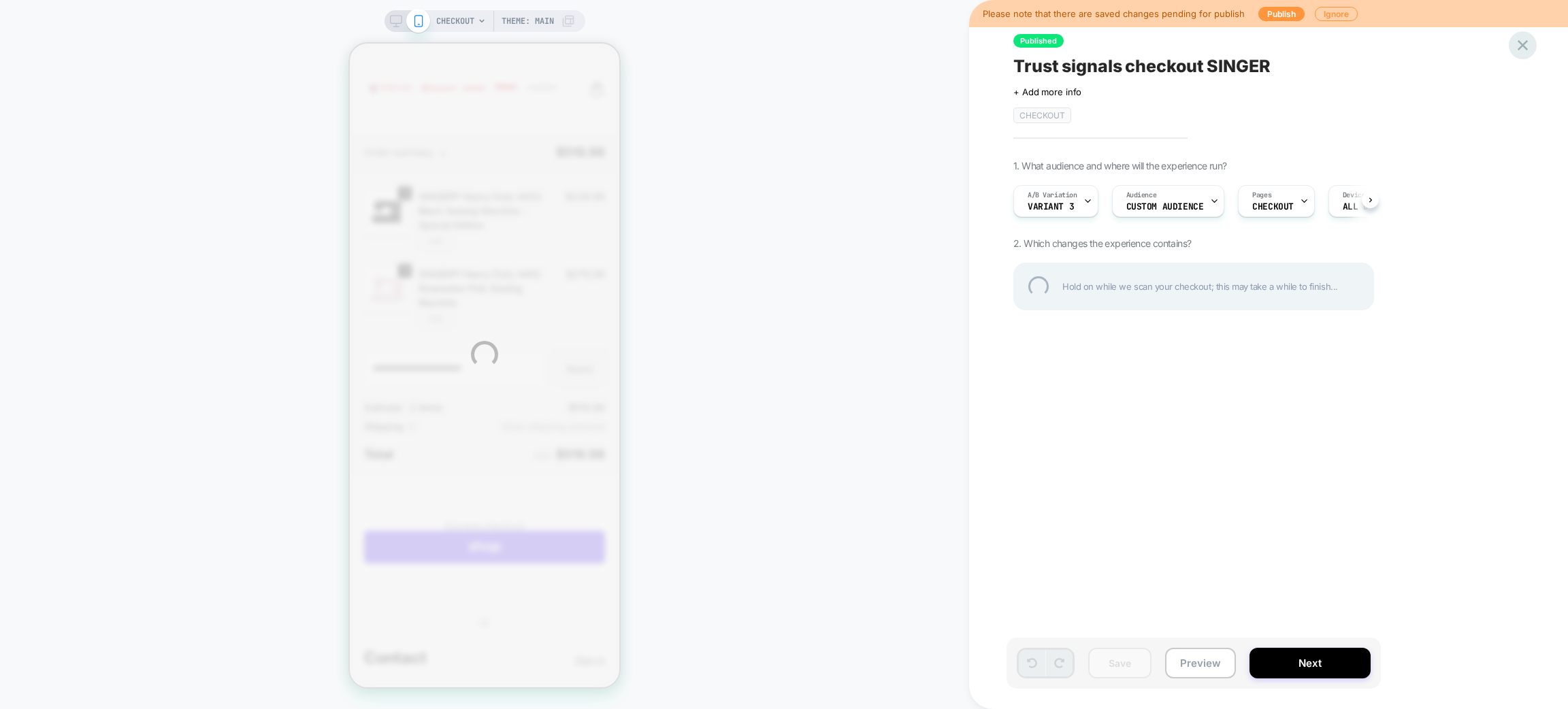
click at [1523, 44] on div at bounding box center [1523, 45] width 28 height 28
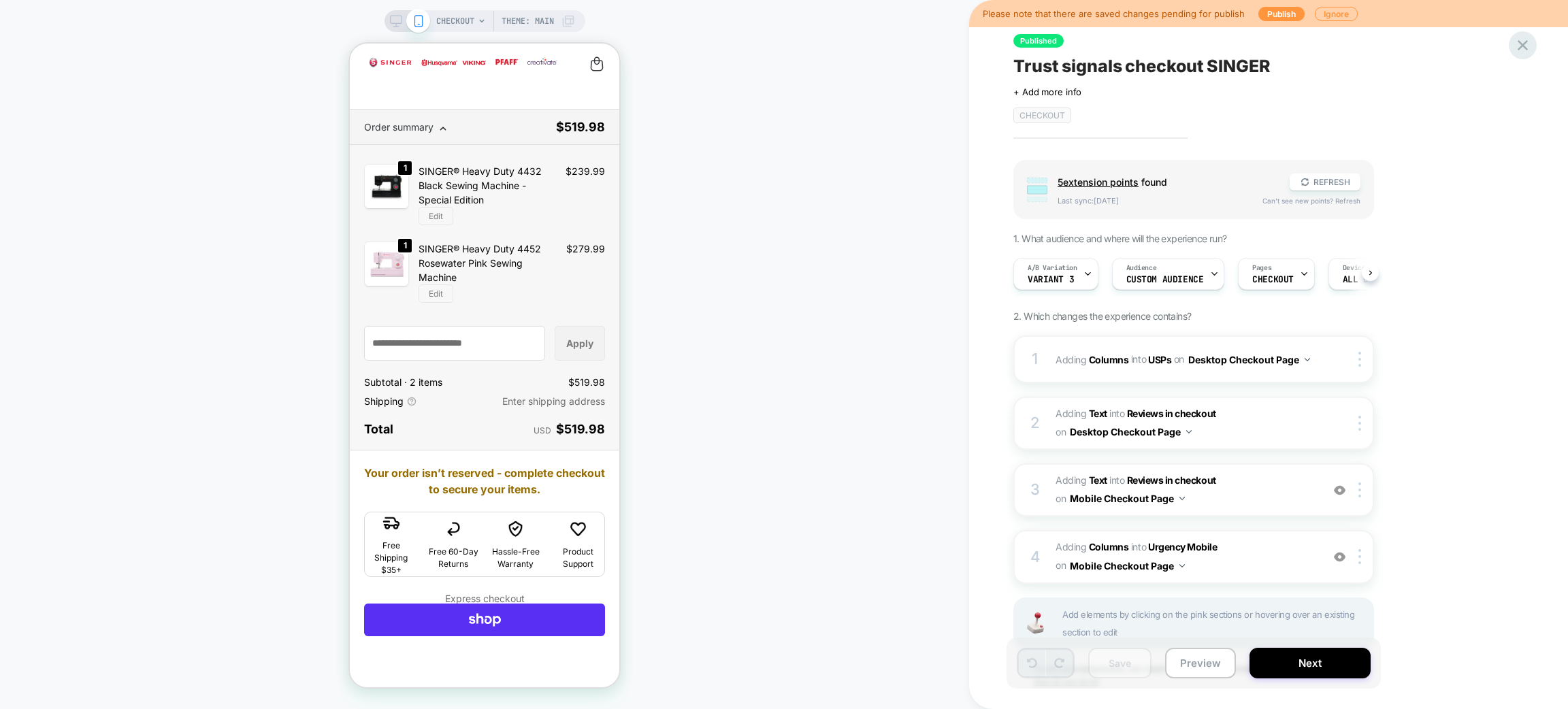
scroll to position [25, 0]
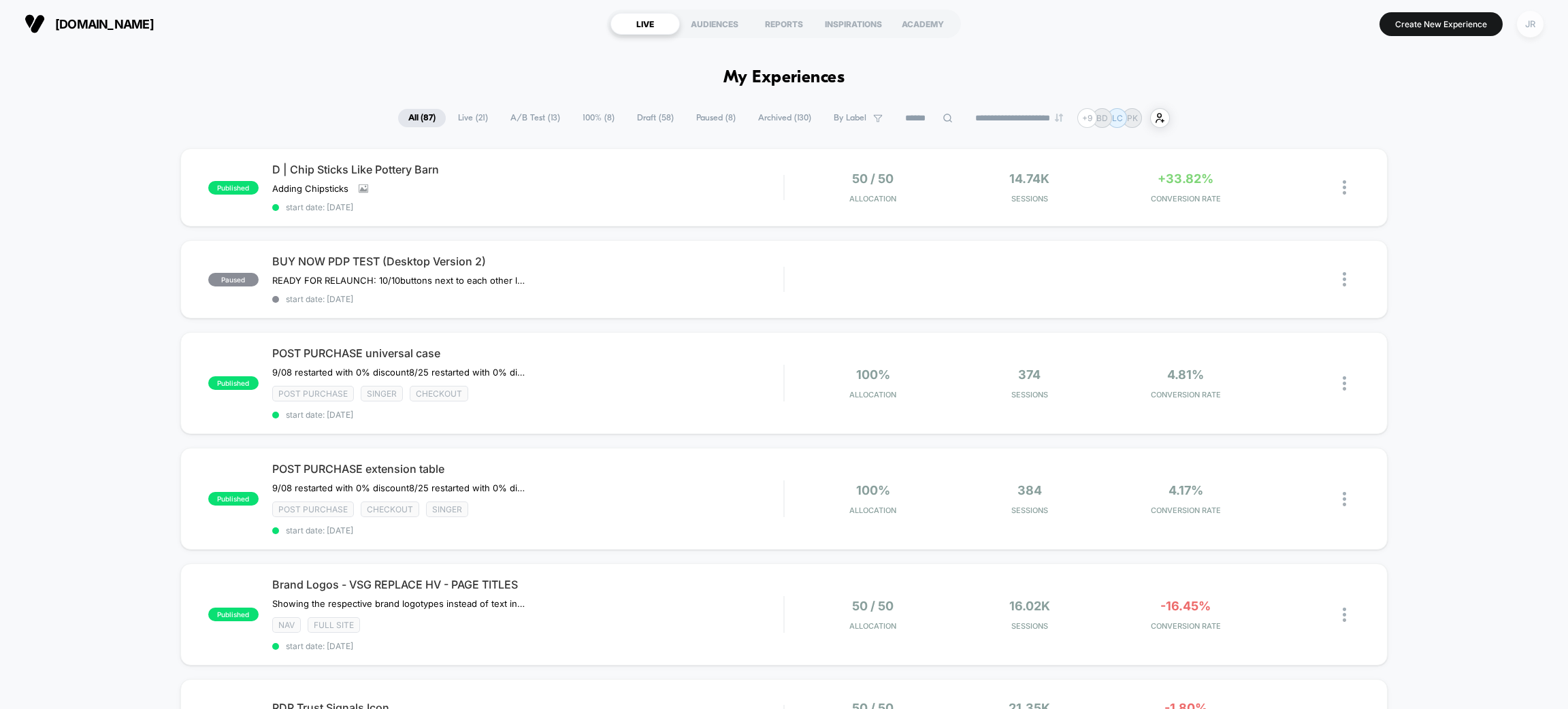
click at [1527, 21] on div "JR" at bounding box center [1530, 24] width 27 height 27
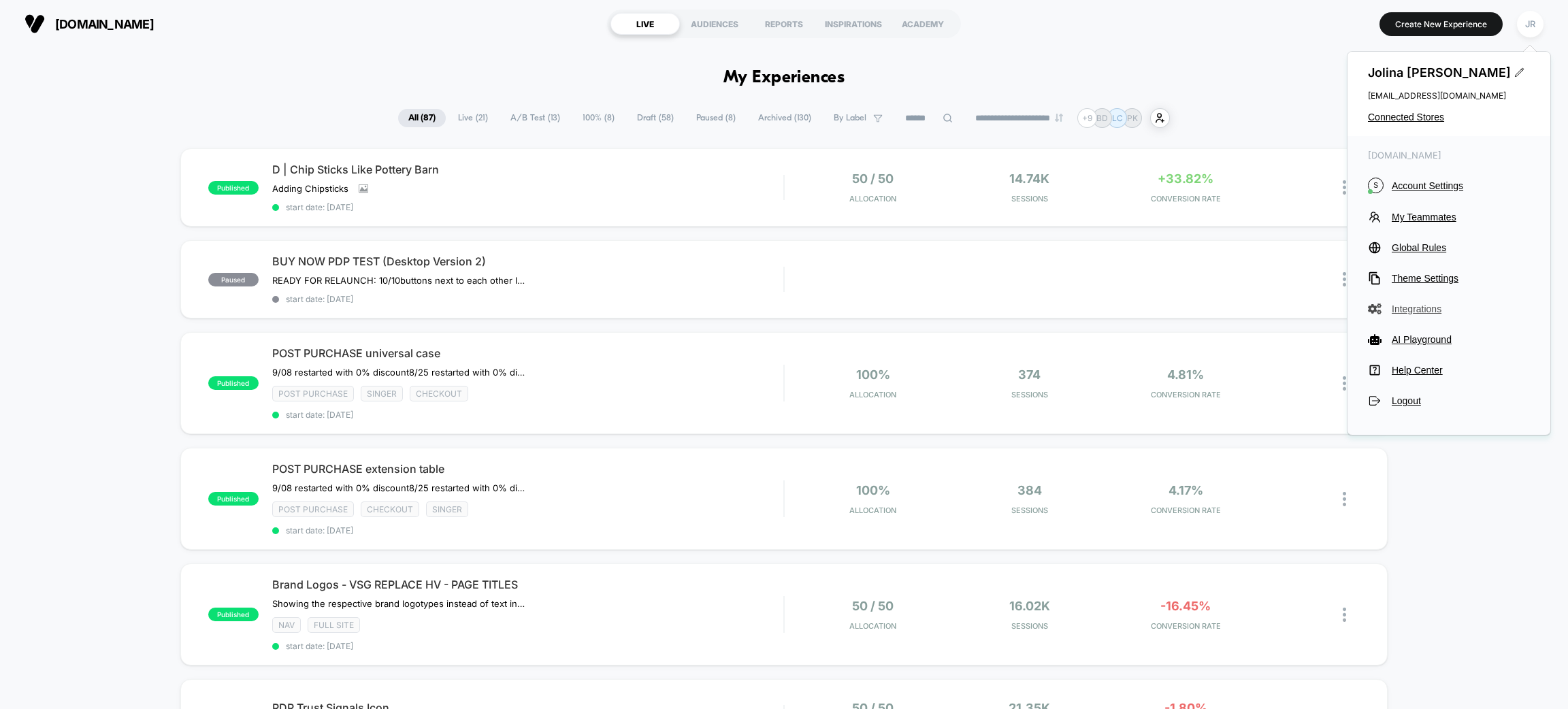
click at [1415, 305] on span "Integrations" at bounding box center [1461, 309] width 138 height 11
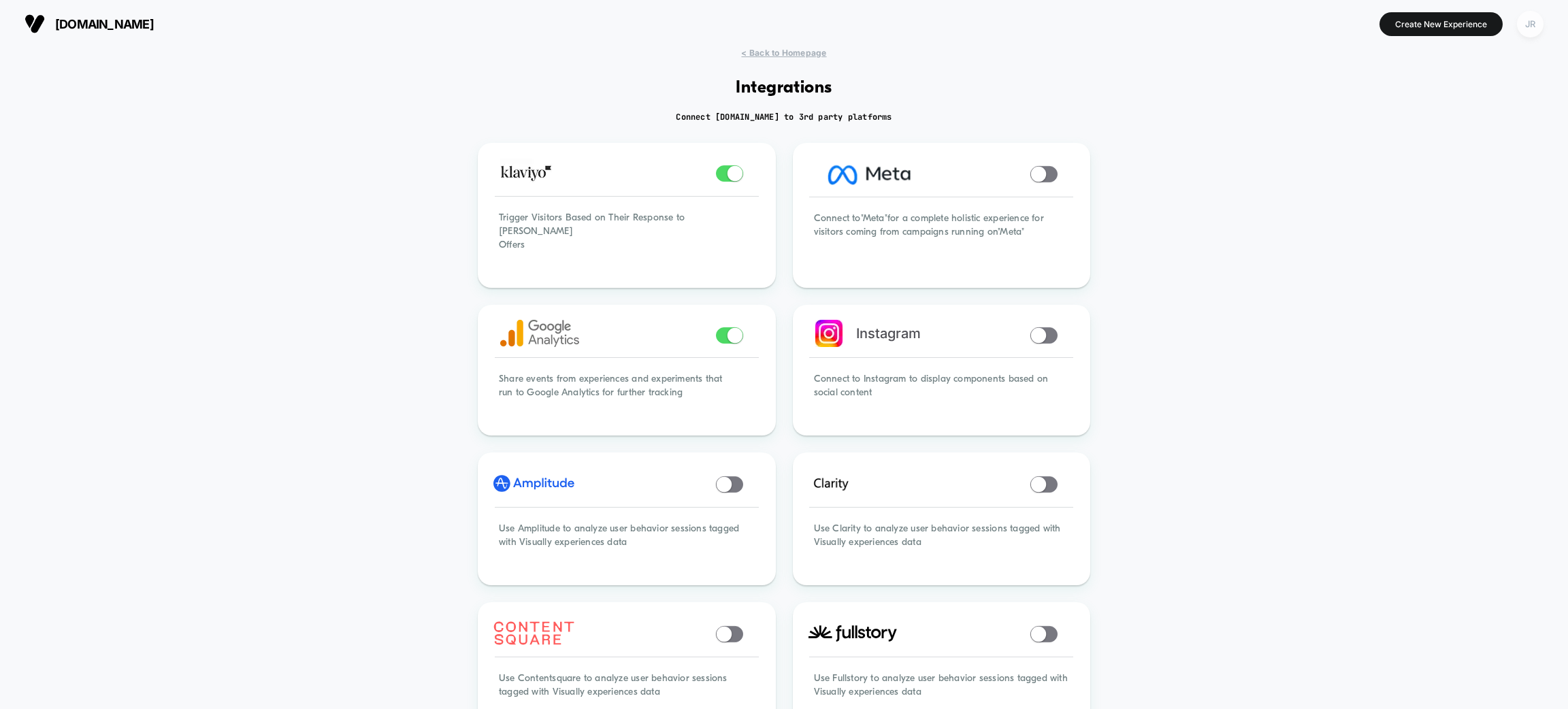
click at [1535, 11] on div "JR" at bounding box center [1530, 24] width 27 height 27
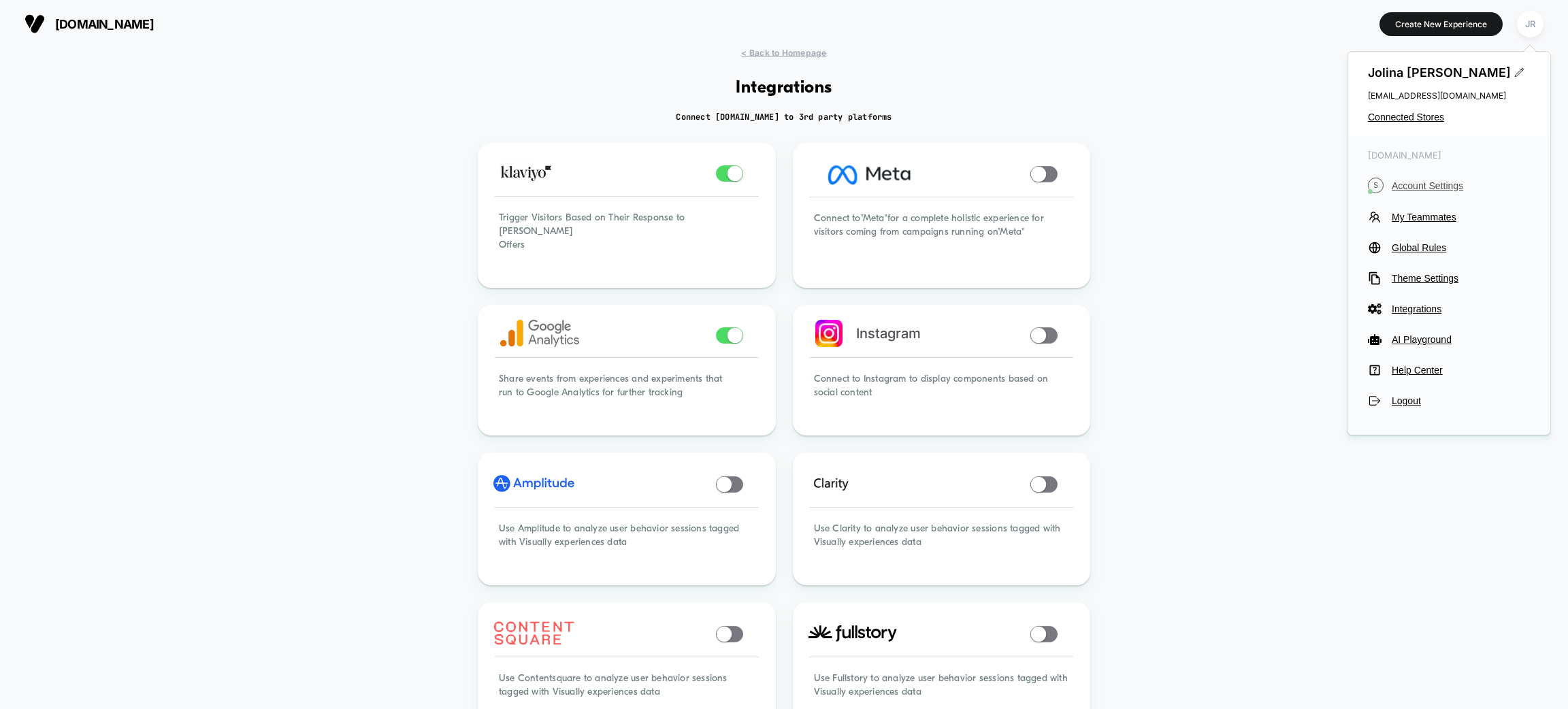
click at [1423, 186] on span "Account Settings" at bounding box center [1461, 185] width 138 height 11
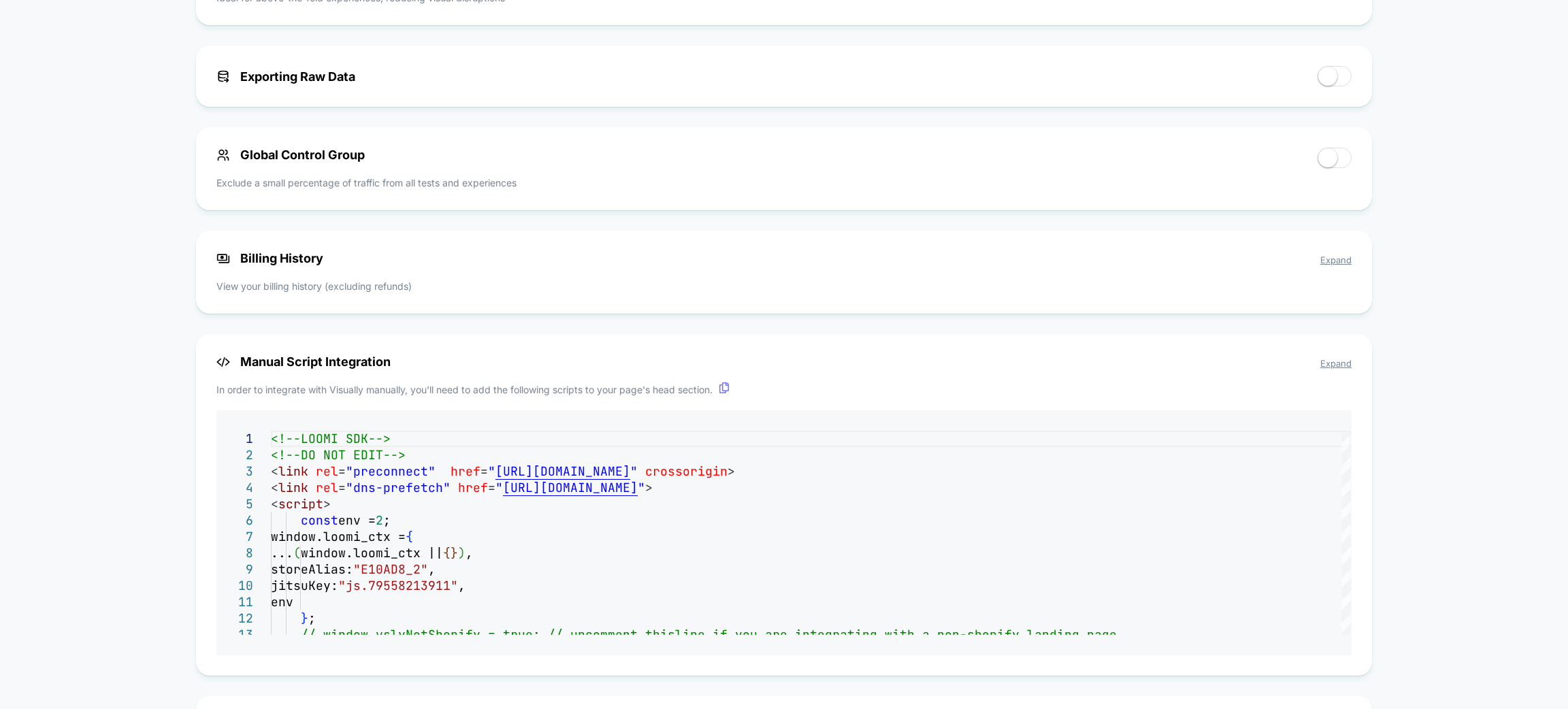
scroll to position [912, 0]
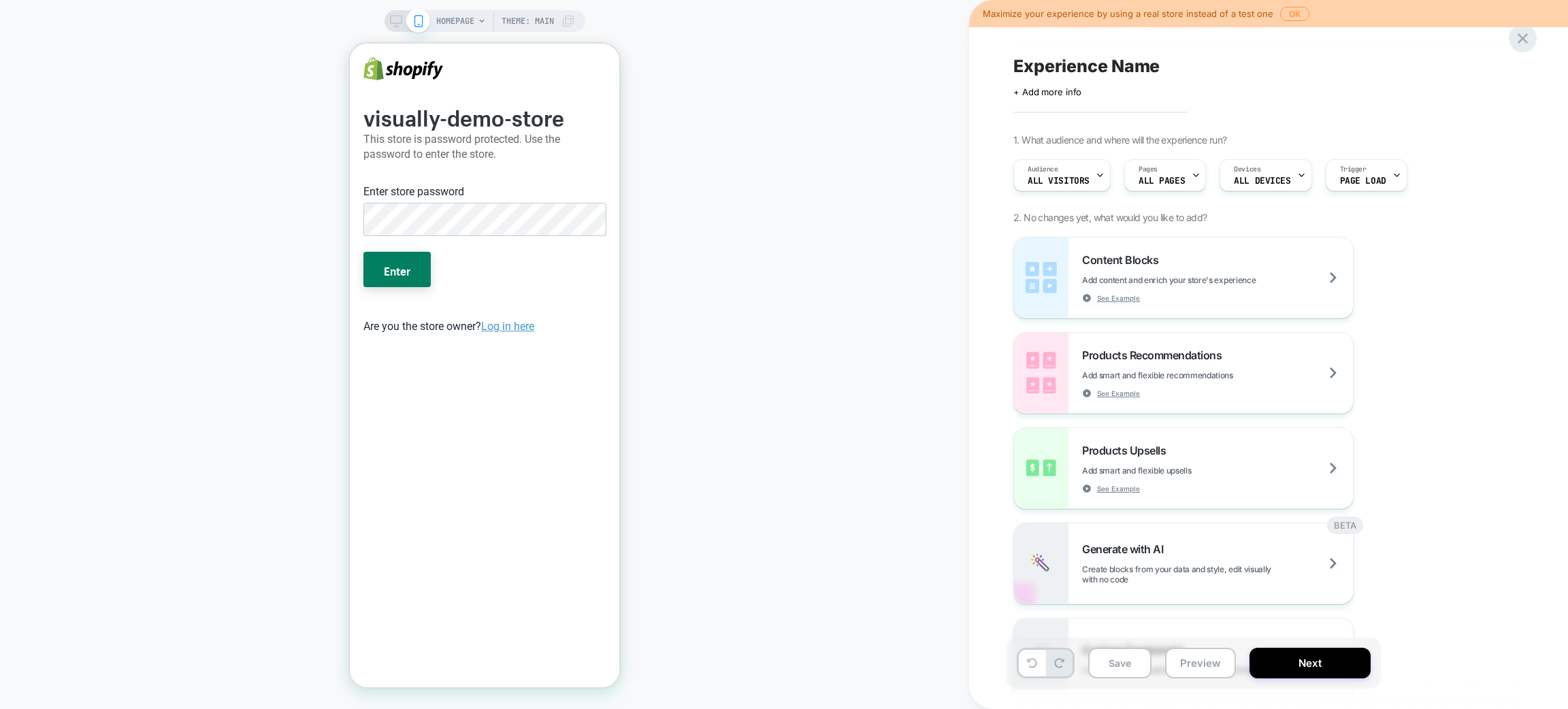
click at [1526, 41] on icon at bounding box center [1523, 38] width 10 height 10
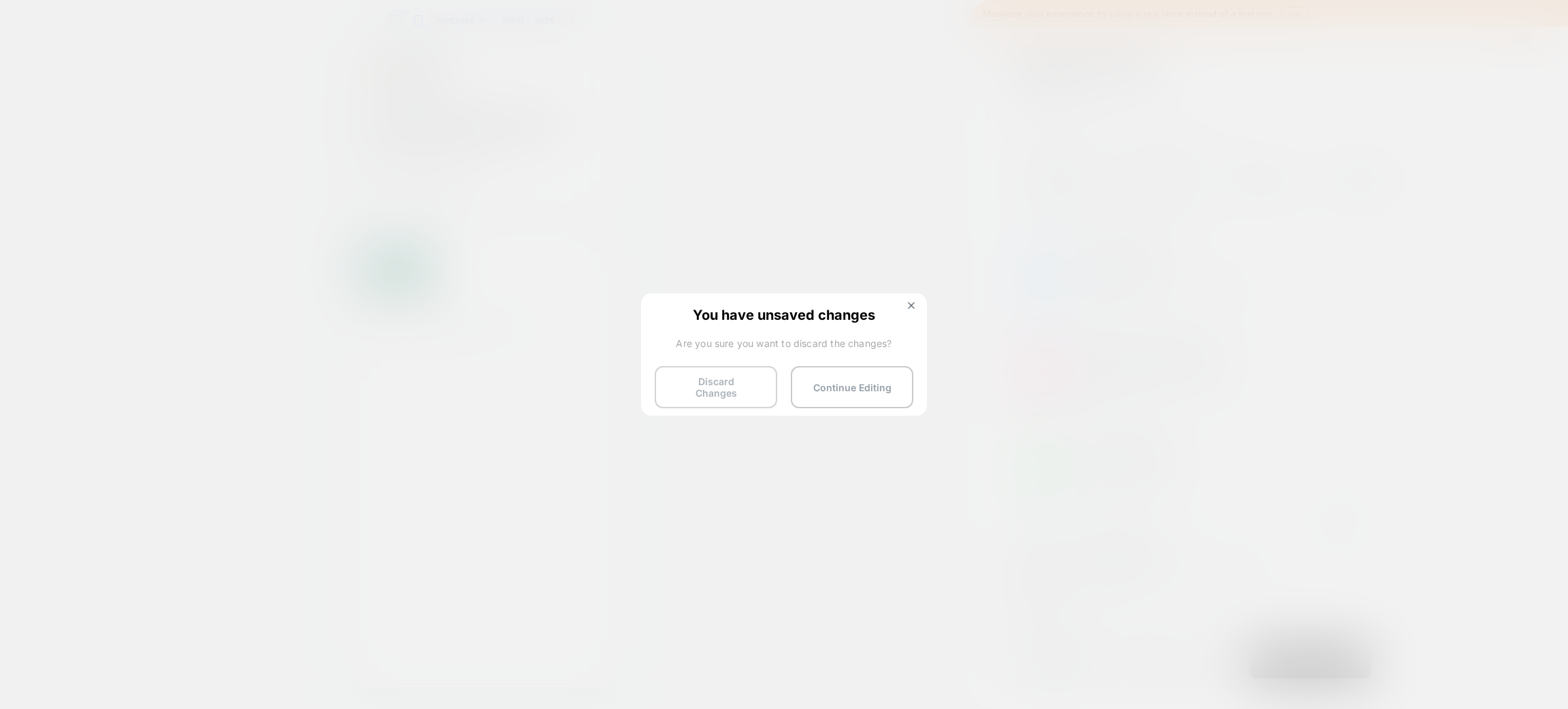
click at [745, 371] on button "Discard Changes" at bounding box center [716, 387] width 123 height 42
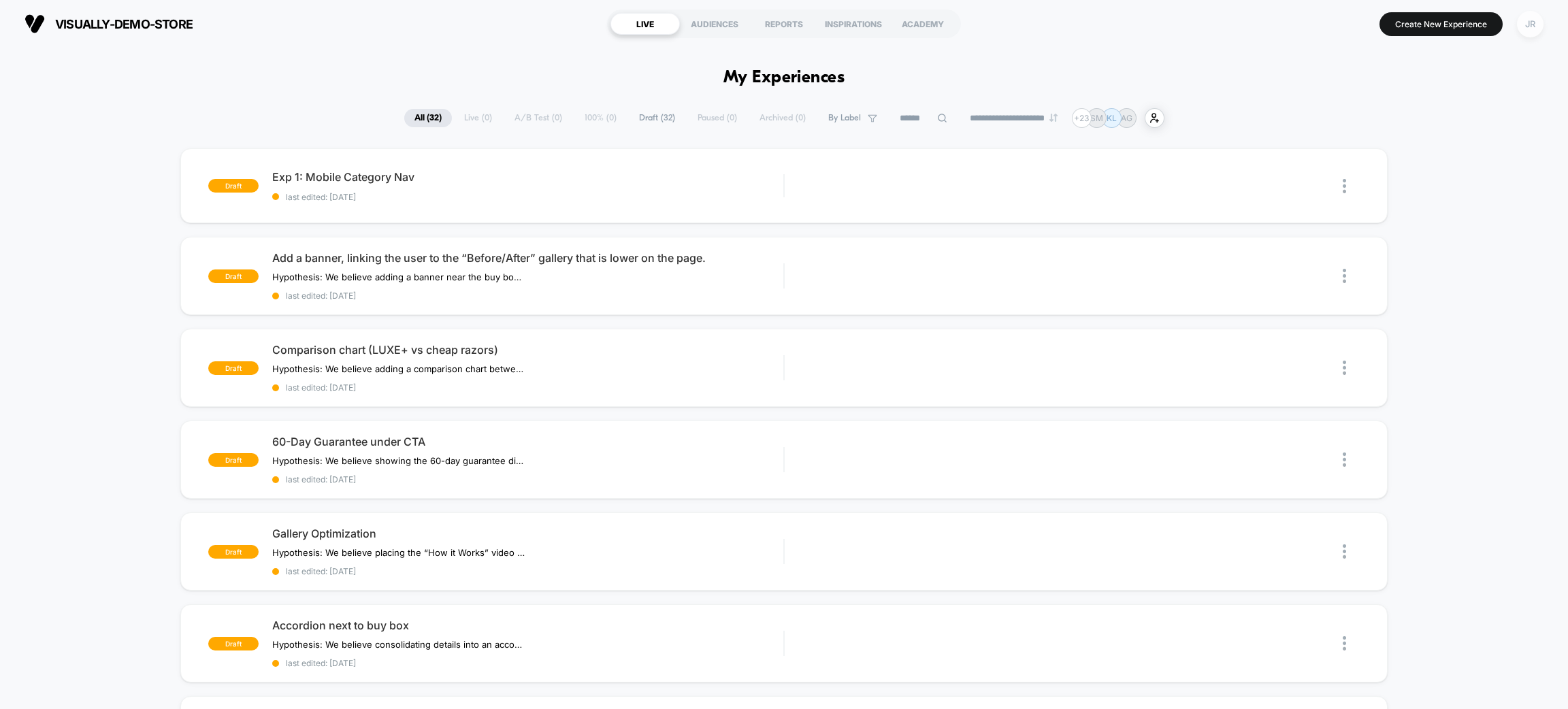
click at [1519, 28] on div "JR" at bounding box center [1530, 24] width 27 height 27
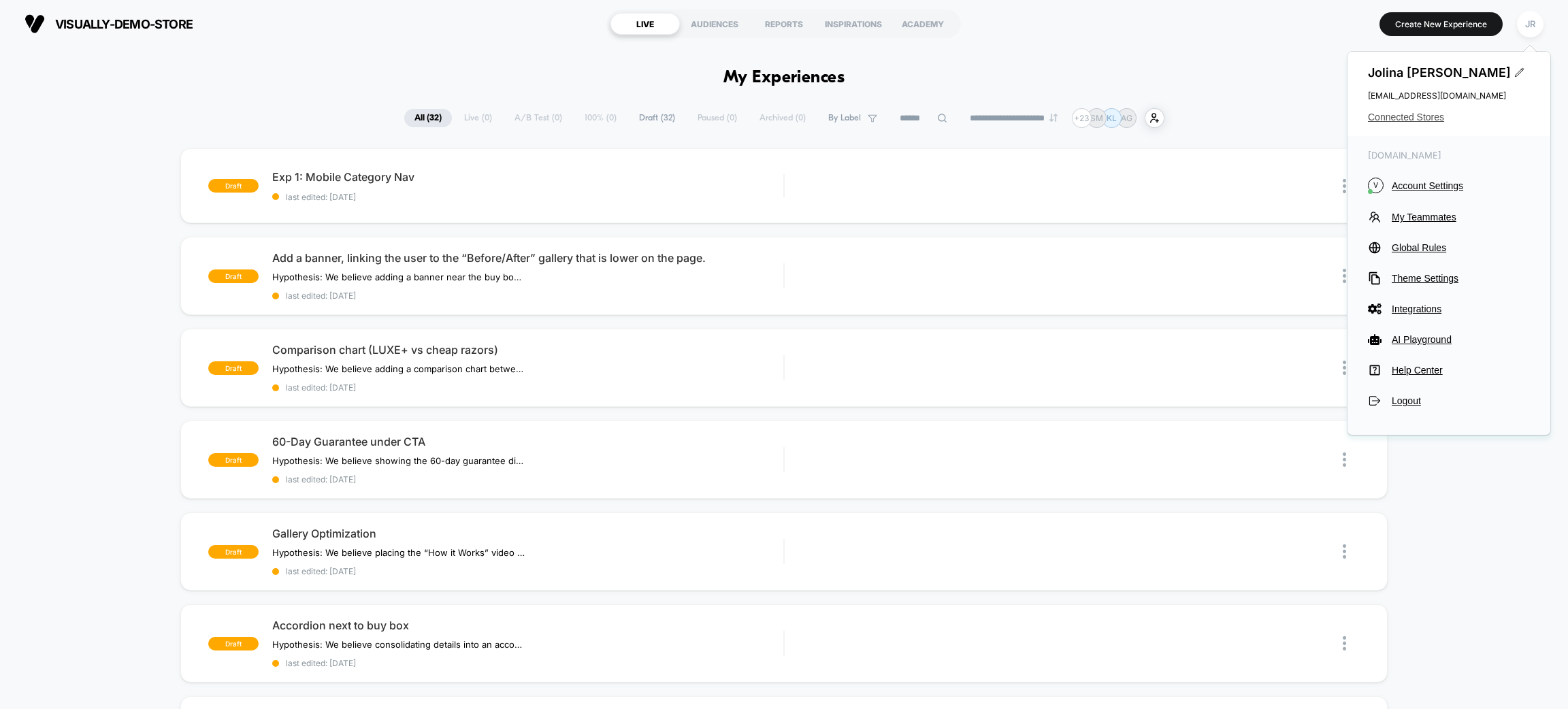
click at [1423, 121] on span "Connected Stores" at bounding box center [1448, 117] width 162 height 11
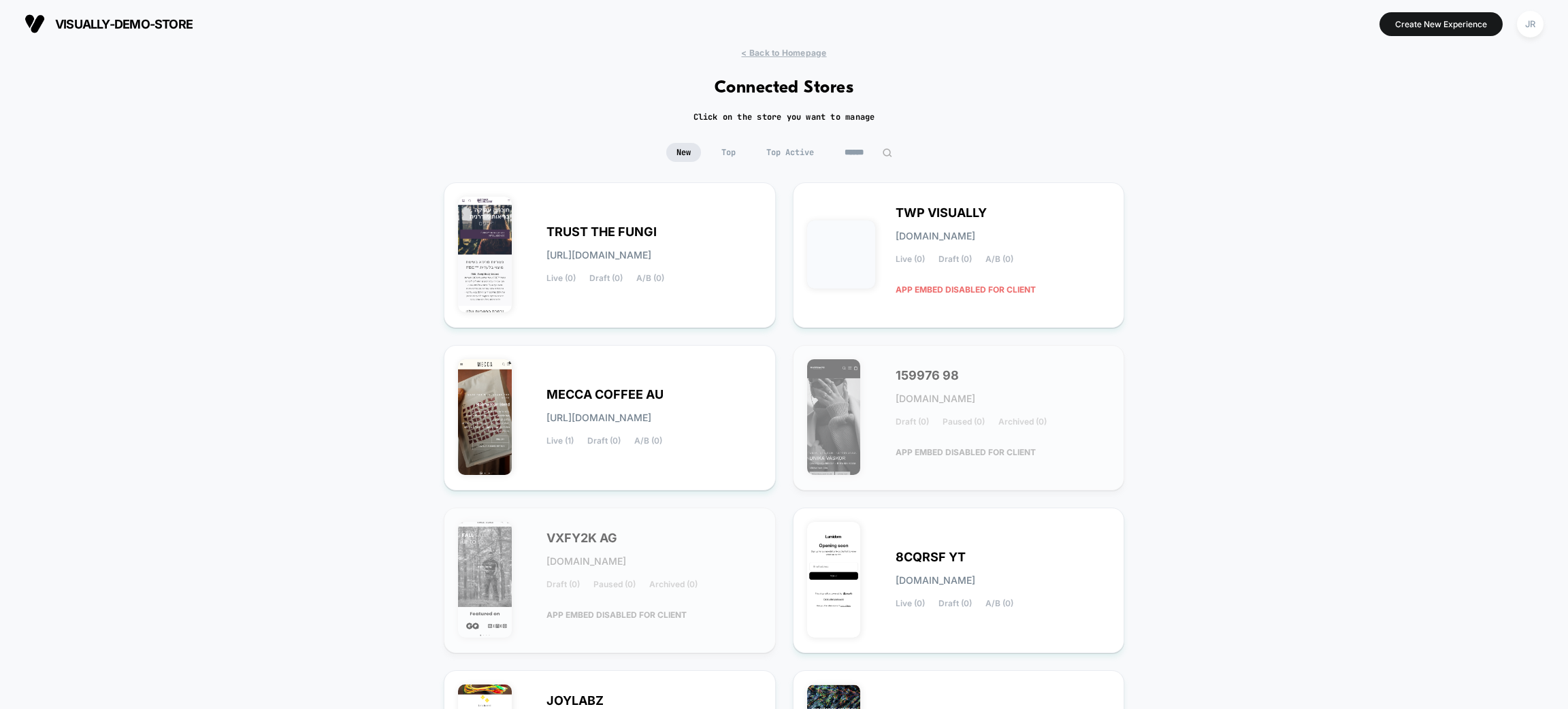
click at [857, 154] on input at bounding box center [869, 153] width 68 height 19
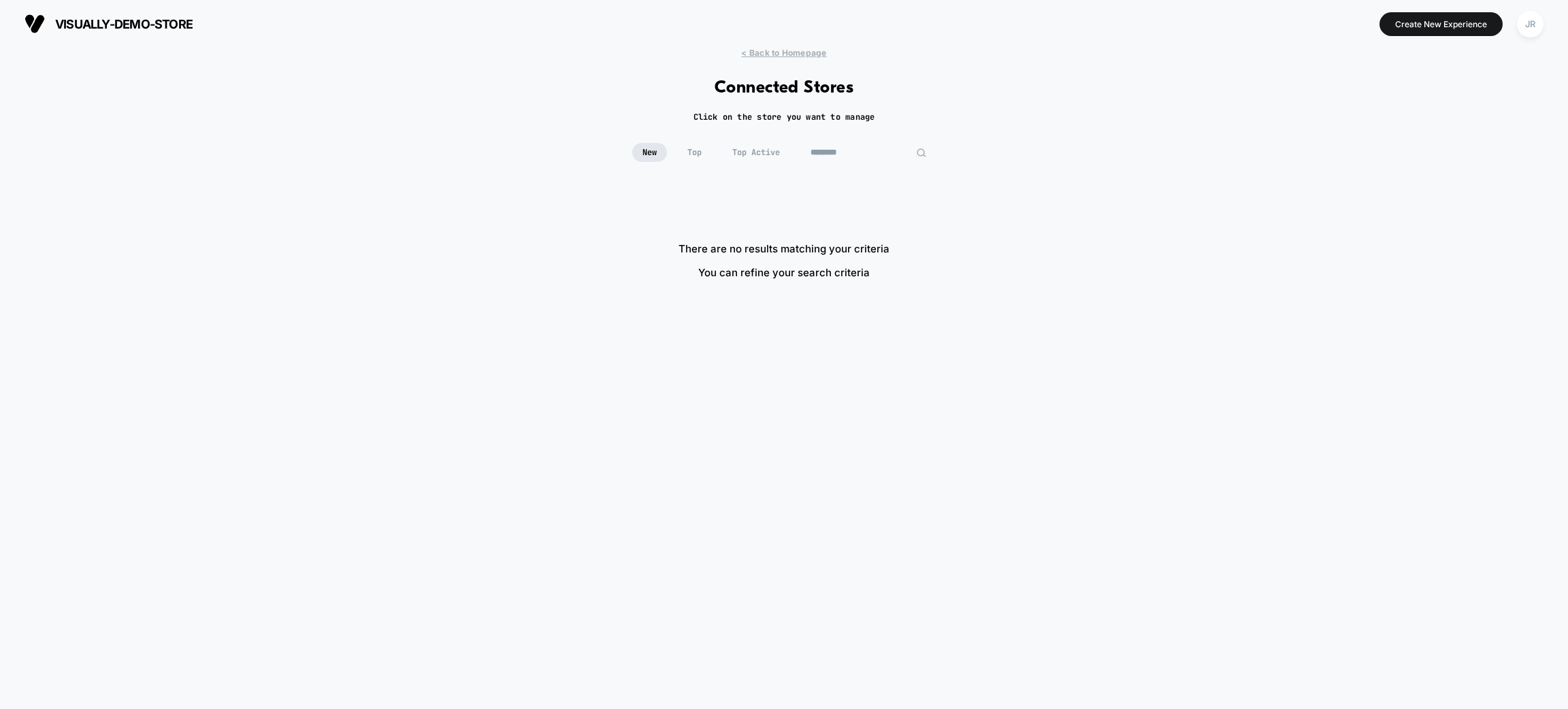
click at [851, 157] on input "********" at bounding box center [869, 153] width 136 height 19
paste input "**"
click at [822, 149] on input "**********" at bounding box center [869, 153] width 136 height 19
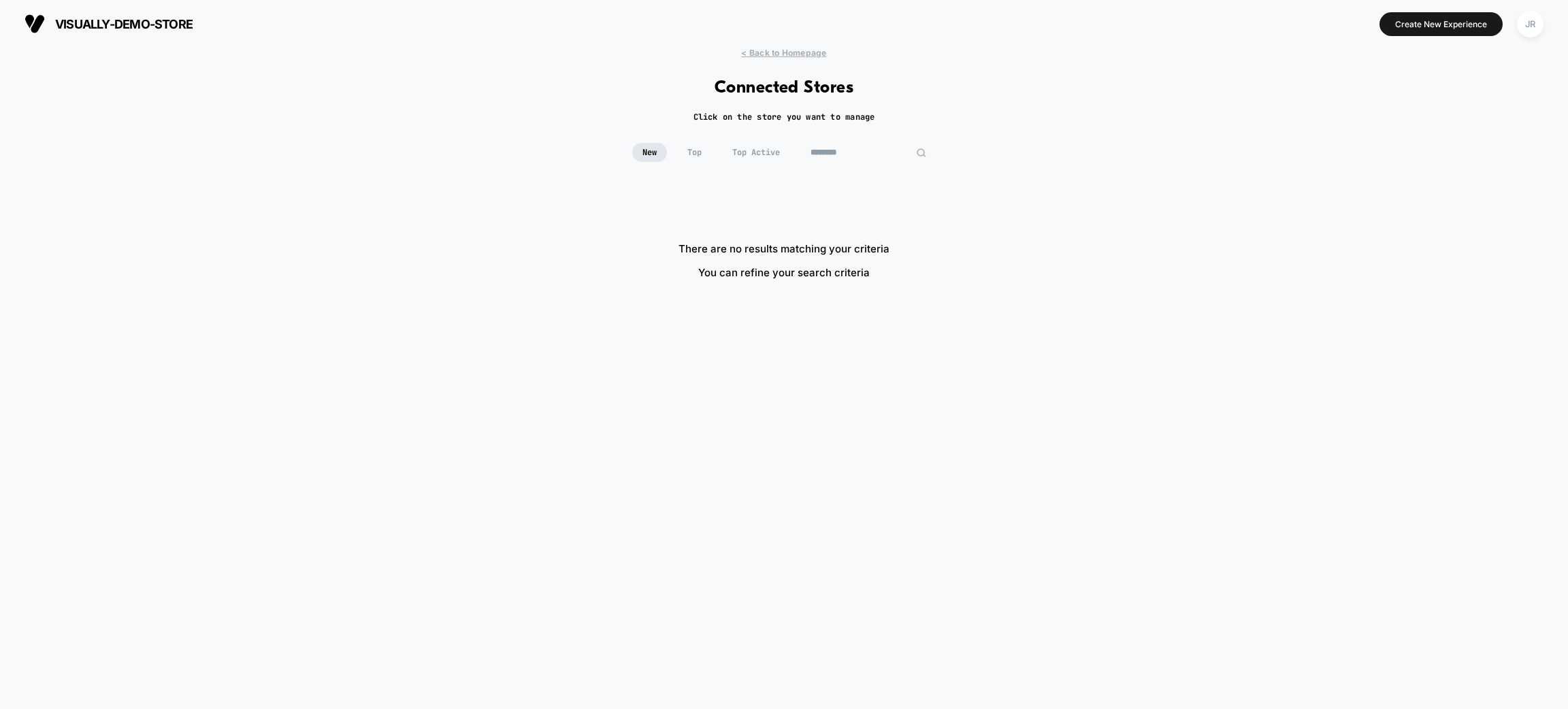
click at [845, 149] on input "********" at bounding box center [869, 153] width 136 height 19
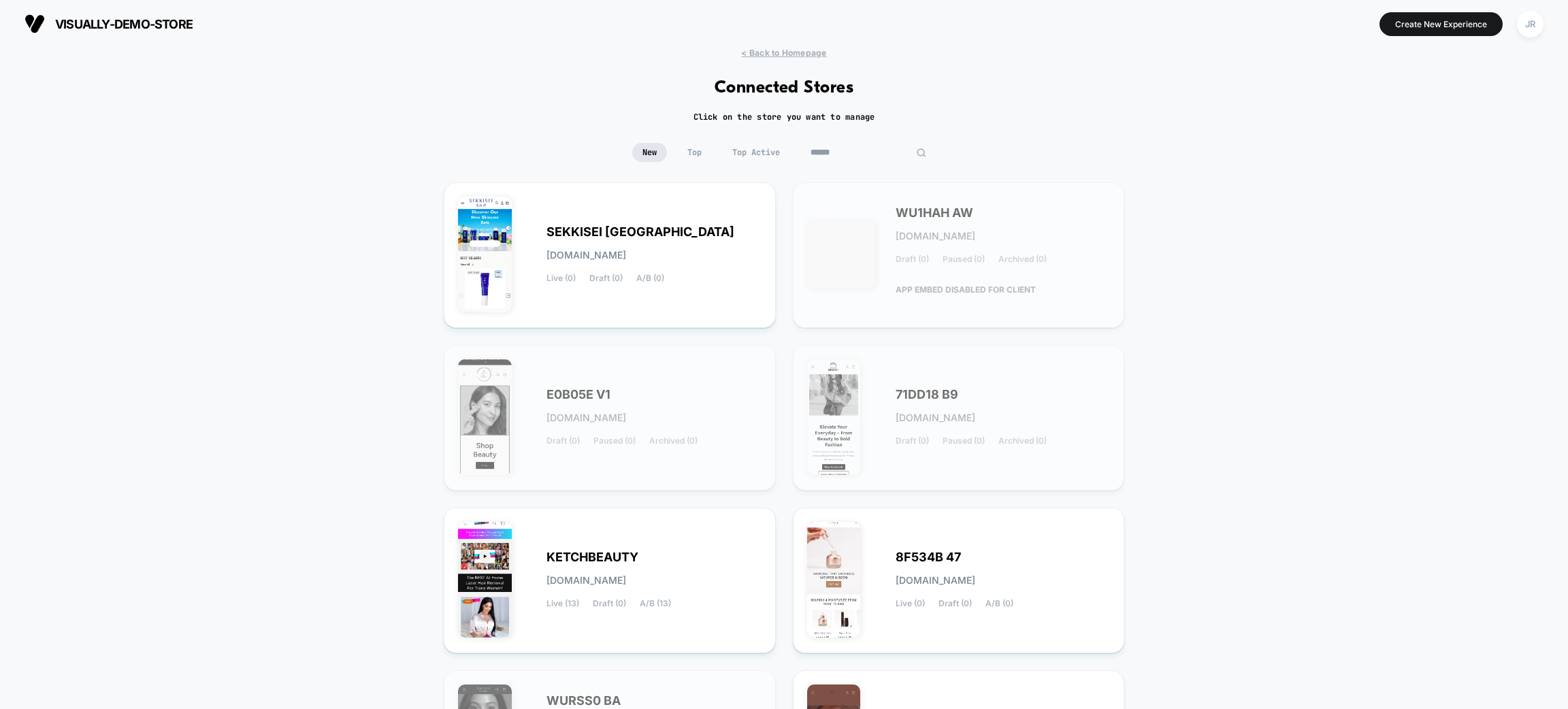
click at [810, 151] on input "******" at bounding box center [869, 153] width 136 height 19
type input "********"
